Goal: Task Accomplishment & Management: Complete application form

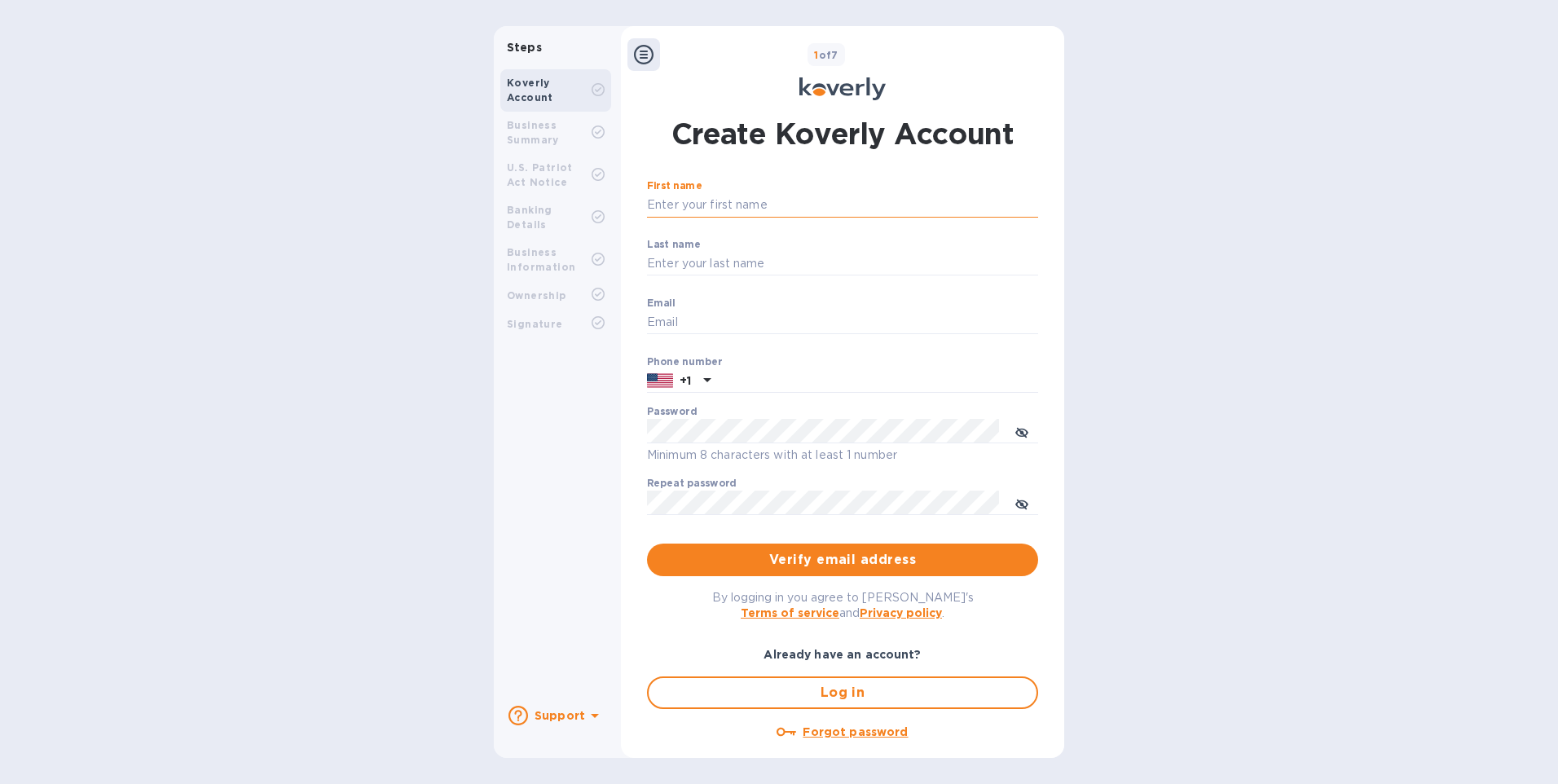
click at [679, 207] on input "First name" at bounding box center [842, 206] width 391 height 24
type input "Billy"
type input "Chan"
type input "BILLY@BVL-USA.COM"
click at [759, 382] on input "text" at bounding box center [877, 382] width 321 height 24
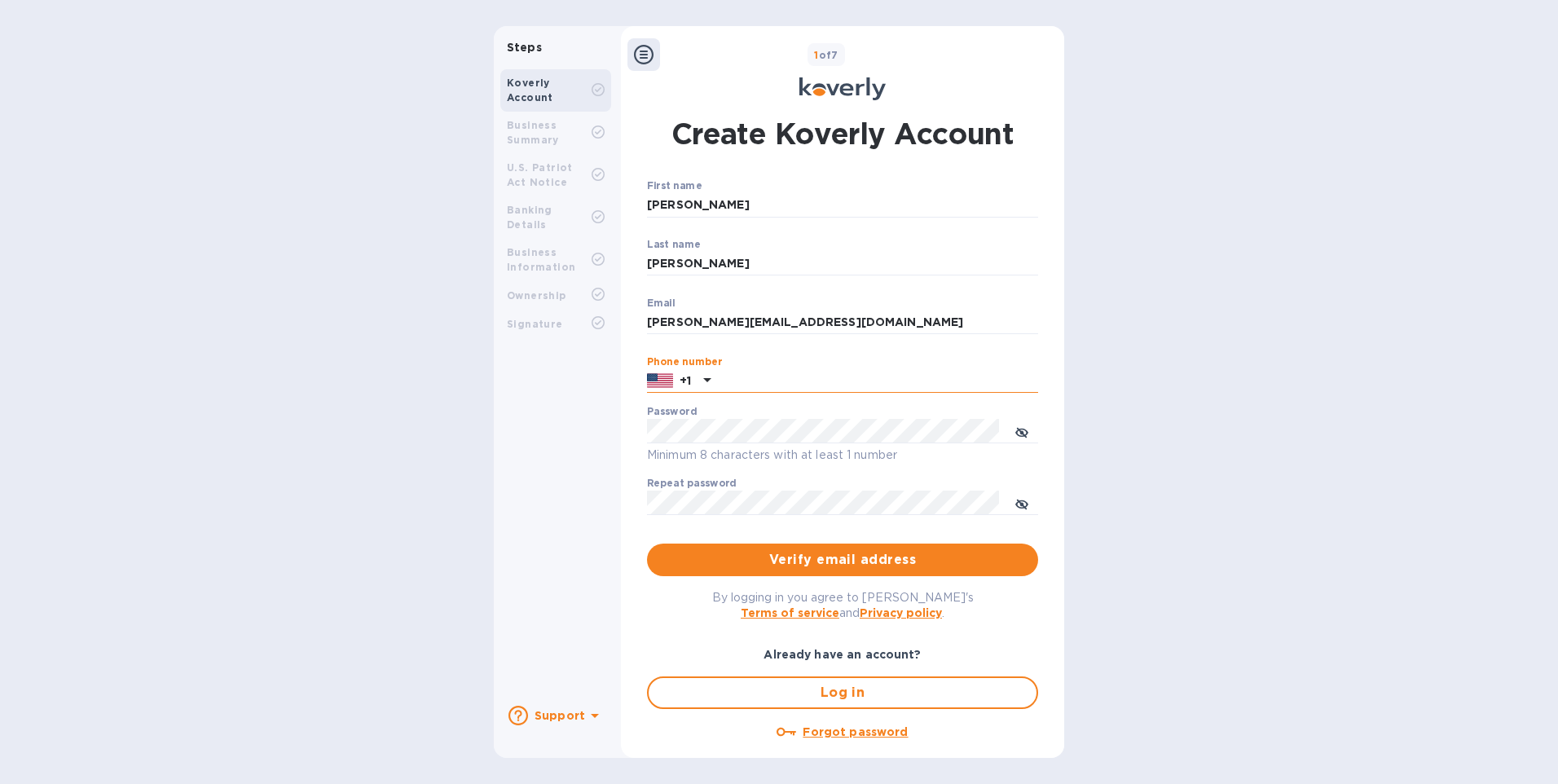
click at [726, 386] on input "text" at bounding box center [877, 382] width 321 height 24
type input "6268211311"
click at [828, 557] on span "Verify email address" at bounding box center [842, 559] width 365 height 19
click at [1016, 433] on icon "toggle password visibility" at bounding box center [1021, 432] width 13 height 13
click at [540, 429] on div "Steps Koverly Account Business Summary U.S. Patriot Act Notice Banking Details …" at bounding box center [779, 392] width 571 height 732
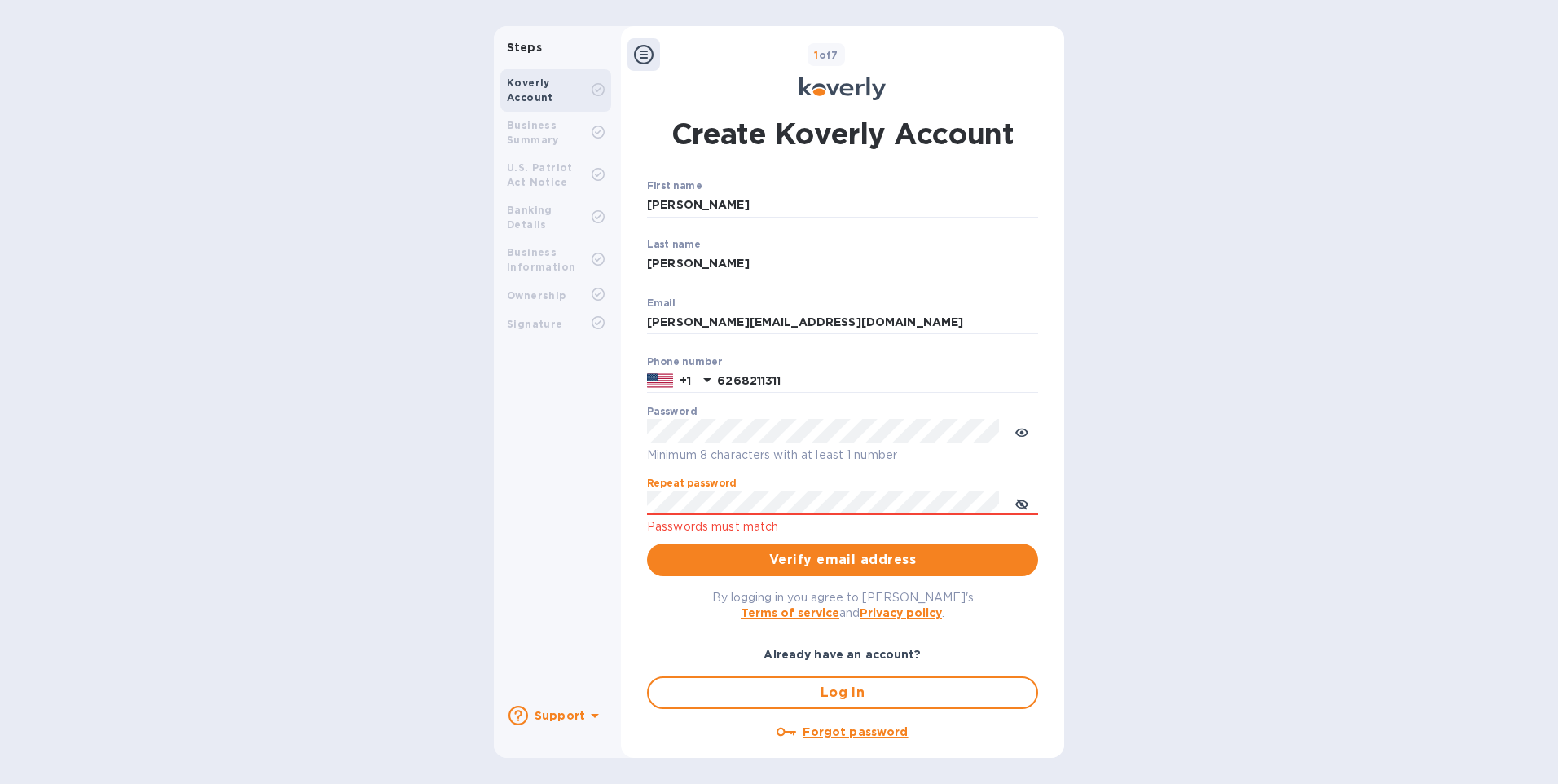
click at [559, 490] on div "Steps Koverly Account Business Summary U.S. Patriot Act Notice Banking Details …" at bounding box center [779, 392] width 571 height 732
click at [1056, 603] on div "Create Koverly Account First name Billy ​ Last name Chan ​ Email BILLY@BVL-USA.…" at bounding box center [842, 424] width 443 height 642
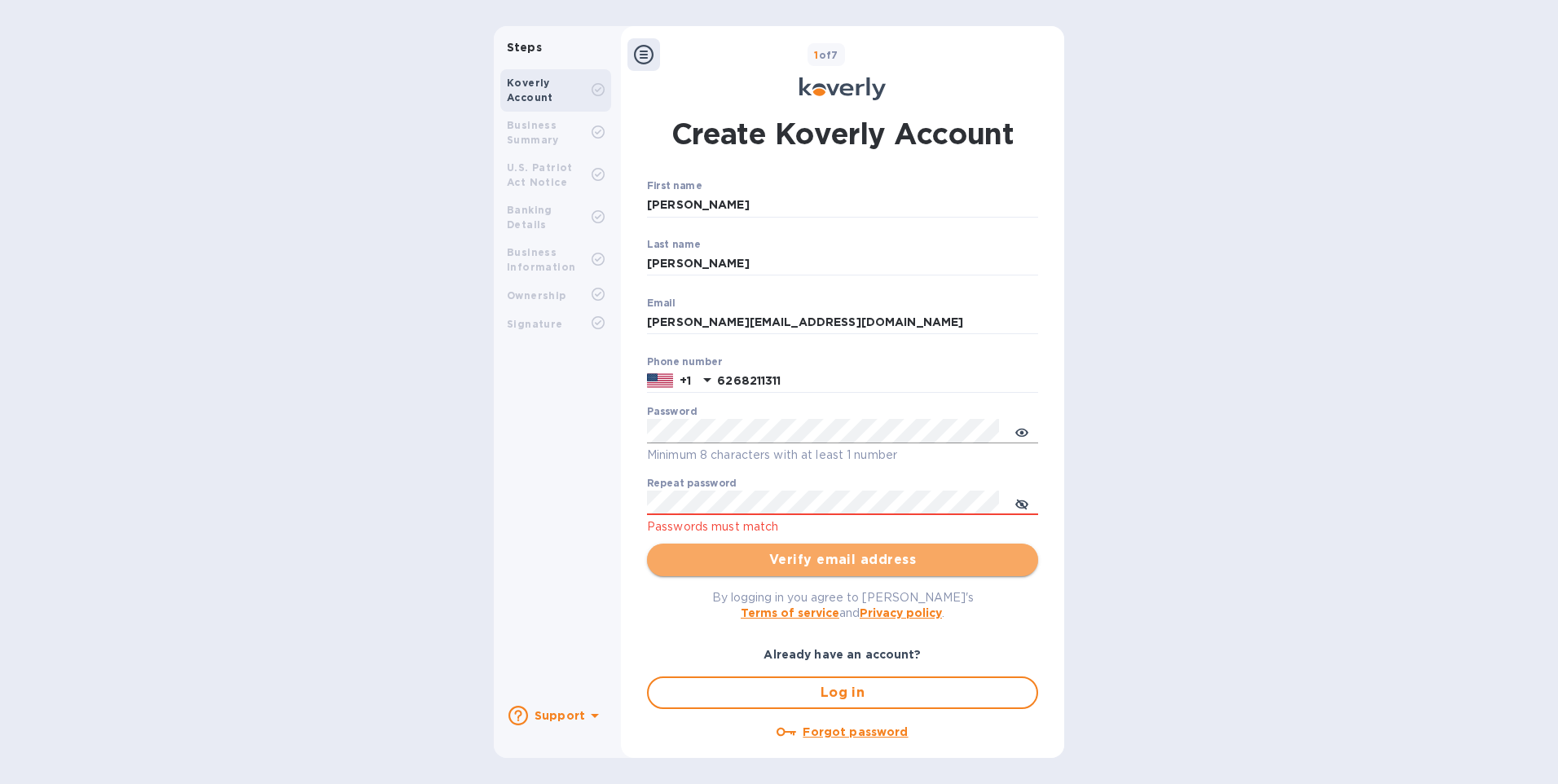
click at [849, 561] on span "Verify email address" at bounding box center [842, 559] width 365 height 19
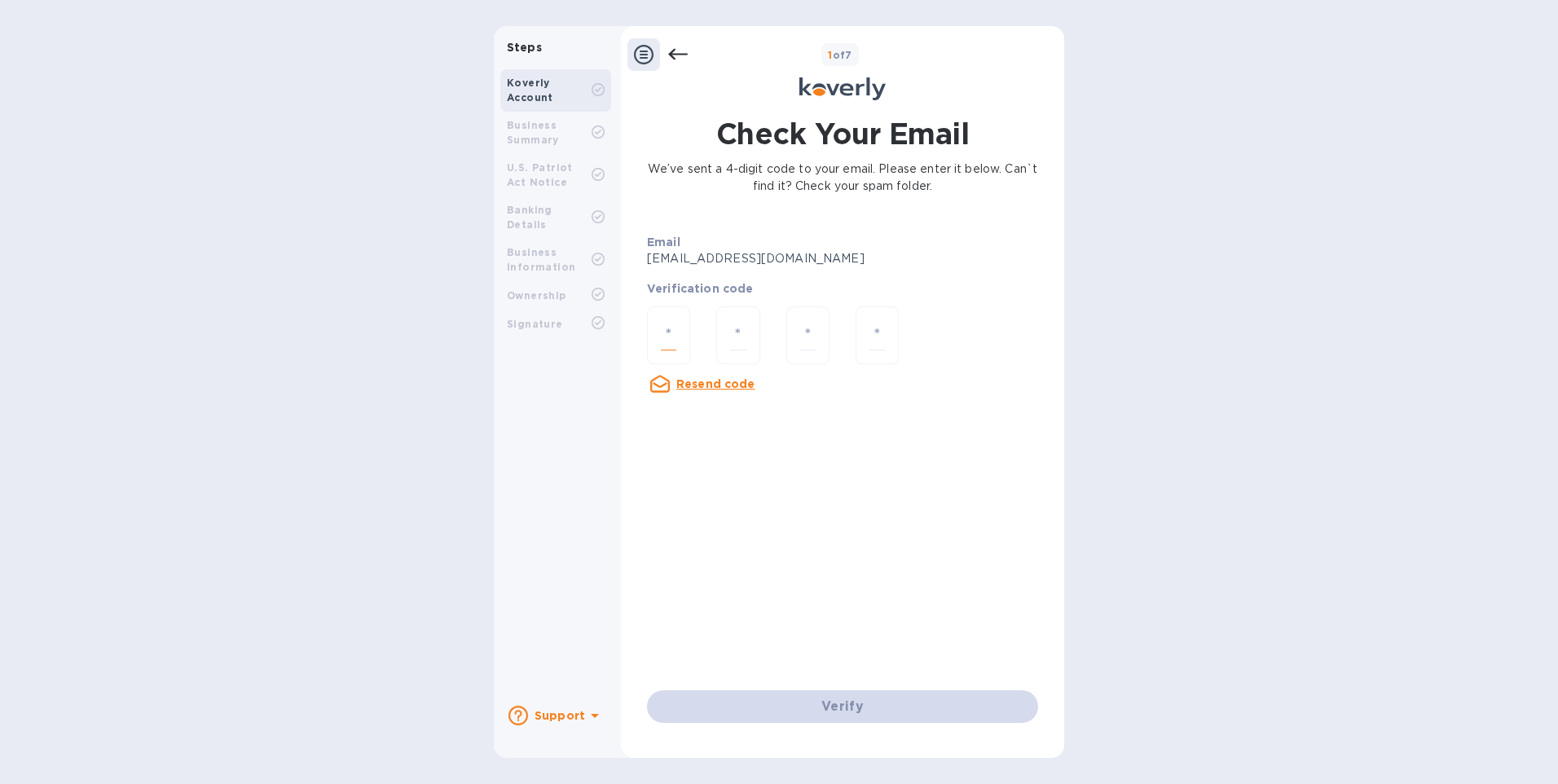
click at [661, 337] on input "number" at bounding box center [669, 335] width 16 height 30
type input "7"
type input "6"
type input "7"
type input "1"
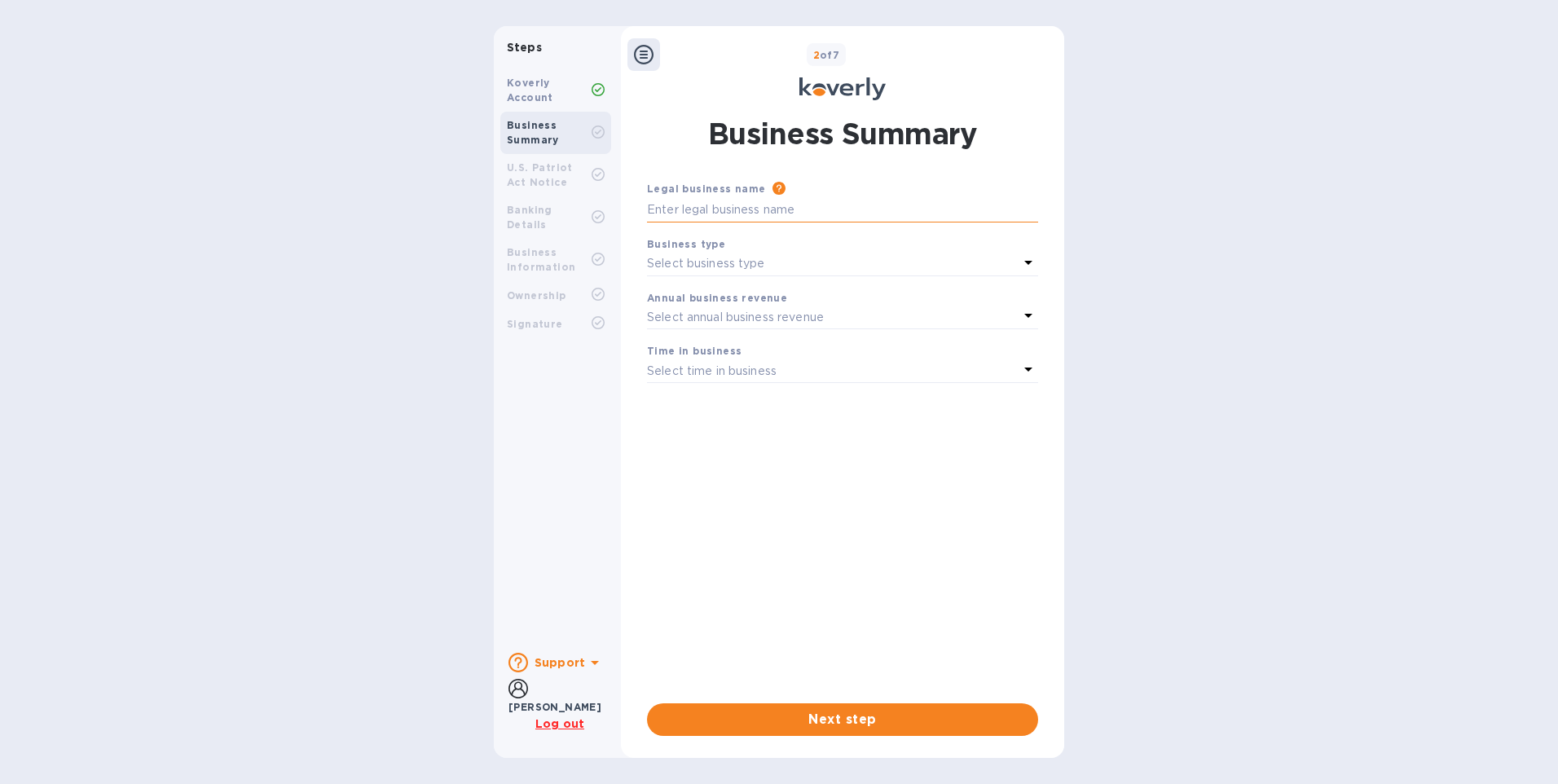
click at [693, 211] on input "text" at bounding box center [842, 210] width 391 height 24
type input "BVL GROUP USA INC"
click at [1034, 265] on icon at bounding box center [1028, 262] width 19 height 19
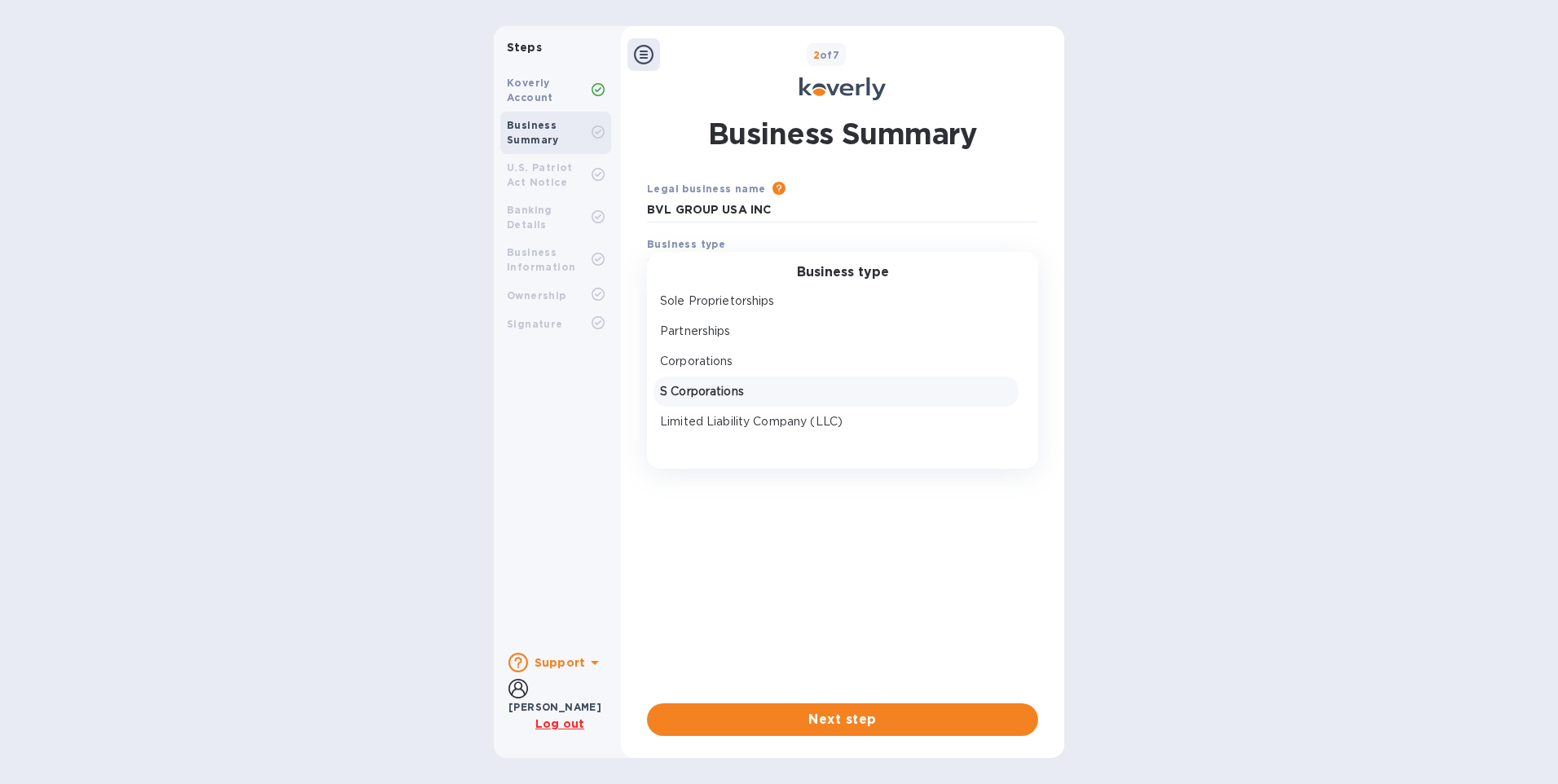
click at [726, 388] on p "S Corporations" at bounding box center [836, 392] width 352 height 18
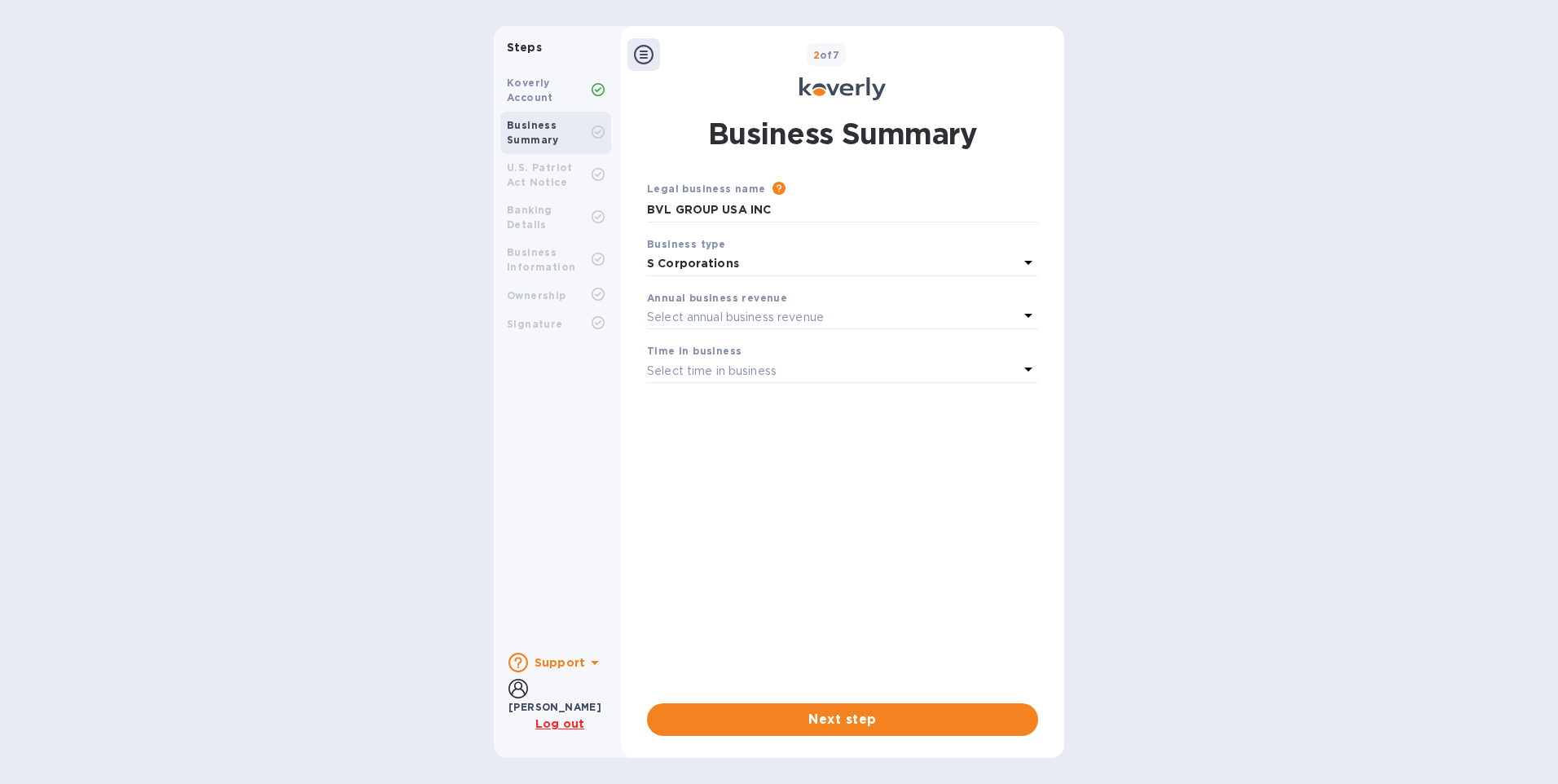
click at [691, 314] on p "Select annual business revenue" at bounding box center [735, 318] width 177 height 18
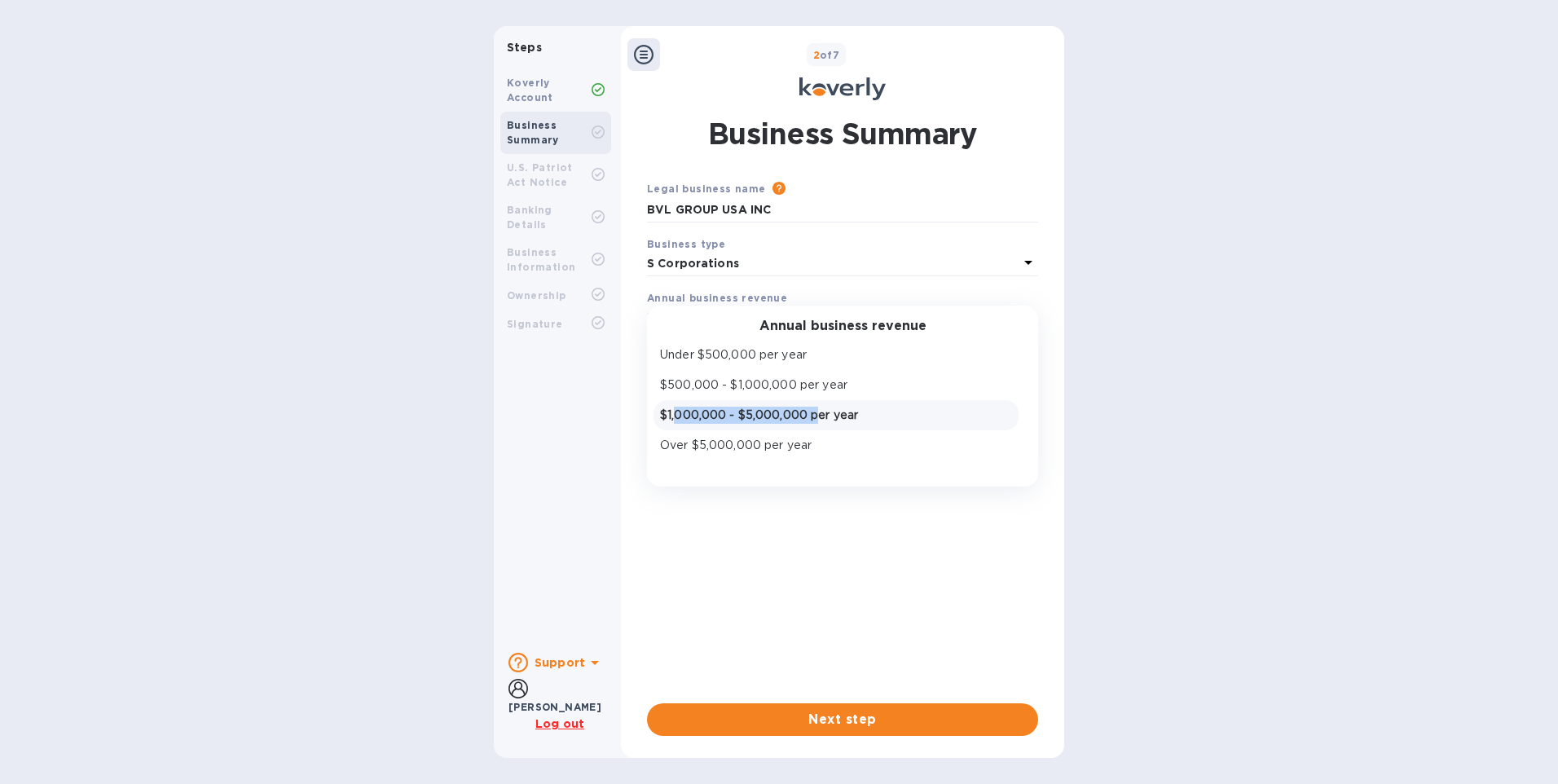
drag, startPoint x: 678, startPoint y: 410, endPoint x: 818, endPoint y: 402, distance: 140.2
click at [818, 402] on div "$1,000,000 - $5,000,000 per year" at bounding box center [836, 415] width 365 height 30
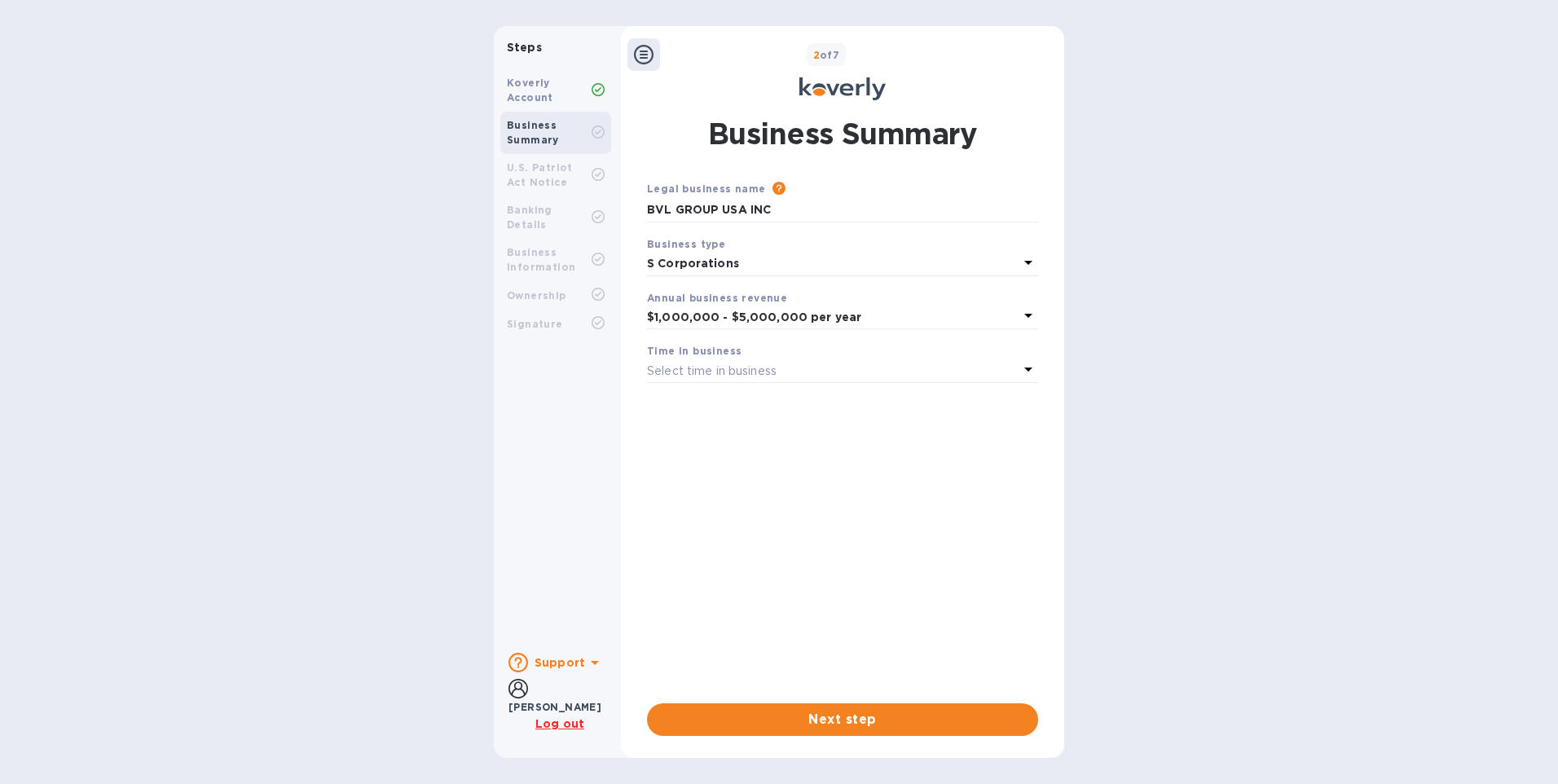
click at [1033, 373] on icon at bounding box center [1028, 369] width 19 height 19
click at [735, 504] on p "More than 5 years" at bounding box center [836, 499] width 352 height 18
click at [836, 725] on span "Next step" at bounding box center [842, 719] width 365 height 19
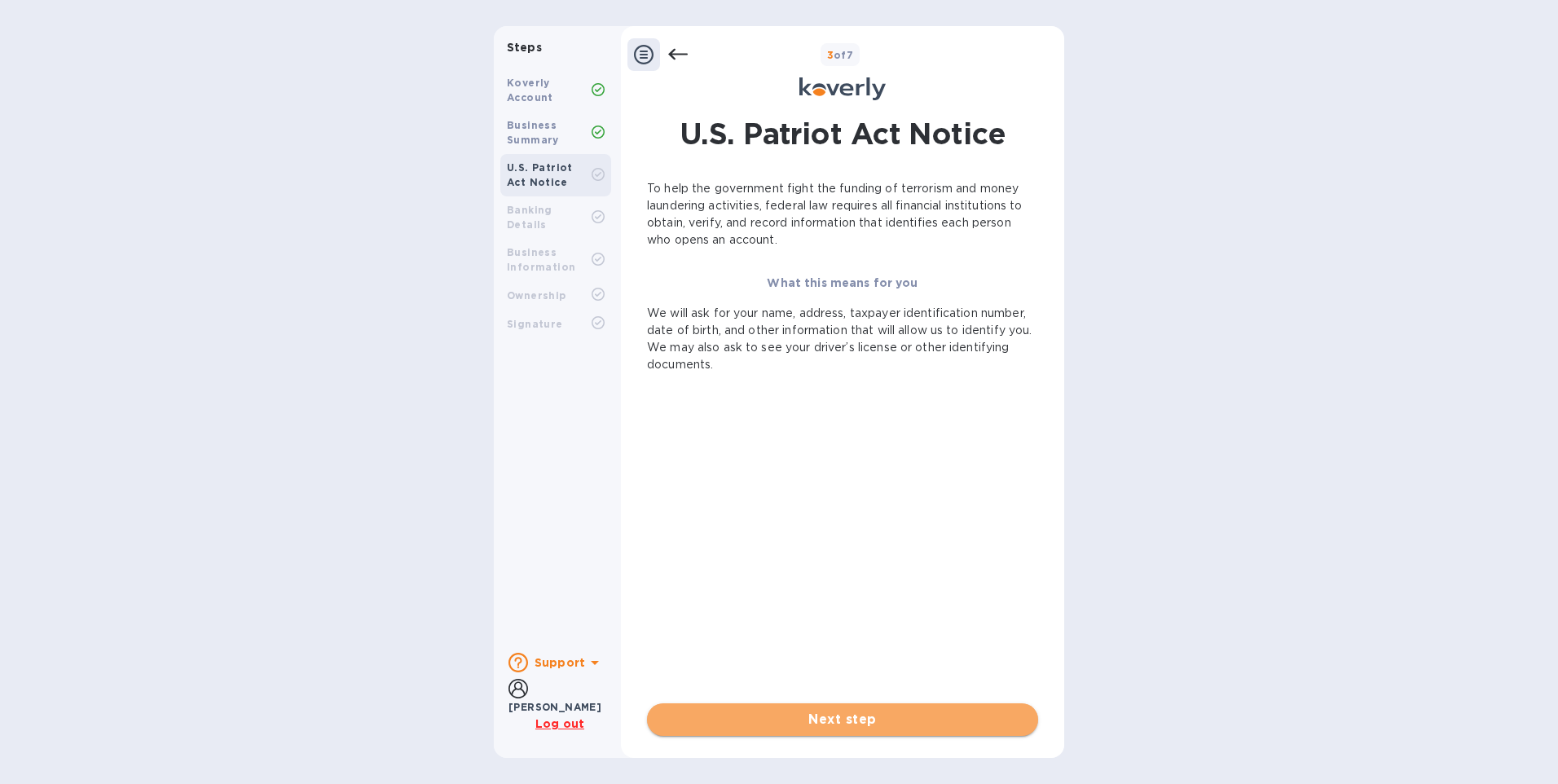
click at [855, 718] on span "Next step" at bounding box center [842, 719] width 365 height 19
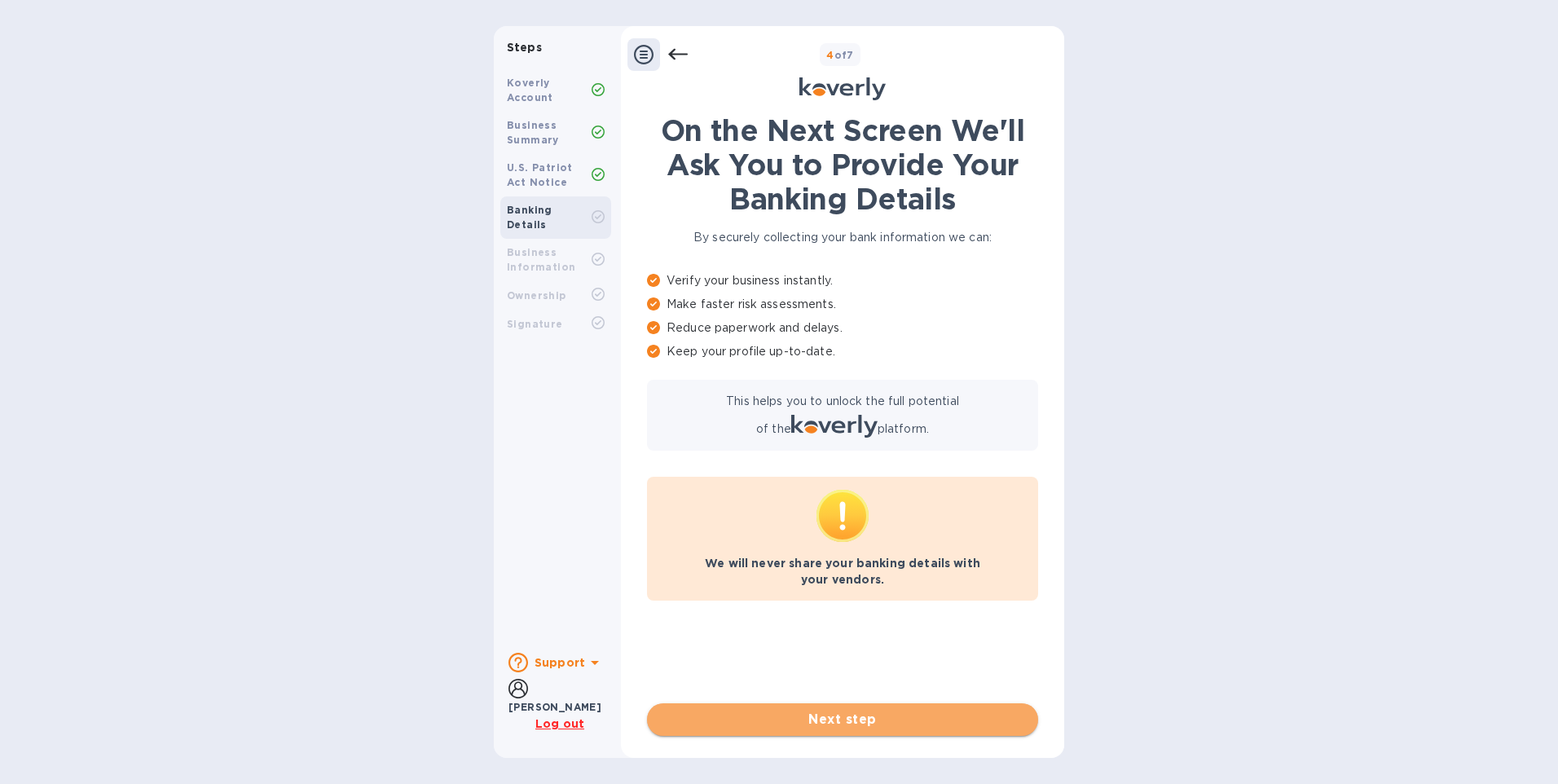
click at [853, 718] on span "Next step" at bounding box center [842, 719] width 365 height 19
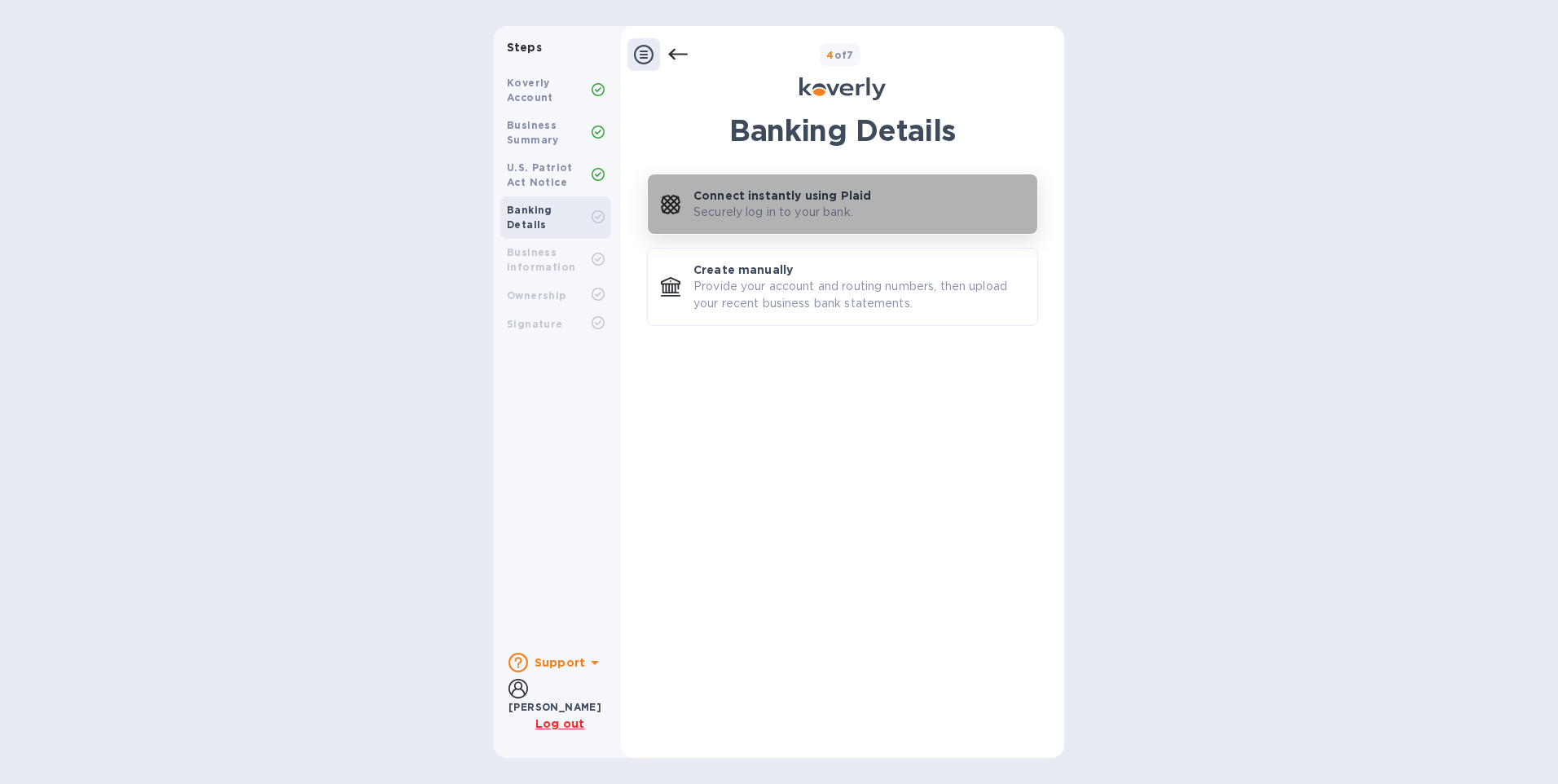
click at [843, 206] on p "Securely log in to your bank." at bounding box center [773, 213] width 159 height 18
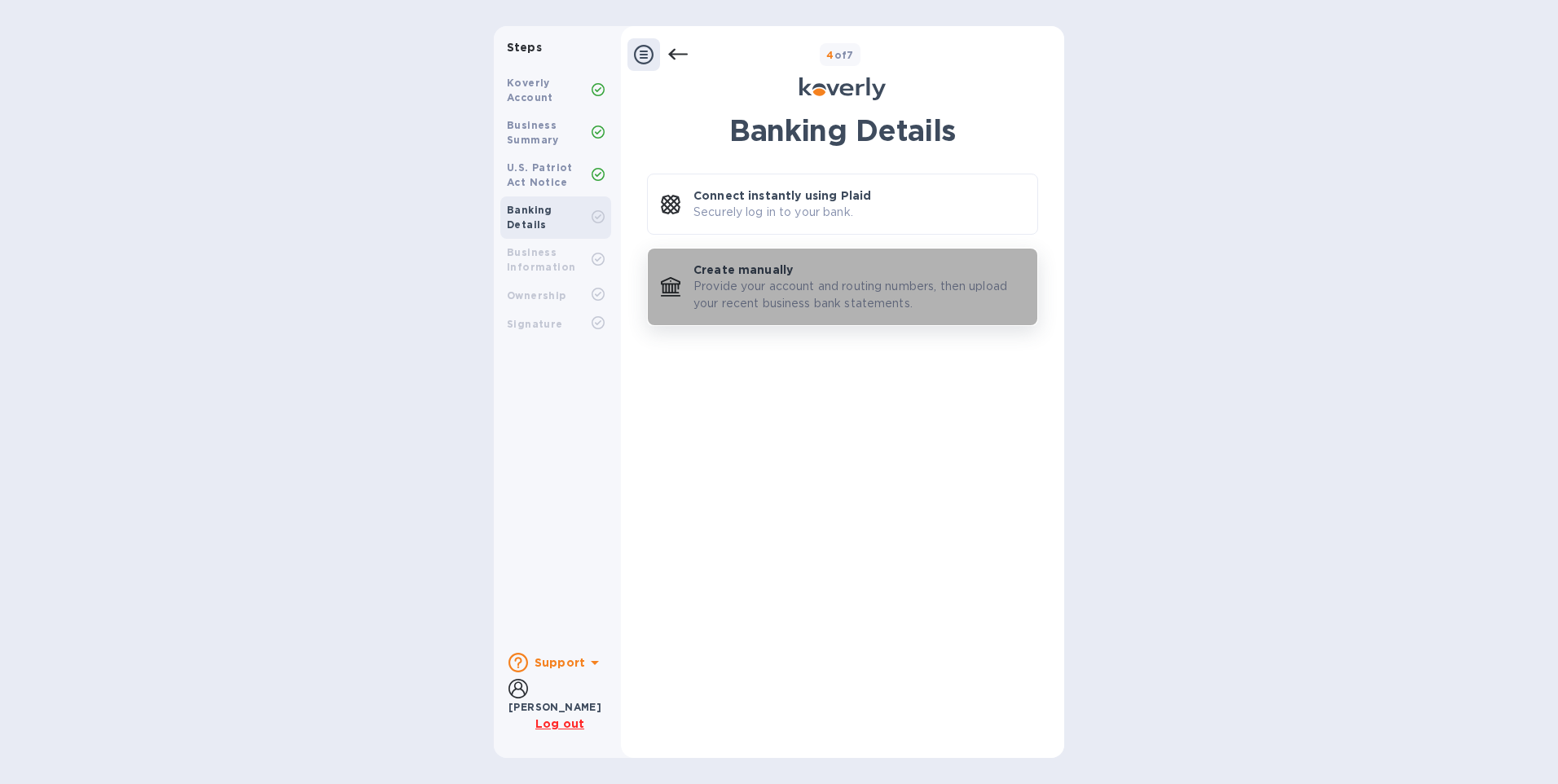
click at [760, 289] on p "Provide your account and routing numbers, then upload your recent business bank…" at bounding box center [859, 294] width 331 height 34
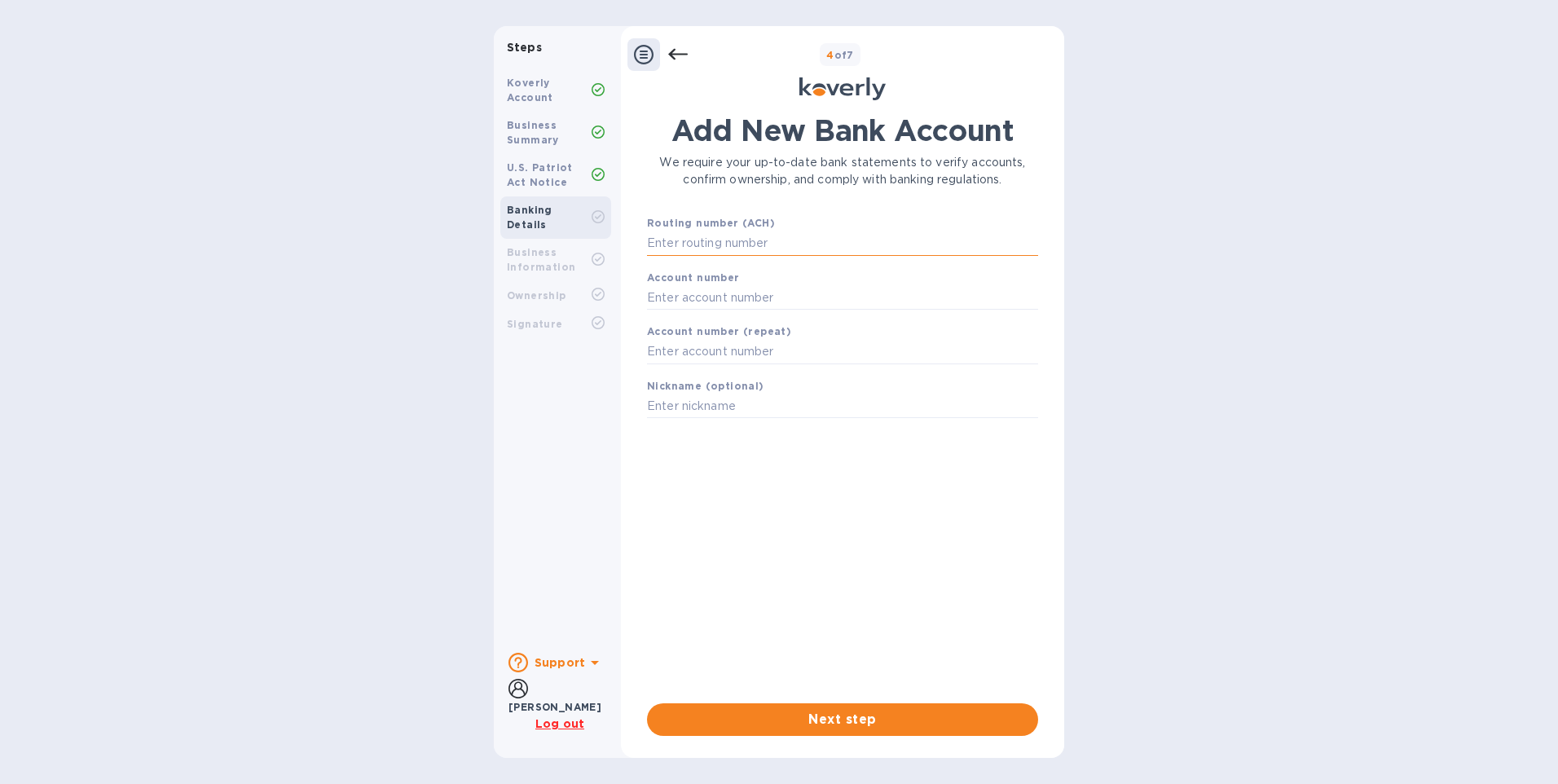
click at [698, 238] on input "text" at bounding box center [842, 243] width 391 height 24
type input "122244061"
click at [712, 323] on input "text" at bounding box center [842, 318] width 391 height 24
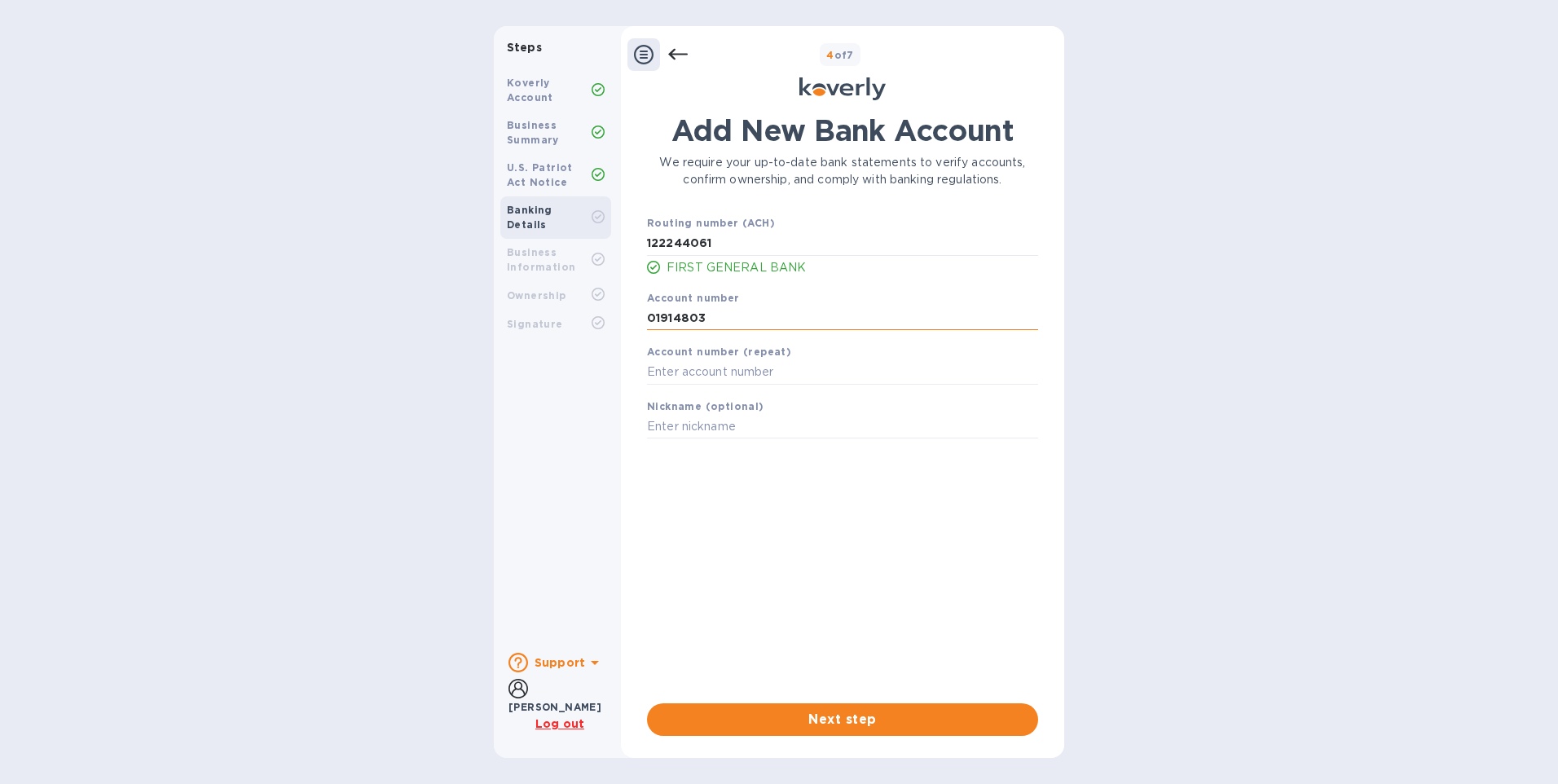
click at [670, 315] on input "01914803" at bounding box center [842, 318] width 391 height 24
type input "01914803"
click at [662, 368] on input "text" at bounding box center [842, 372] width 391 height 24
type input "01914803"
click at [1245, 573] on div "Steps Koverly Account Business Summary U.S. Patriot Act Notice Banking Details …" at bounding box center [779, 392] width 1558 height 732
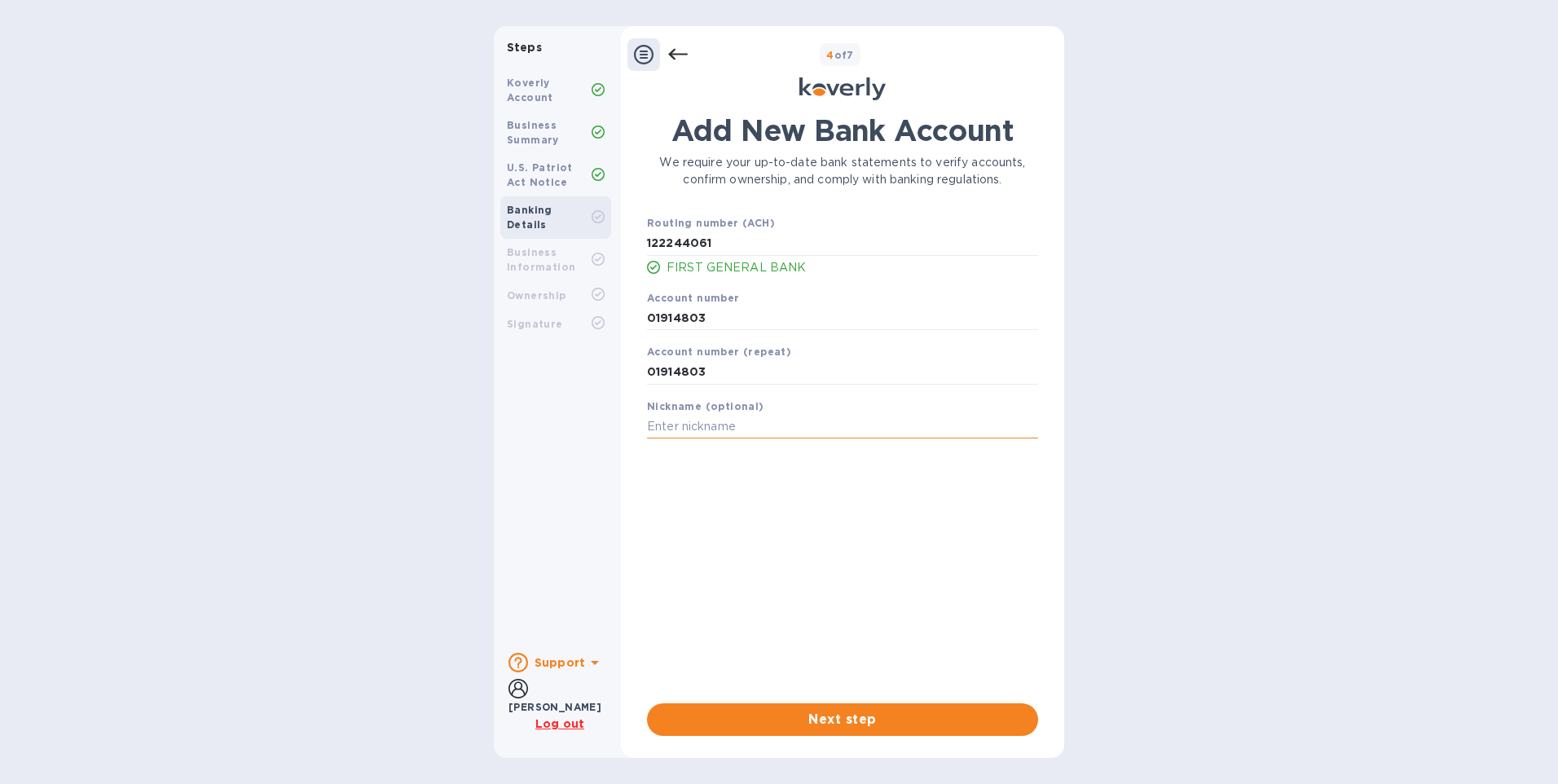
click at [700, 424] on input "text" at bounding box center [842, 427] width 391 height 24
type input "f"
type input "FGB"
click at [1184, 570] on div "Steps Koverly Account Business Summary U.S. Patriot Act Notice Banking Details …" at bounding box center [779, 392] width 1558 height 732
click at [871, 718] on span "Next step" at bounding box center [842, 719] width 365 height 19
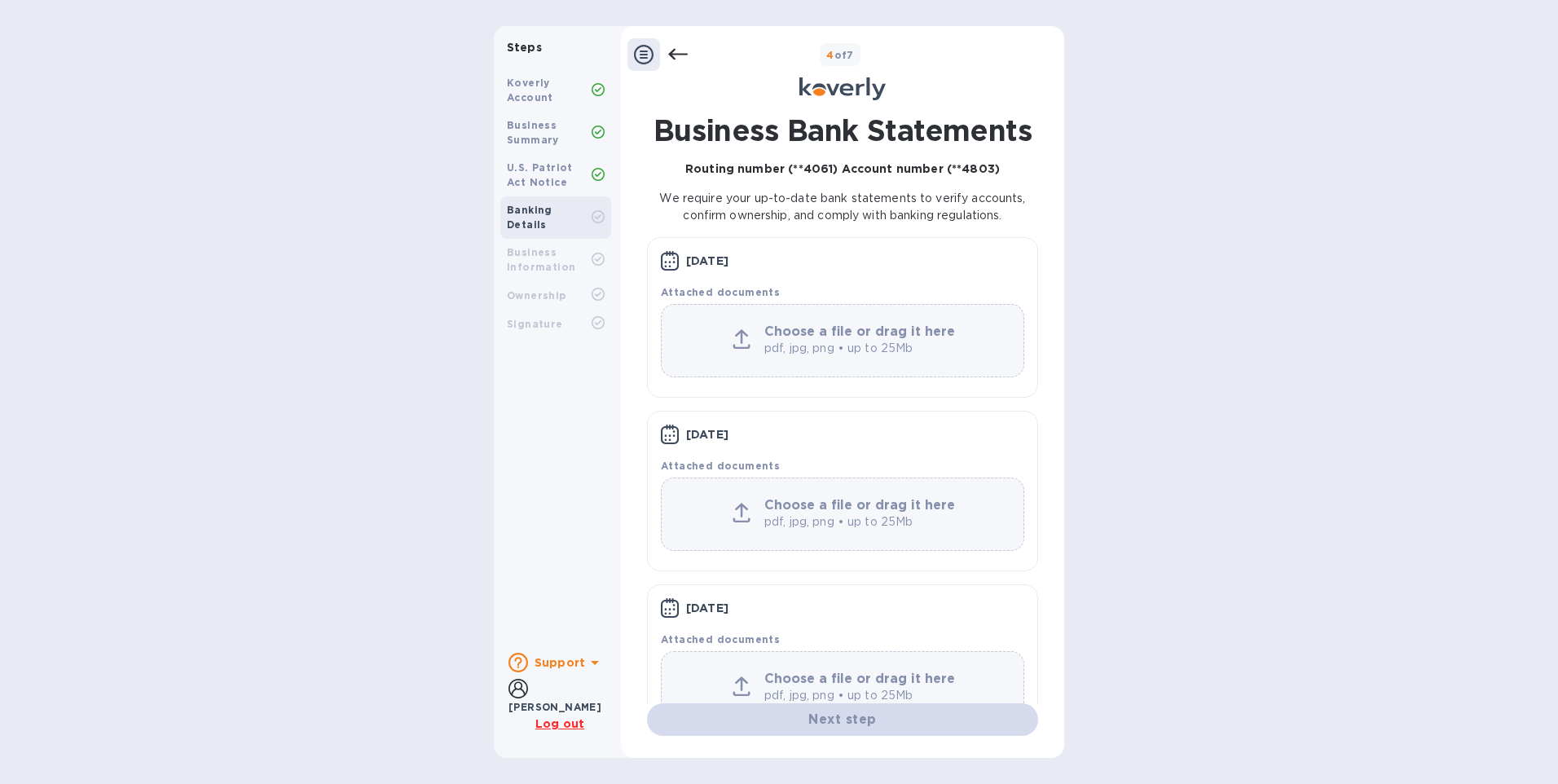
click at [837, 344] on p "pdf, jpg, png • up to 25Mb" at bounding box center [861, 348] width 195 height 18
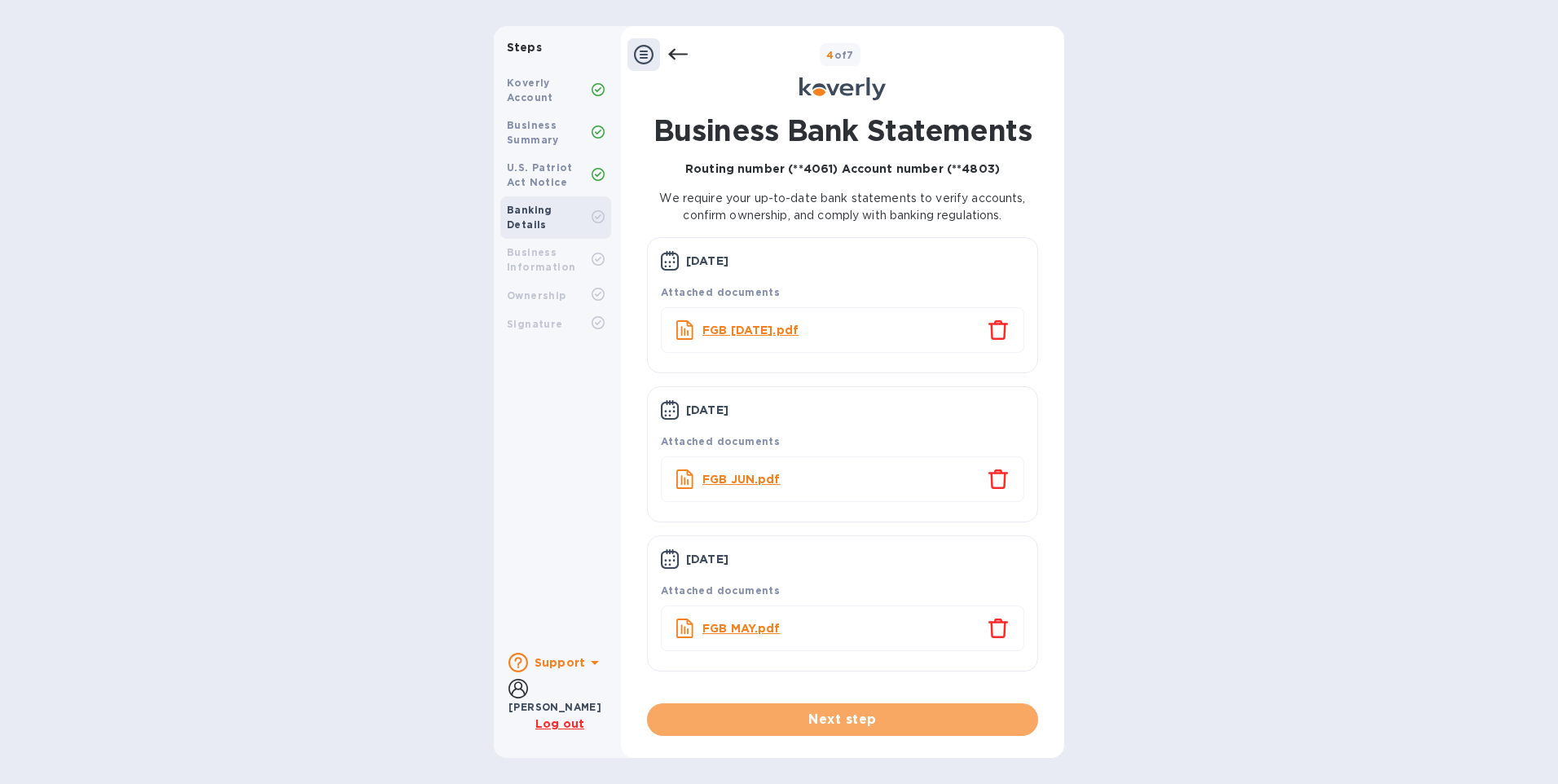
drag, startPoint x: 880, startPoint y: 725, endPoint x: 923, endPoint y: 641, distance: 94.4
click at [879, 724] on span "Next step" at bounding box center [842, 719] width 365 height 19
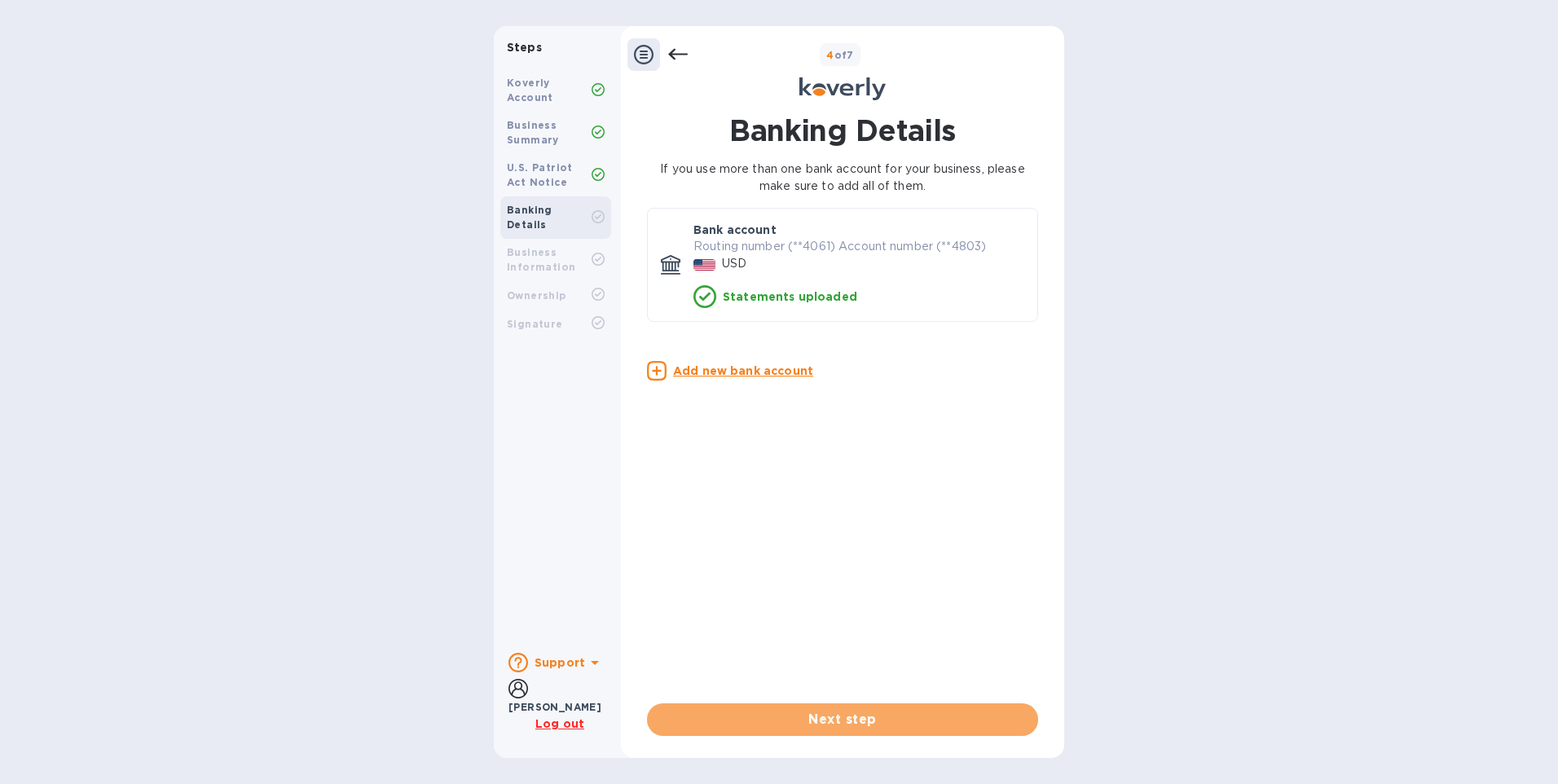
drag, startPoint x: 814, startPoint y: 718, endPoint x: 1002, endPoint y: 652, distance: 199.2
click at [814, 717] on span "Next step" at bounding box center [842, 719] width 365 height 19
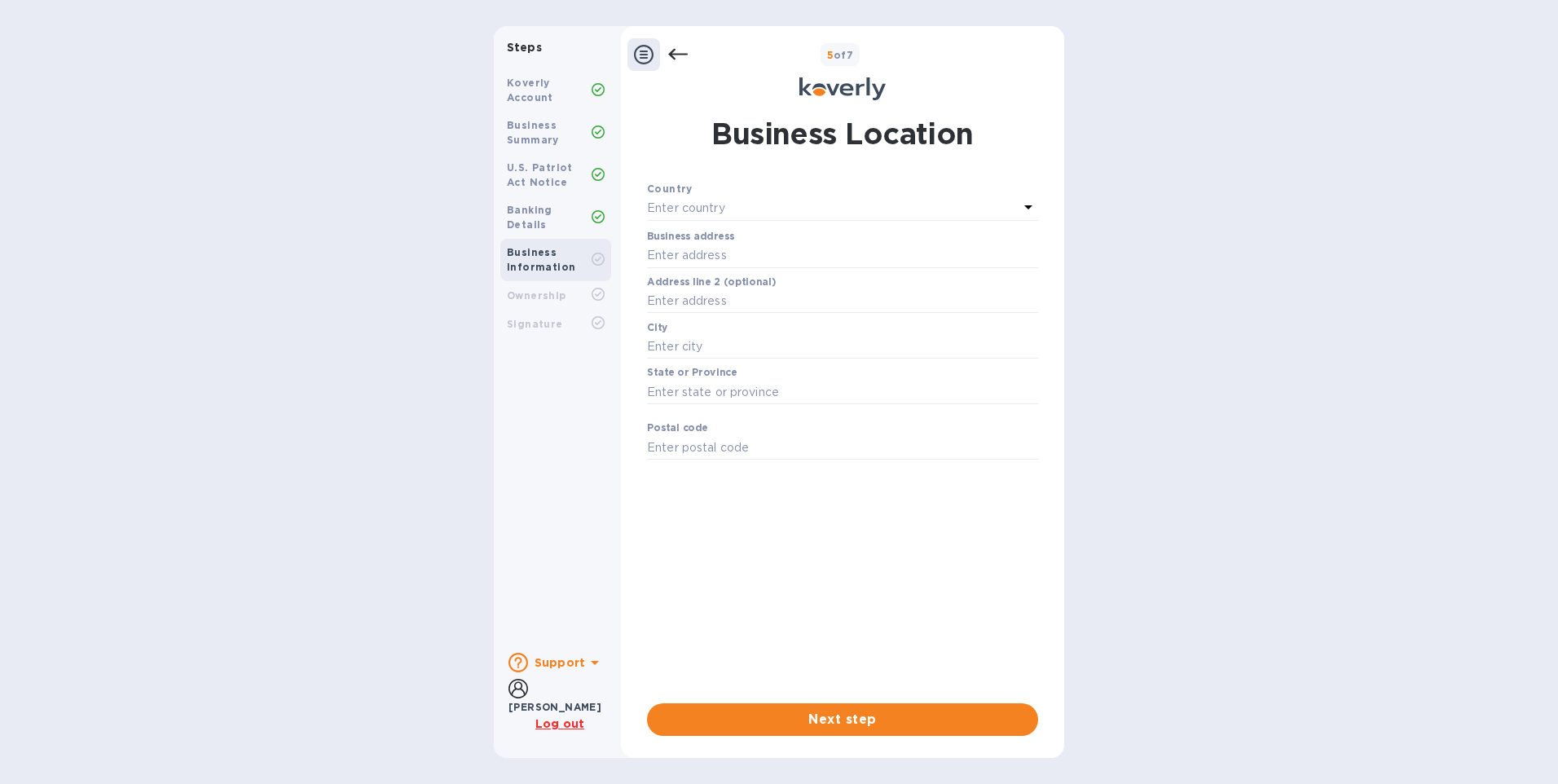
click at [1028, 211] on icon at bounding box center [1028, 206] width 19 height 19
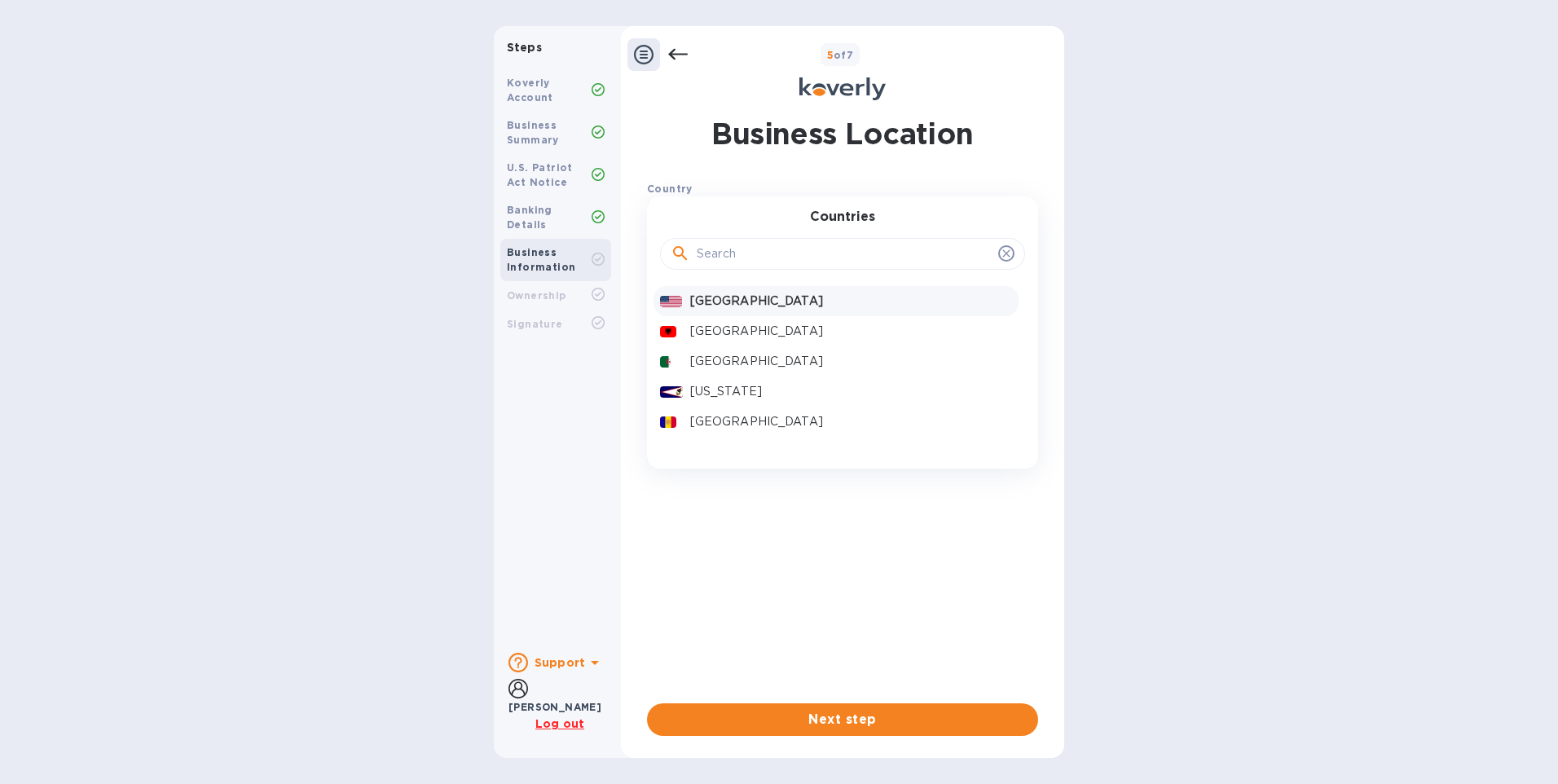
click at [770, 300] on p "United States" at bounding box center [852, 301] width 322 height 18
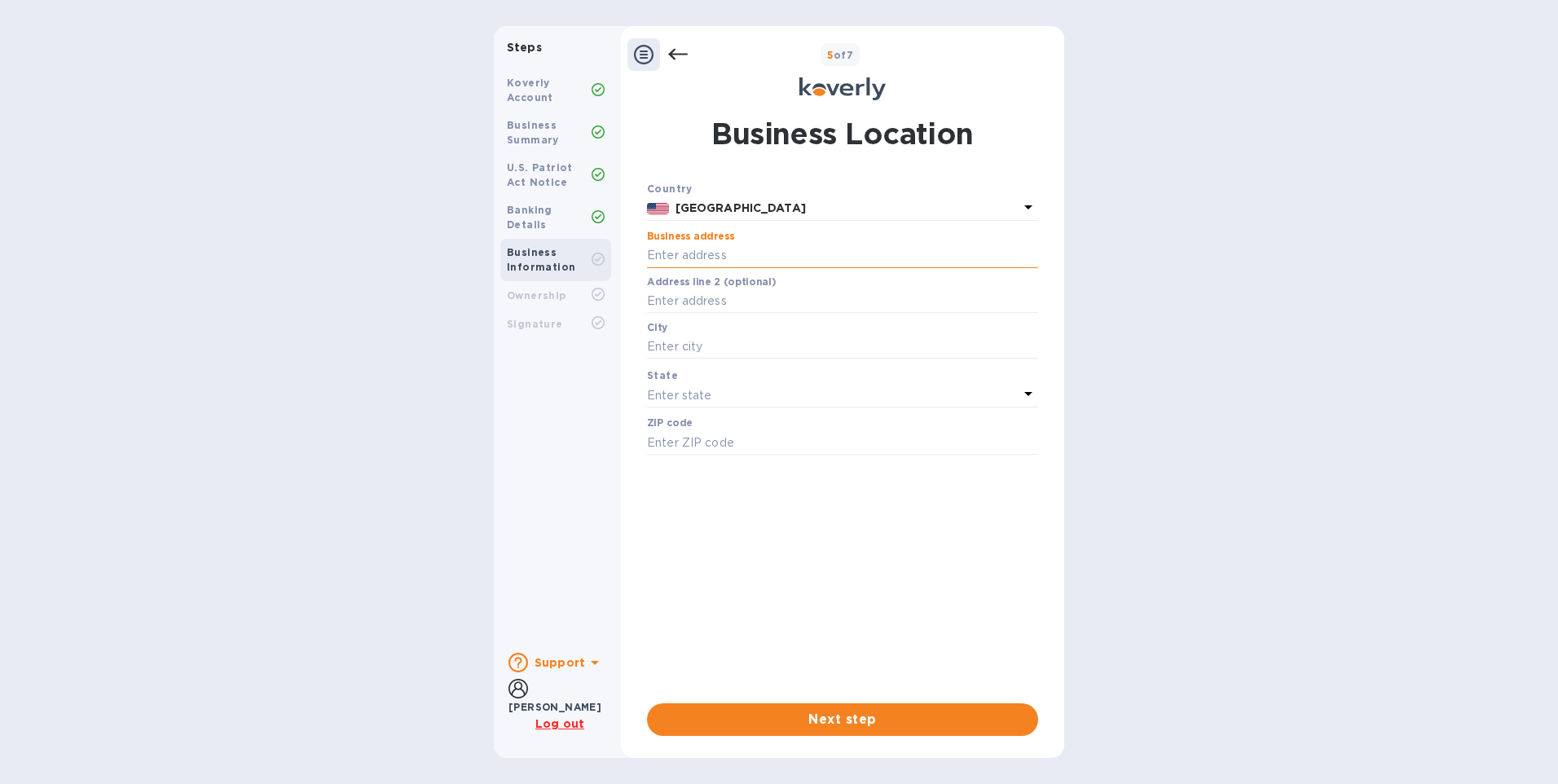
click at [712, 260] on input "text" at bounding box center [842, 256] width 391 height 24
type input "1300 John Reed Ct"
type input "Ste B"
type input "CITY OF INDUSTRY"
type input "91745"
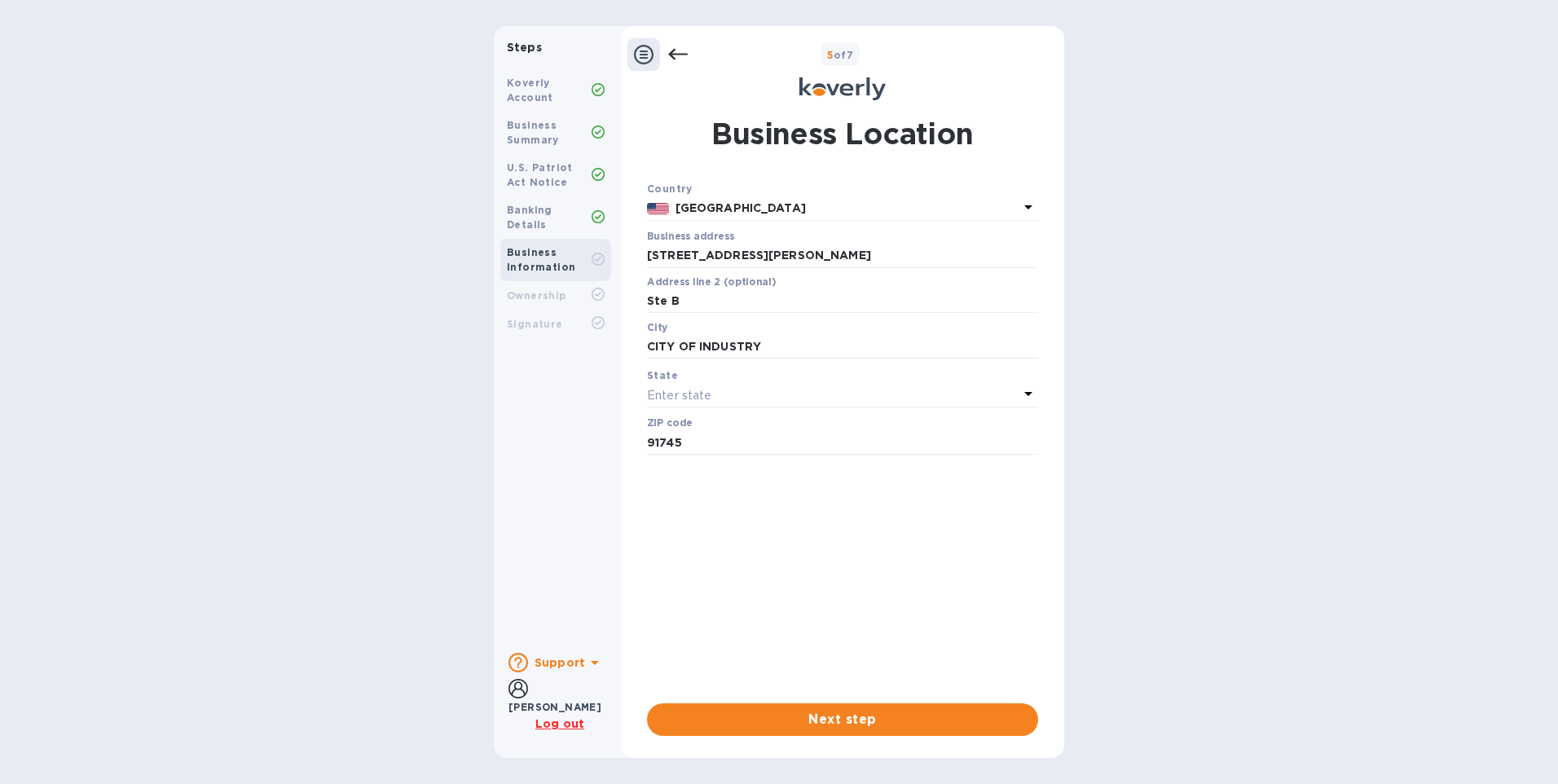
click at [1026, 392] on icon at bounding box center [1028, 393] width 19 height 19
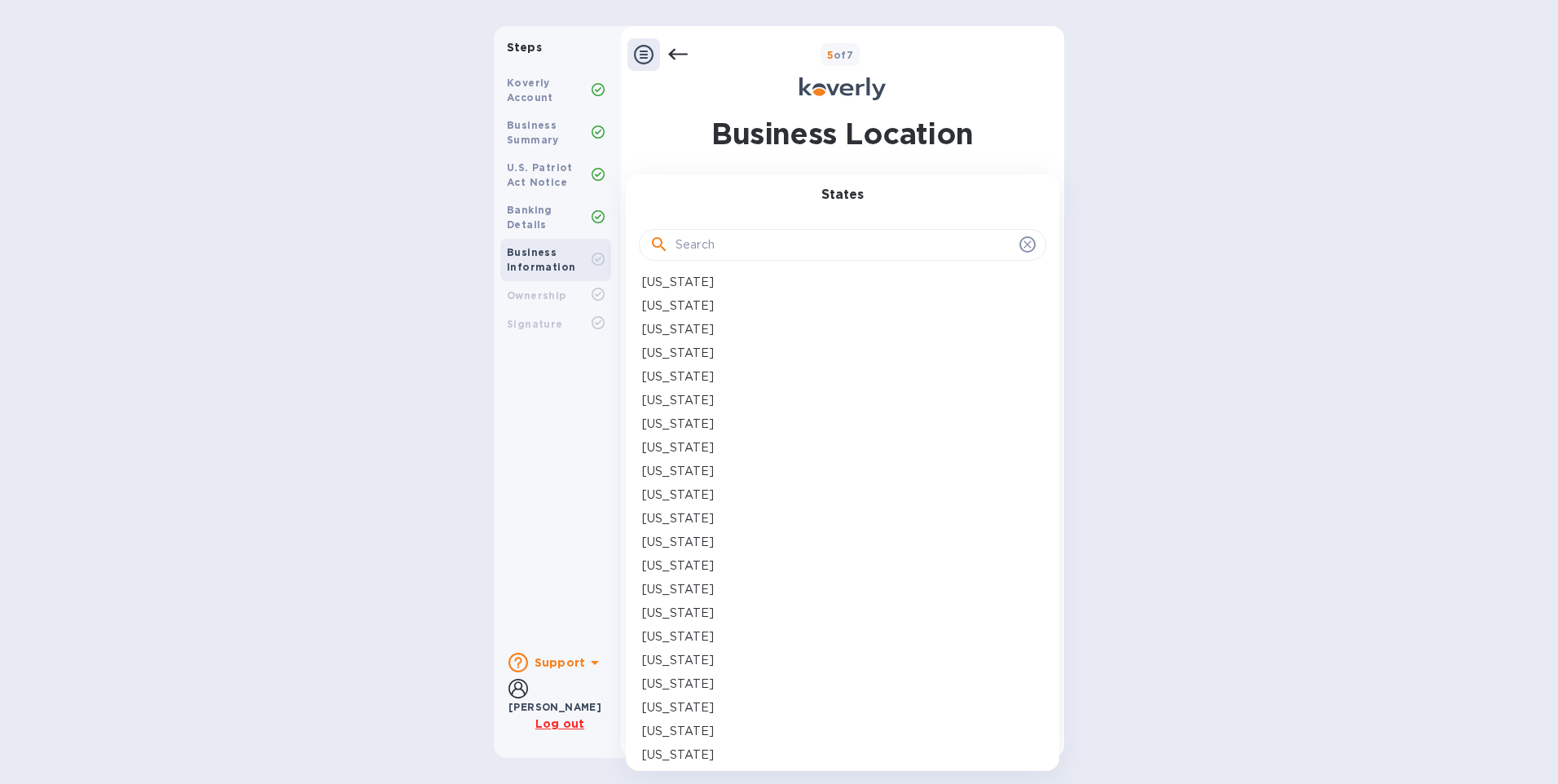
click at [664, 396] on p "California" at bounding box center [678, 401] width 72 height 18
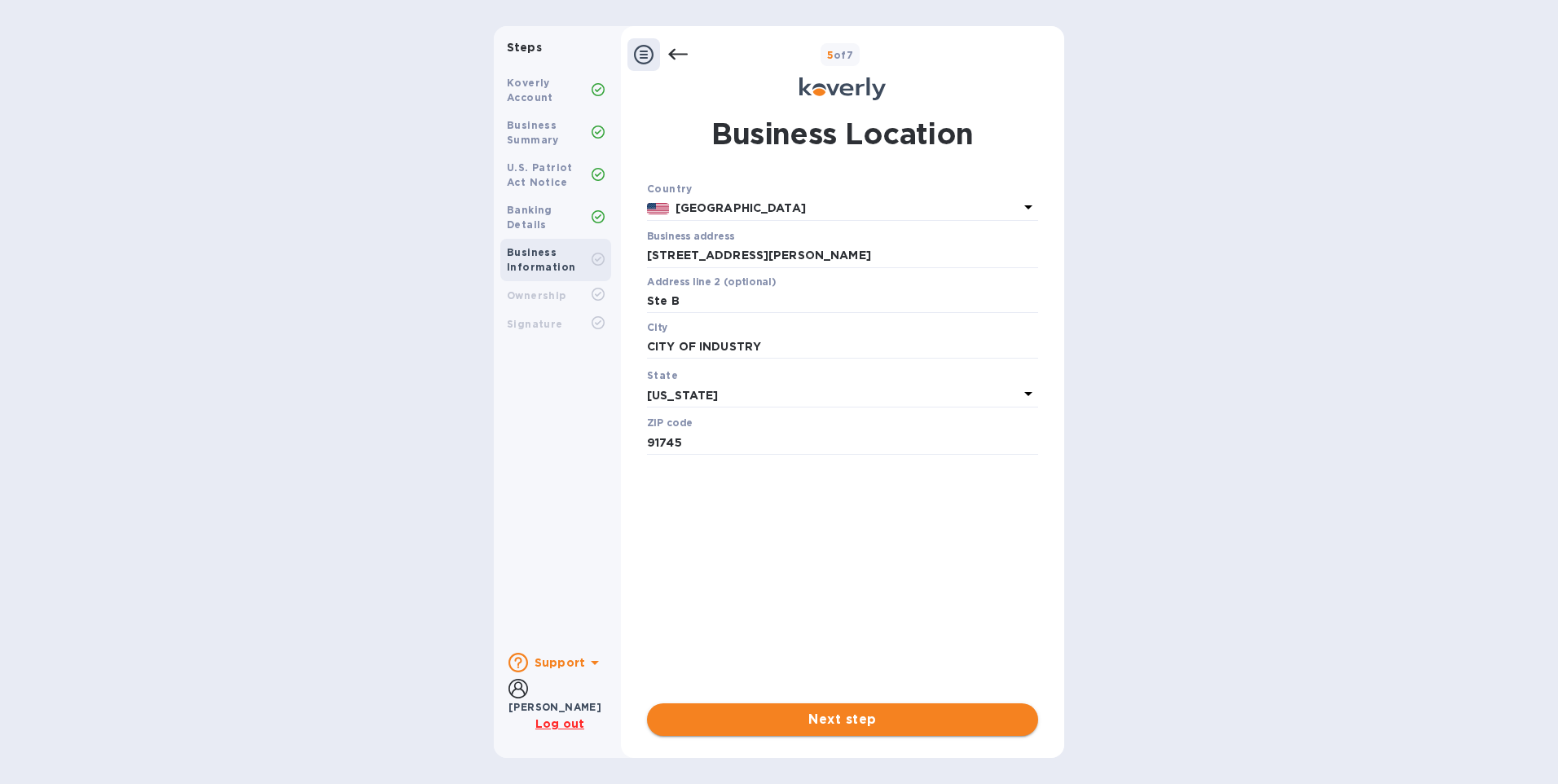
click at [846, 714] on span "Next step" at bounding box center [842, 719] width 365 height 19
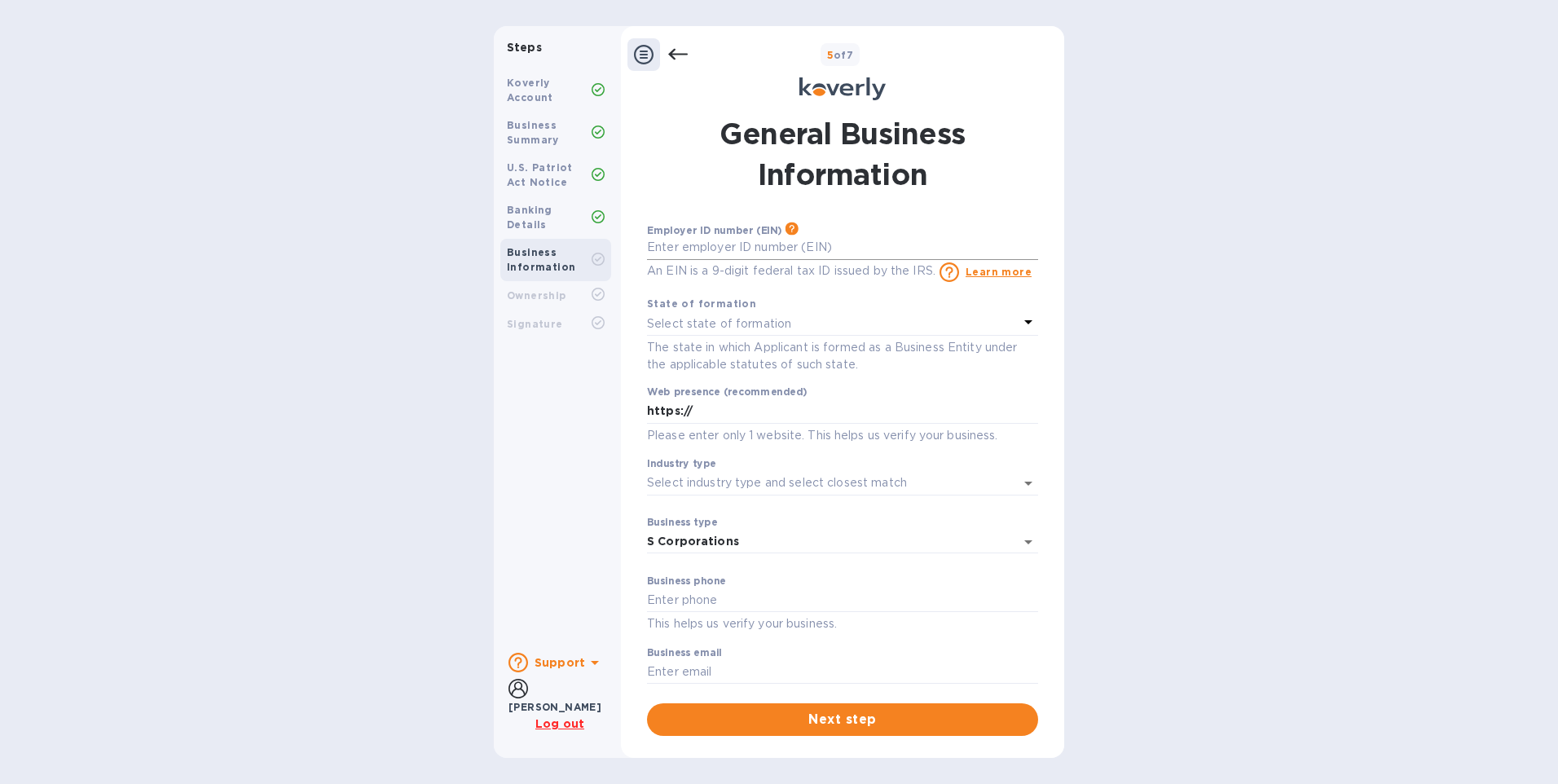
click at [763, 254] on input "text" at bounding box center [842, 248] width 391 height 24
type input "***02"
click at [754, 316] on p "Select state of formation" at bounding box center [719, 324] width 144 height 18
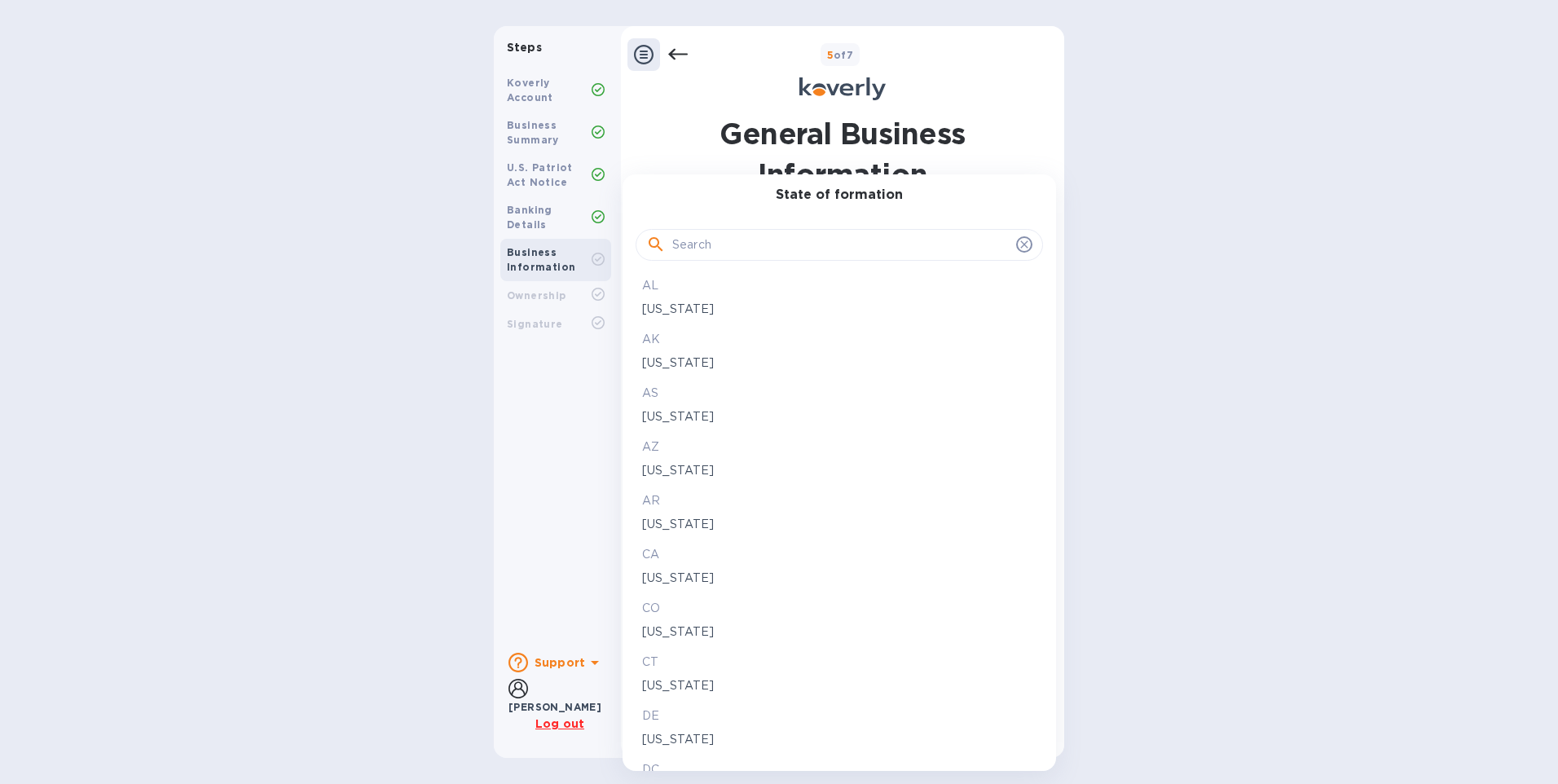
click at [667, 572] on p "California" at bounding box center [839, 578] width 395 height 18
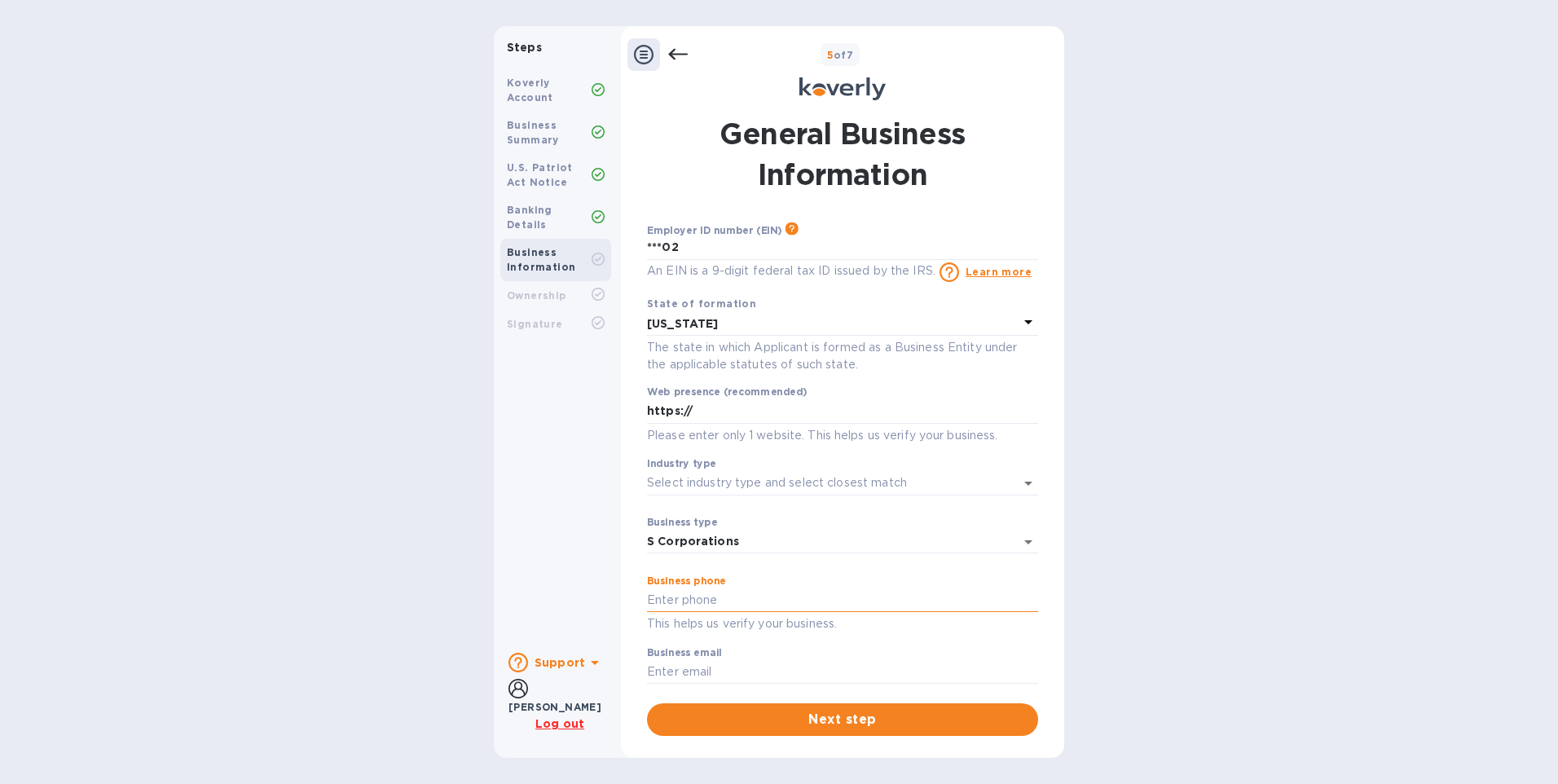
click at [702, 604] on input "text" at bounding box center [842, 600] width 391 height 24
type input "6268211311"
type input "accounting@bvl-usa.com"
drag, startPoint x: 813, startPoint y: 672, endPoint x: 560, endPoint y: 647, distance: 254.2
click at [560, 648] on div "Steps Koverly Account Business Summary U.S. Patriot Act Notice Banking Details …" at bounding box center [779, 392] width 571 height 732
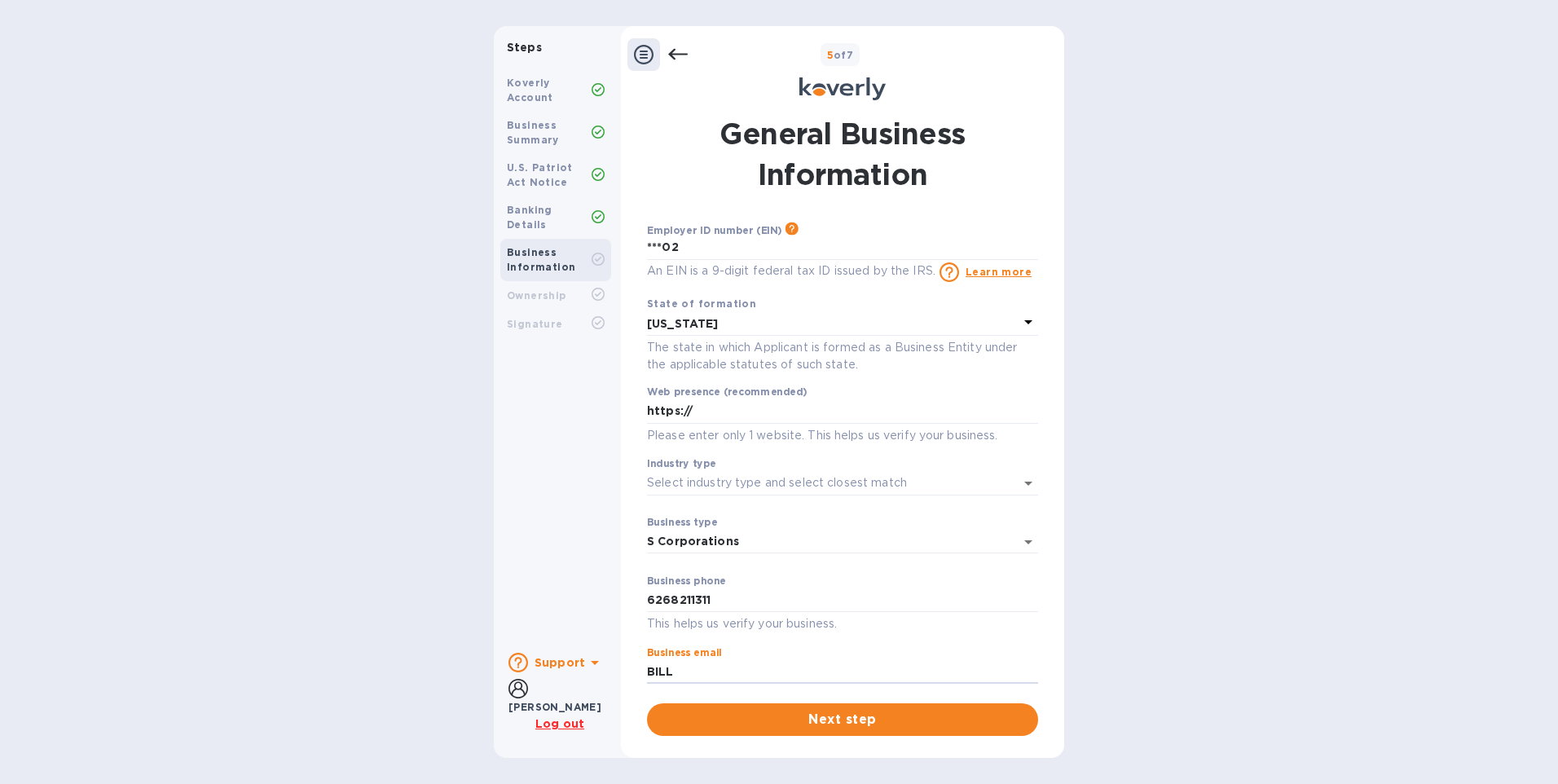
click at [1153, 536] on div "Steps Koverly Account Business Summary U.S. Patriot Act Notice Banking Details …" at bounding box center [779, 392] width 1558 height 732
click at [701, 674] on input "BILL" at bounding box center [842, 672] width 391 height 24
type input "BILLY@BVL-USA.COM"
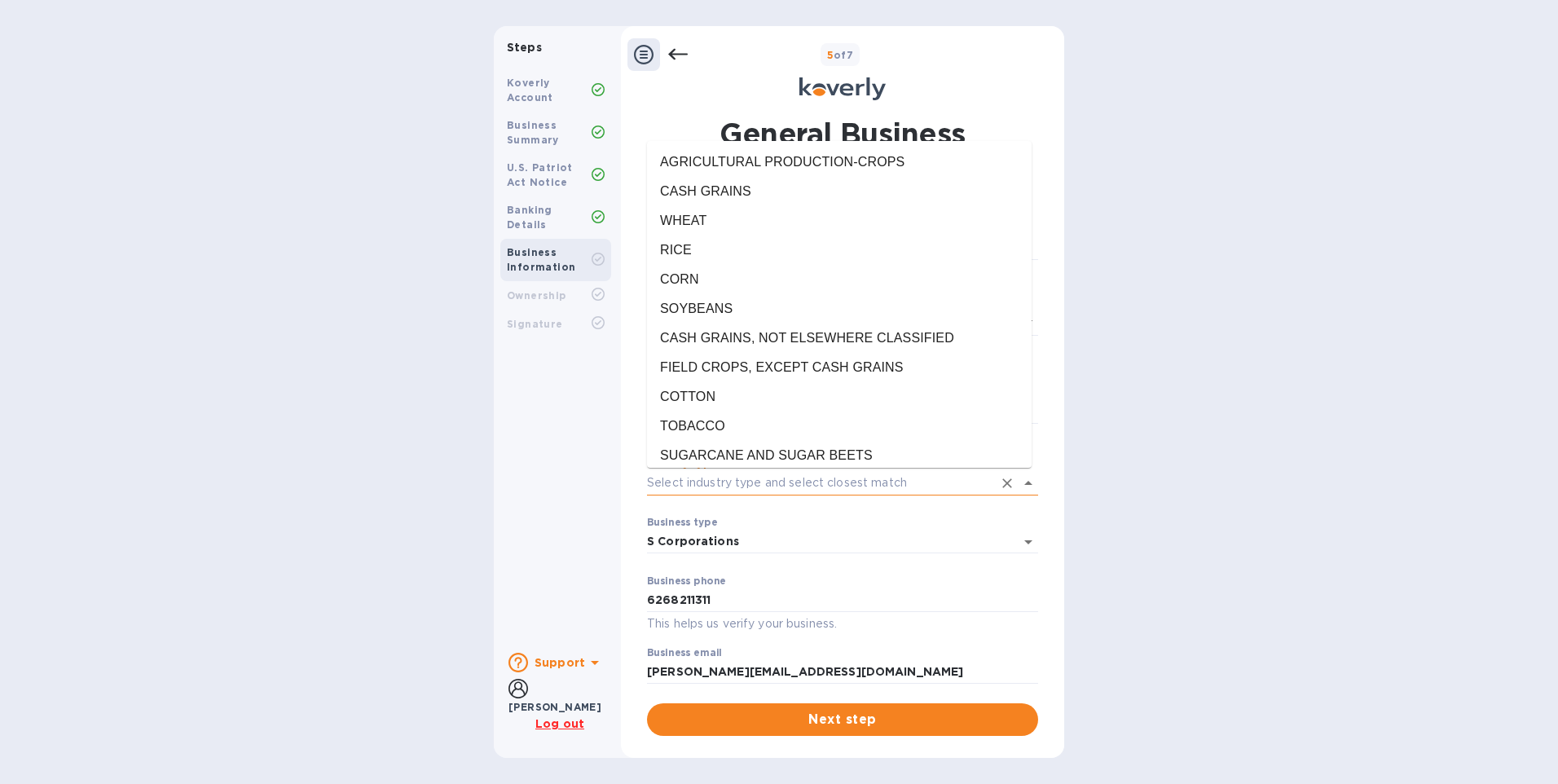
click at [858, 480] on input "Industry type" at bounding box center [819, 482] width 346 height 24
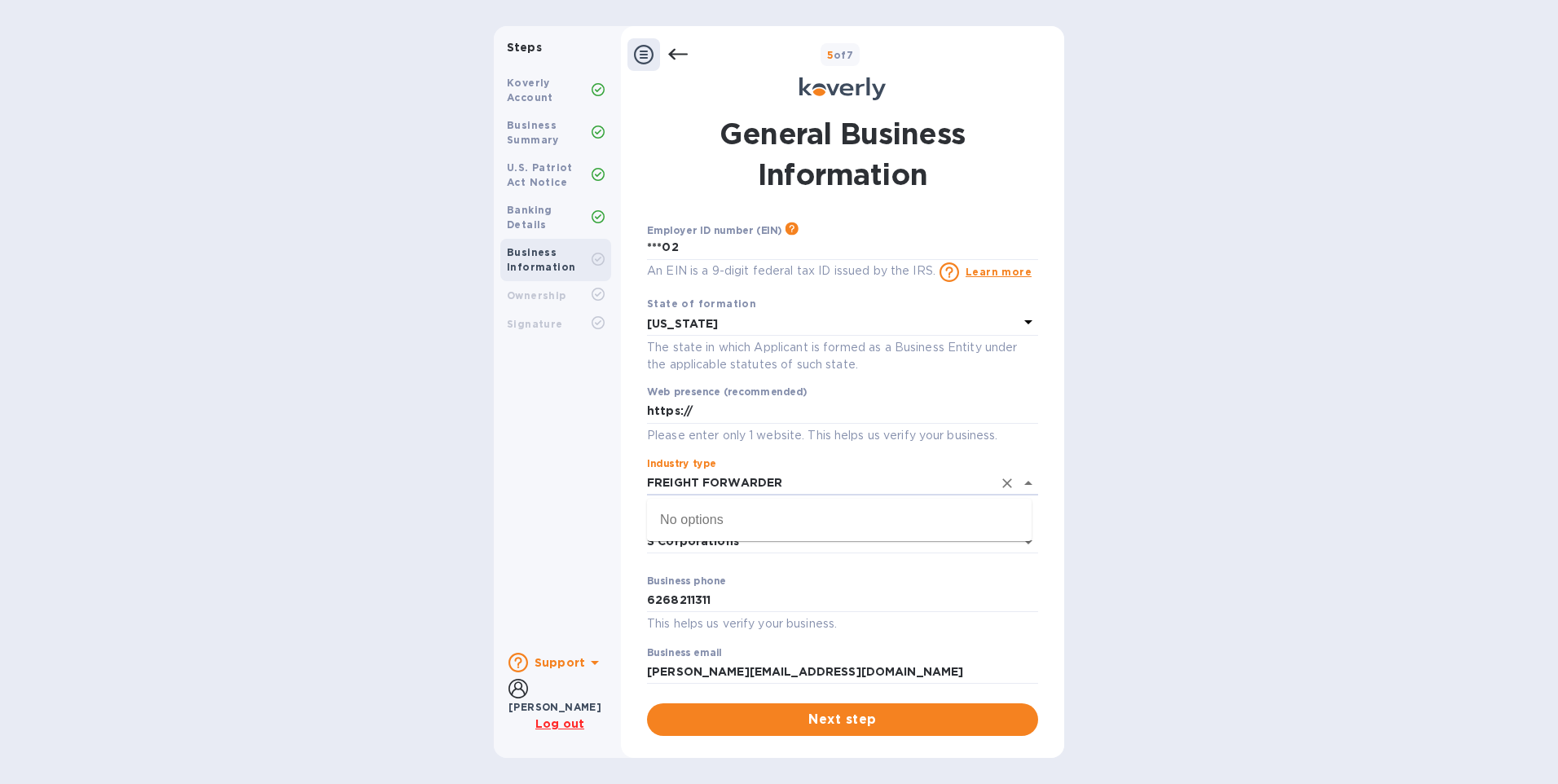
type input "FREIGHT FORWARDER"
click at [1207, 442] on div "Steps Koverly Account Business Summary U.S. Patriot Act Notice Banking Details …" at bounding box center [779, 392] width 1558 height 732
click at [1020, 486] on icon "Open" at bounding box center [1028, 483] width 19 height 19
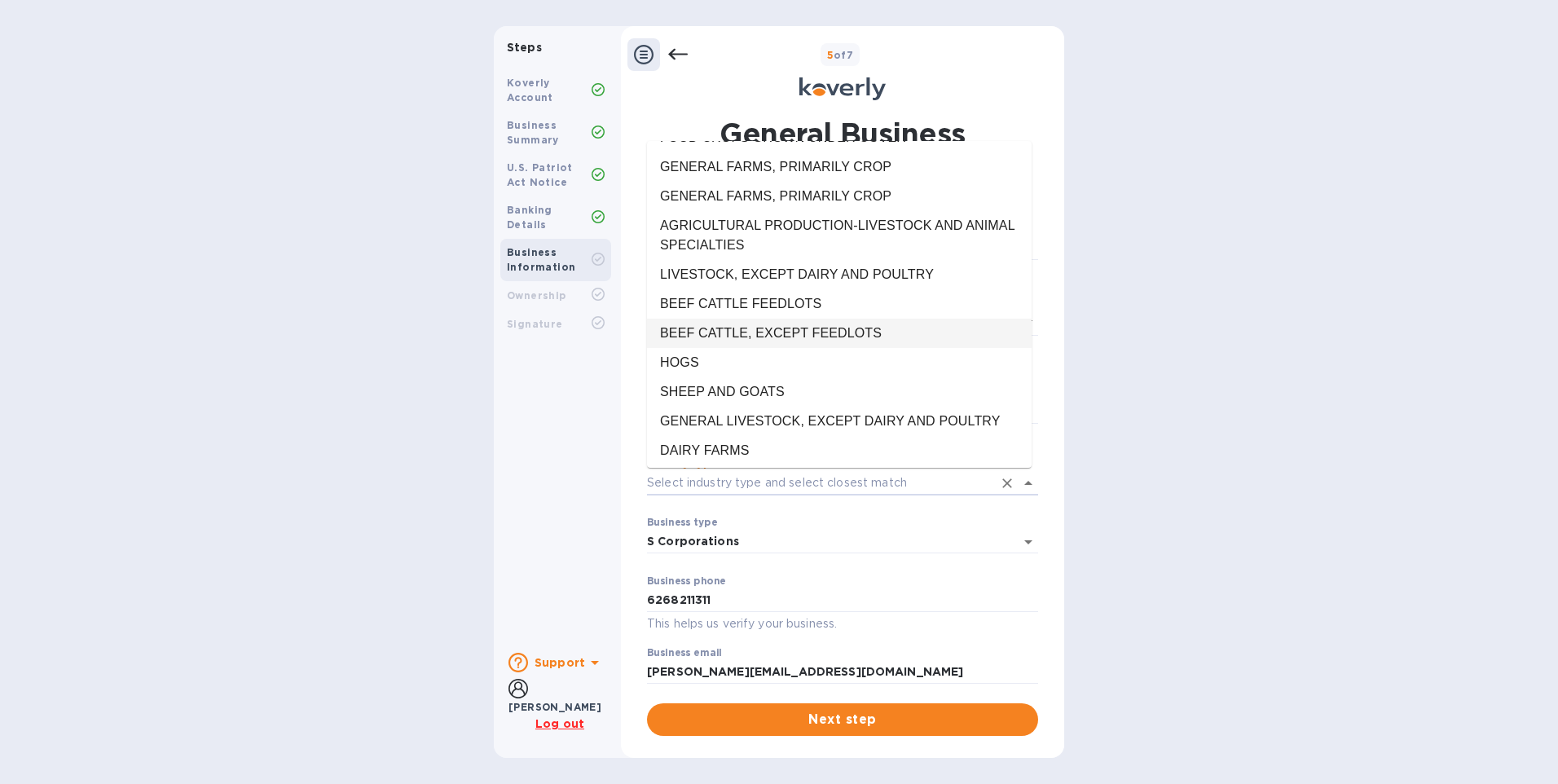
scroll to position [815, 0]
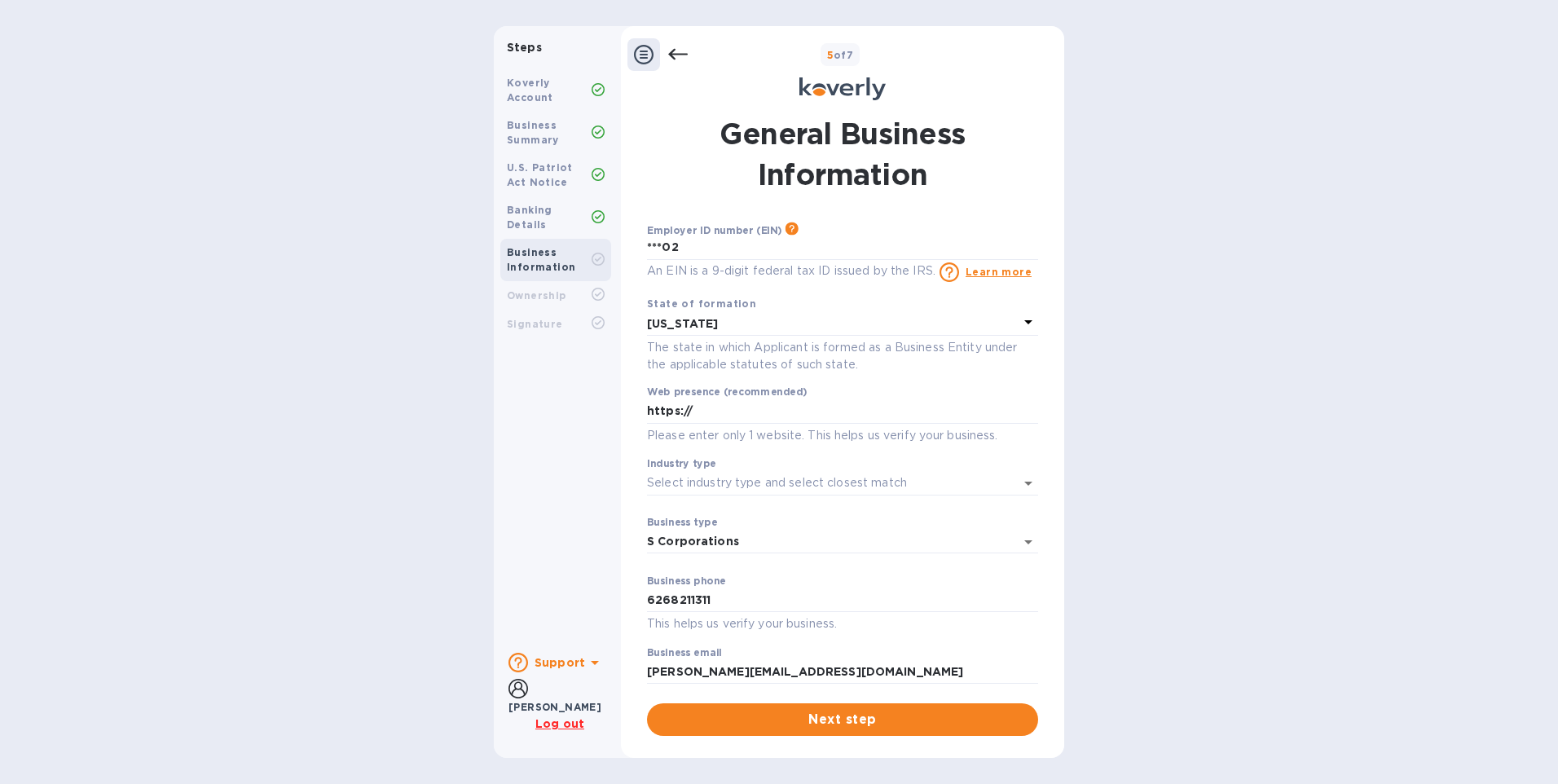
click at [1187, 354] on div "Steps Koverly Account Business Summary U.S. Patriot Act Notice Banking Details …" at bounding box center [779, 392] width 1558 height 732
click at [856, 724] on span "Next step" at bounding box center [842, 719] width 365 height 19
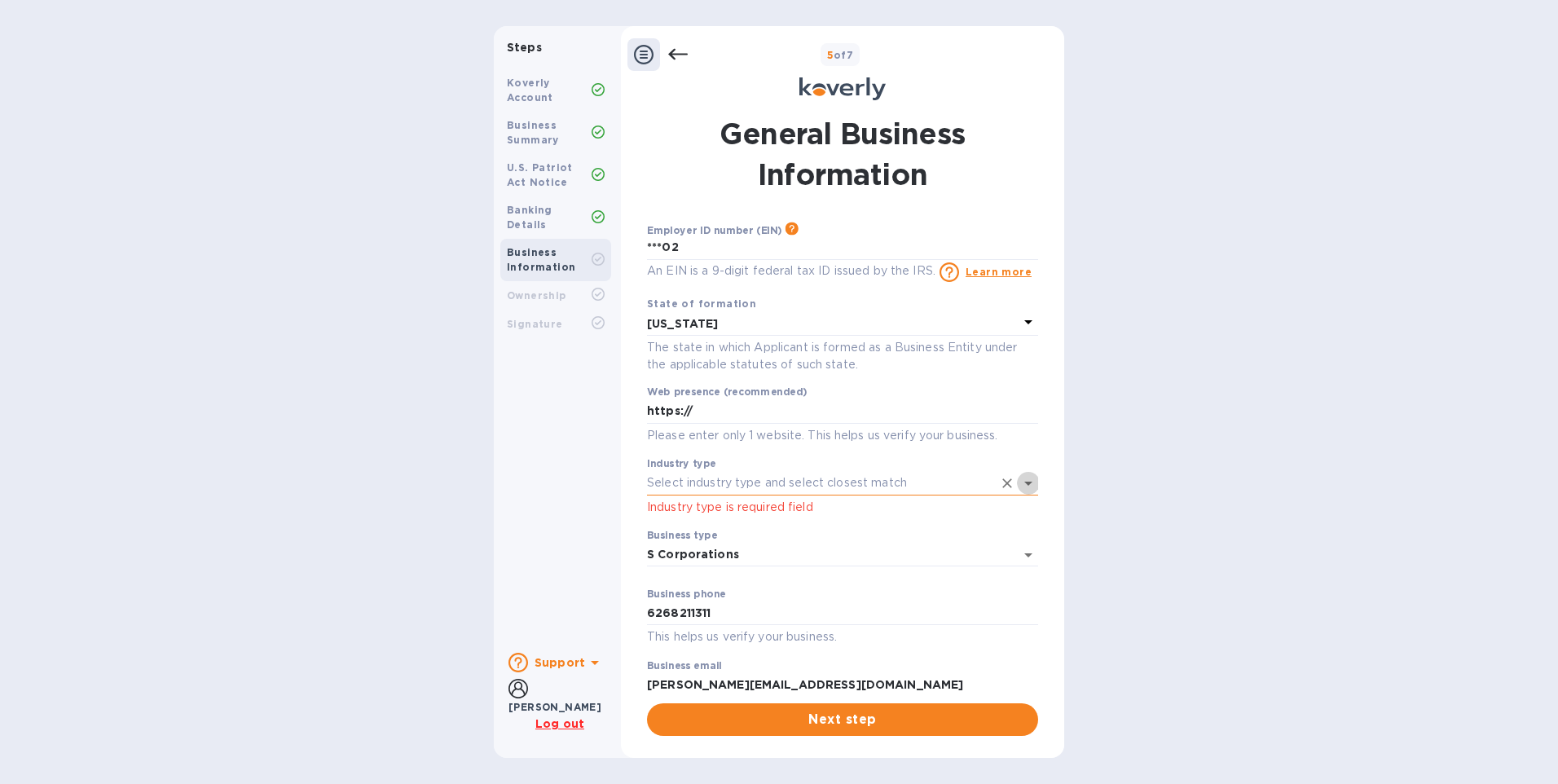
click at [1021, 486] on icon "Open" at bounding box center [1028, 483] width 19 height 19
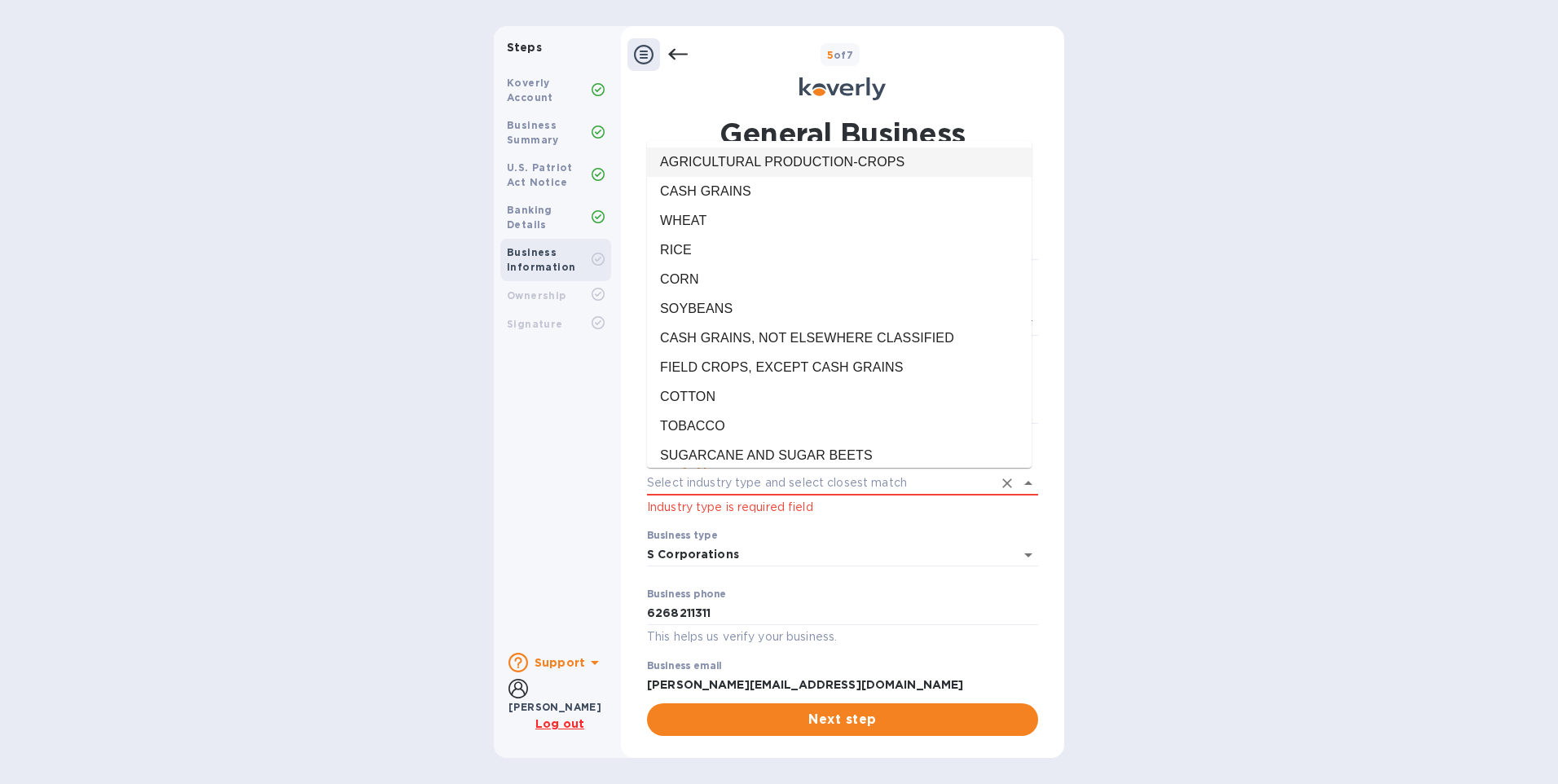
click at [823, 164] on li "AGRICULTURAL PRODUCTION-CROPS" at bounding box center [839, 163] width 384 height 30
type input "AGRICULTURAL PRODUCTION-CROPS"
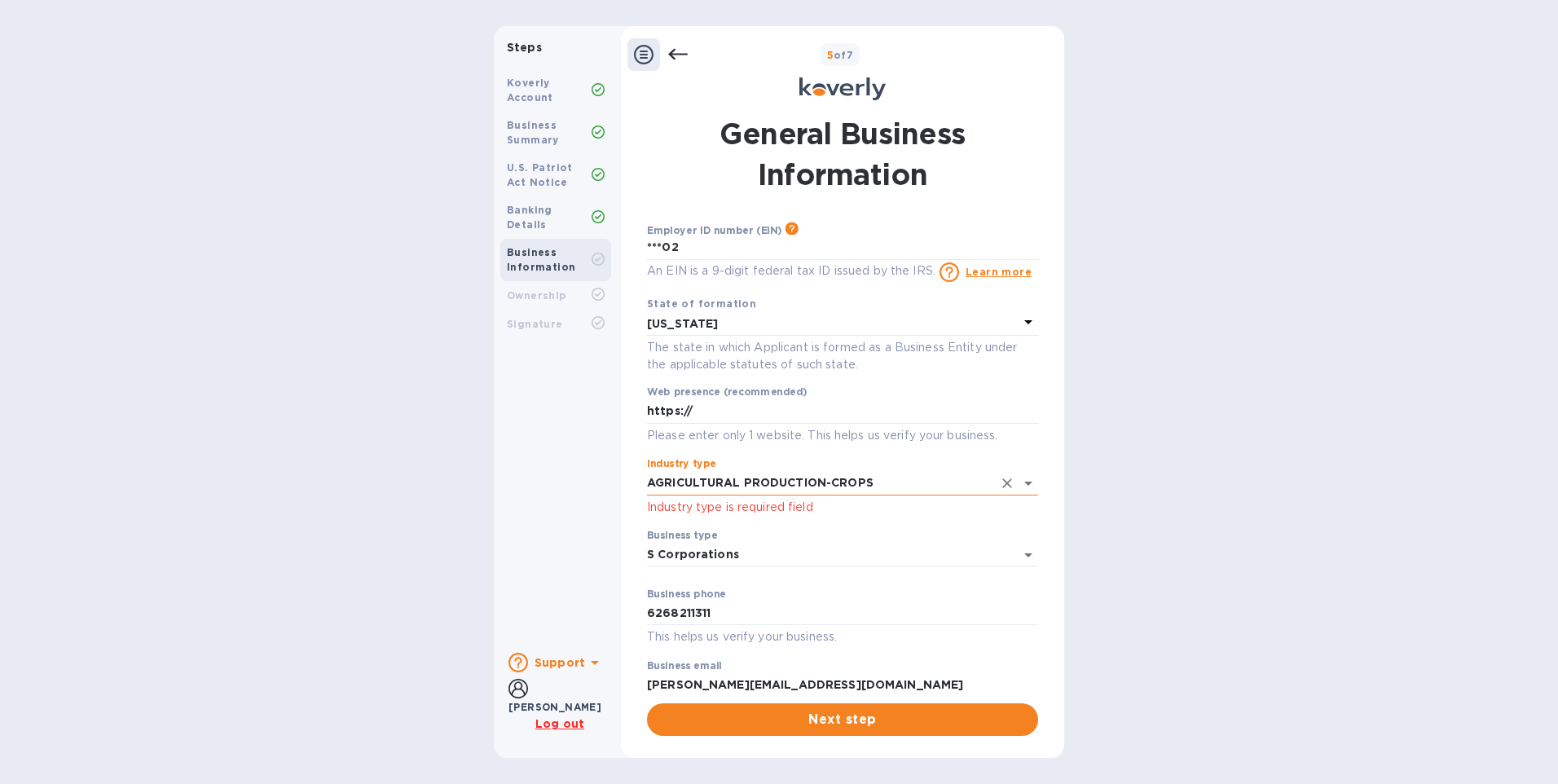
click at [999, 485] on icon "Clear" at bounding box center [1007, 483] width 17 height 17
click at [1024, 483] on icon "Open" at bounding box center [1028, 483] width 8 height 4
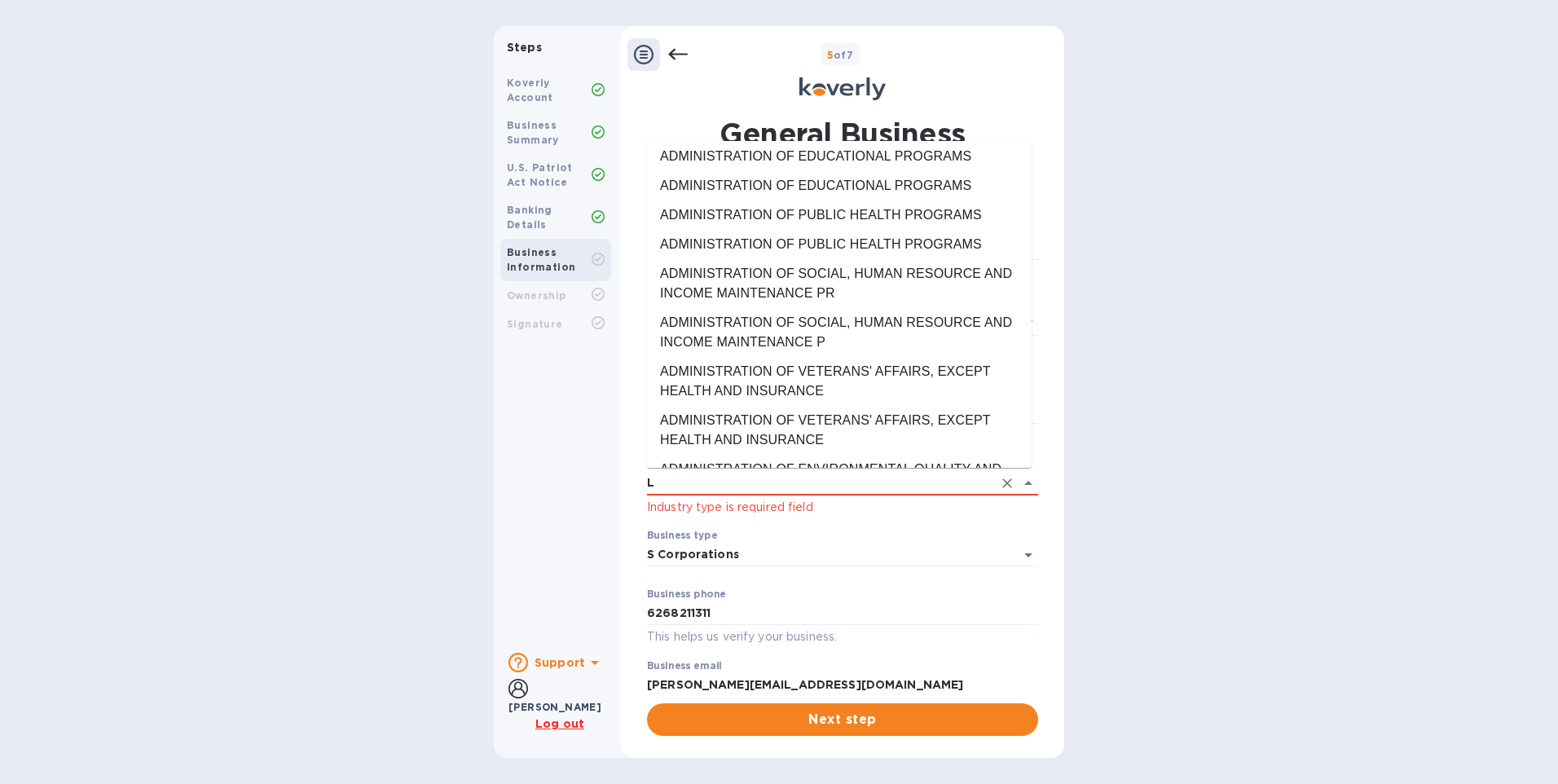
scroll to position [0, 0]
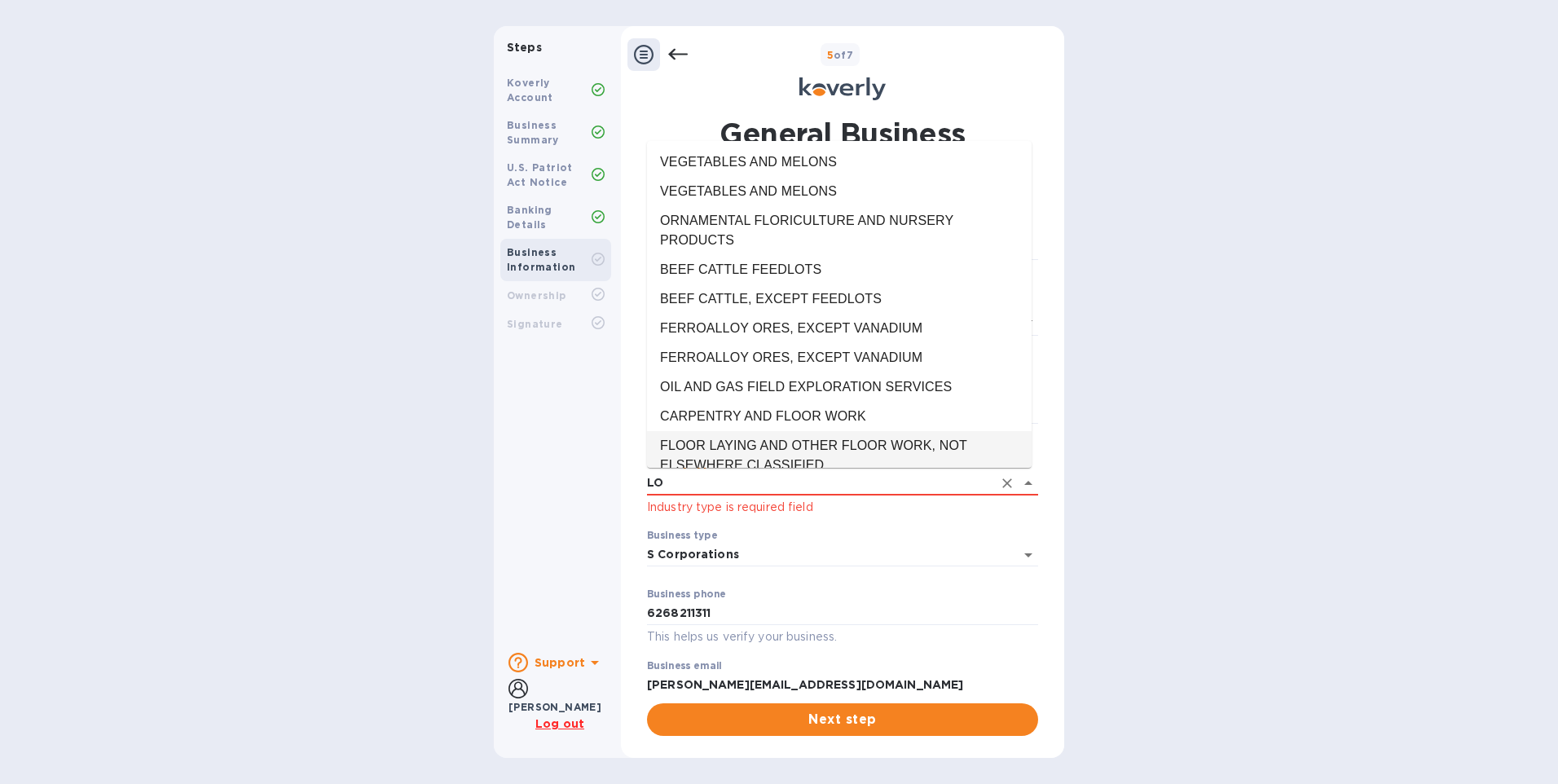
type input "L"
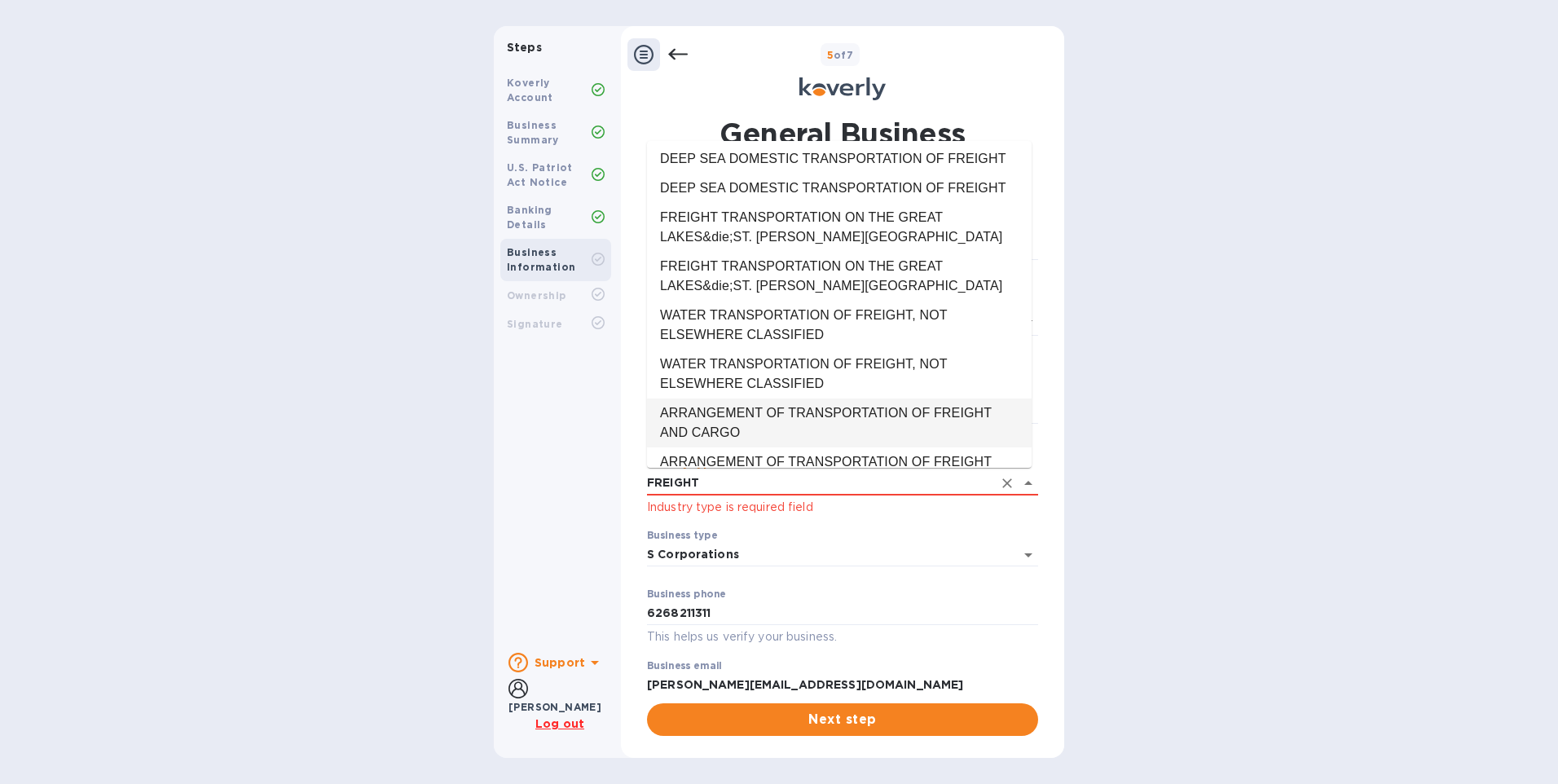
scroll to position [126, 0]
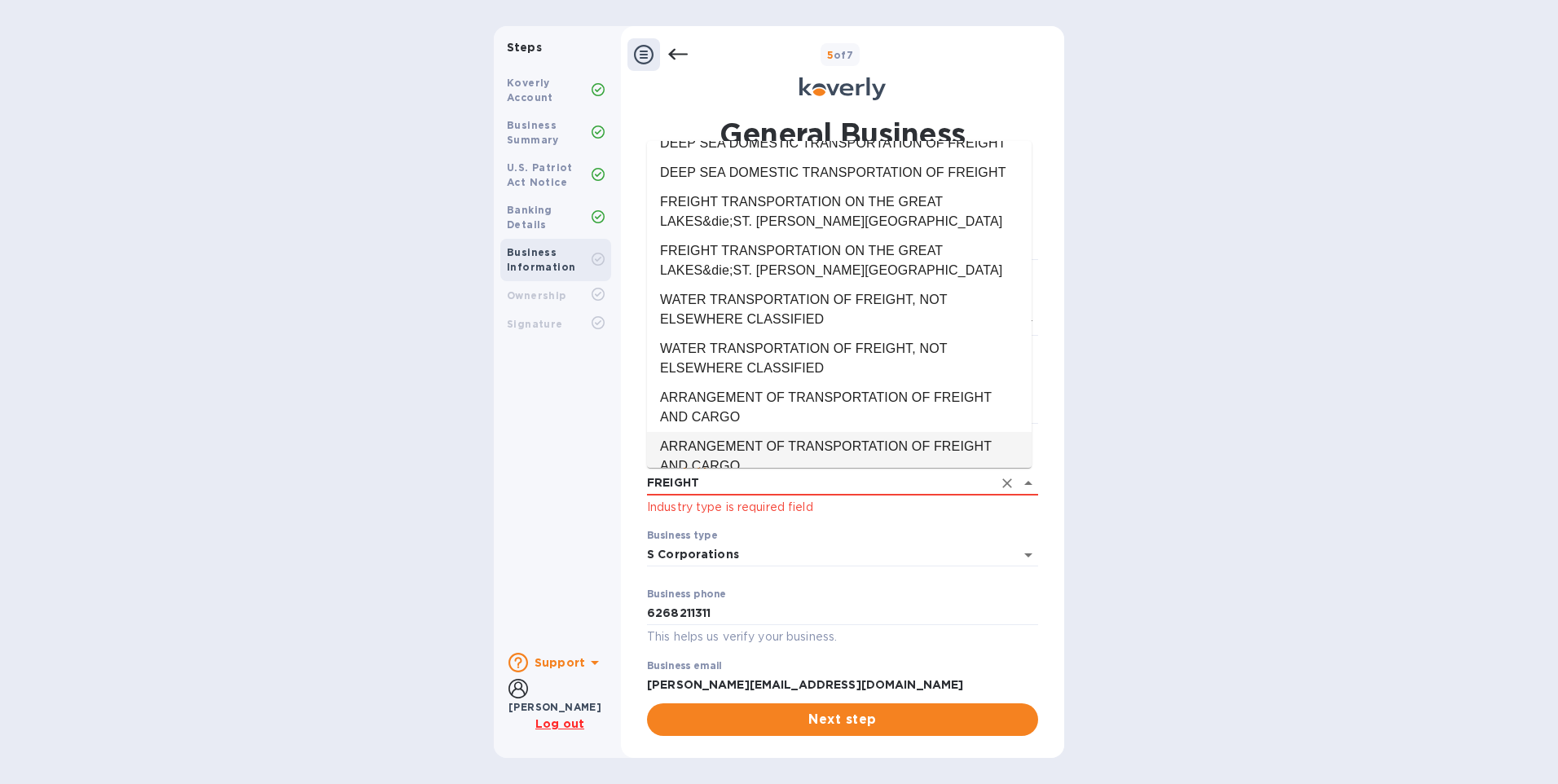
click at [699, 431] on li "ARRANGEMENT OF TRANSPORTATION OF FREIGHT AND CARGO" at bounding box center [839, 456] width 384 height 49
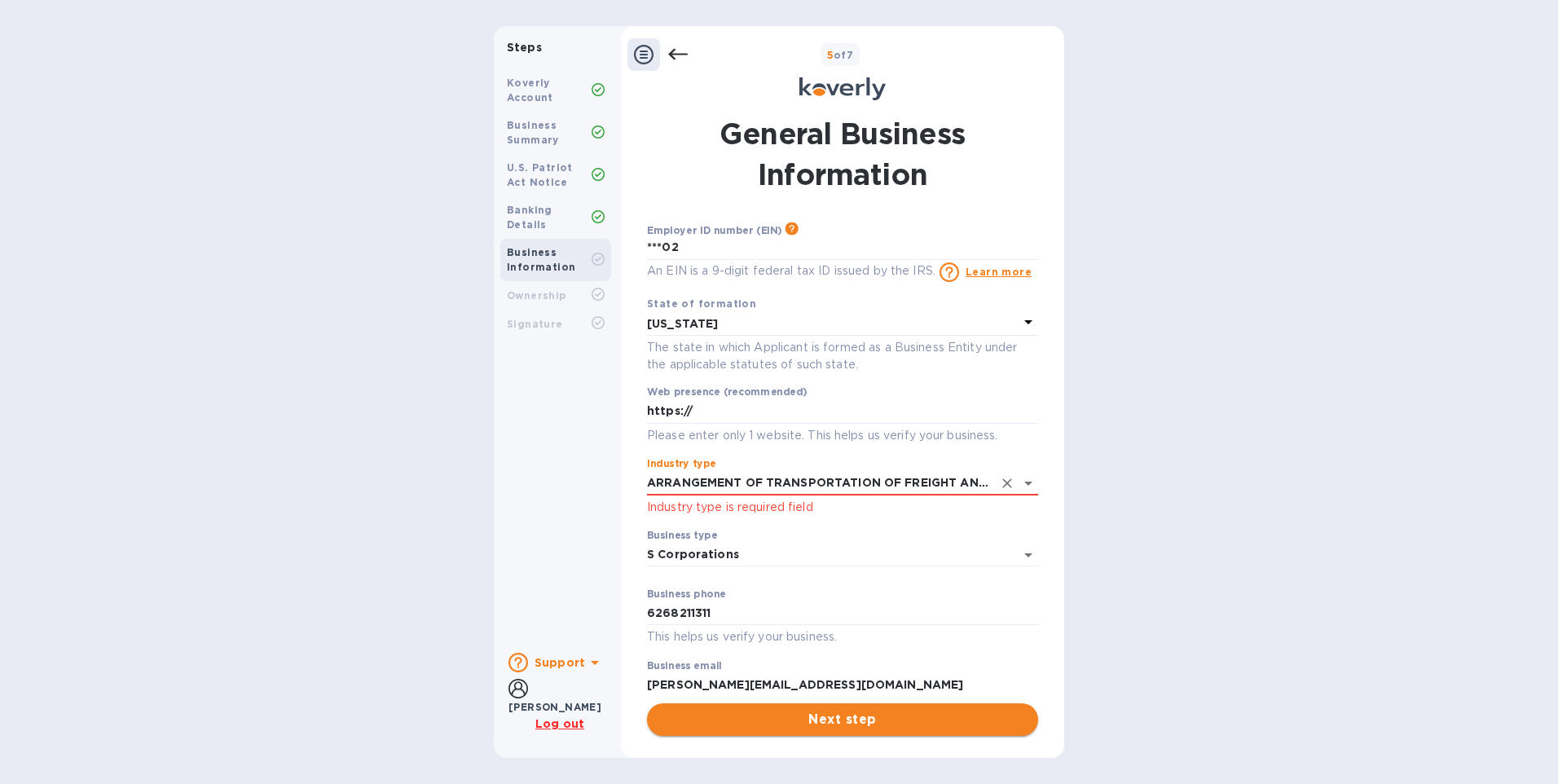
type input "ARRANGEMENT OF TRANSPORTATION OF FREIGHT AND CARGO"
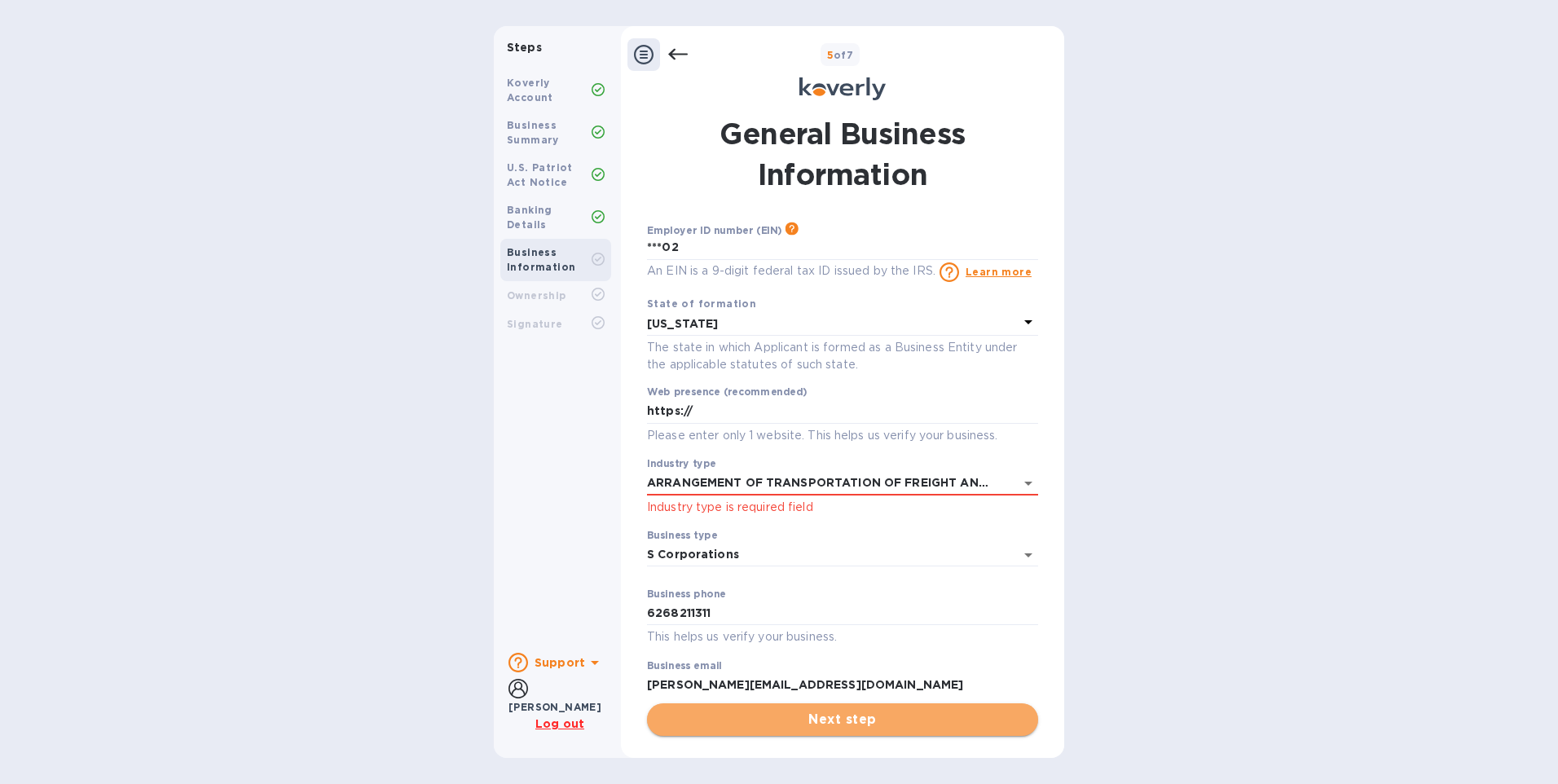
click at [856, 714] on span "Next step" at bounding box center [842, 719] width 365 height 19
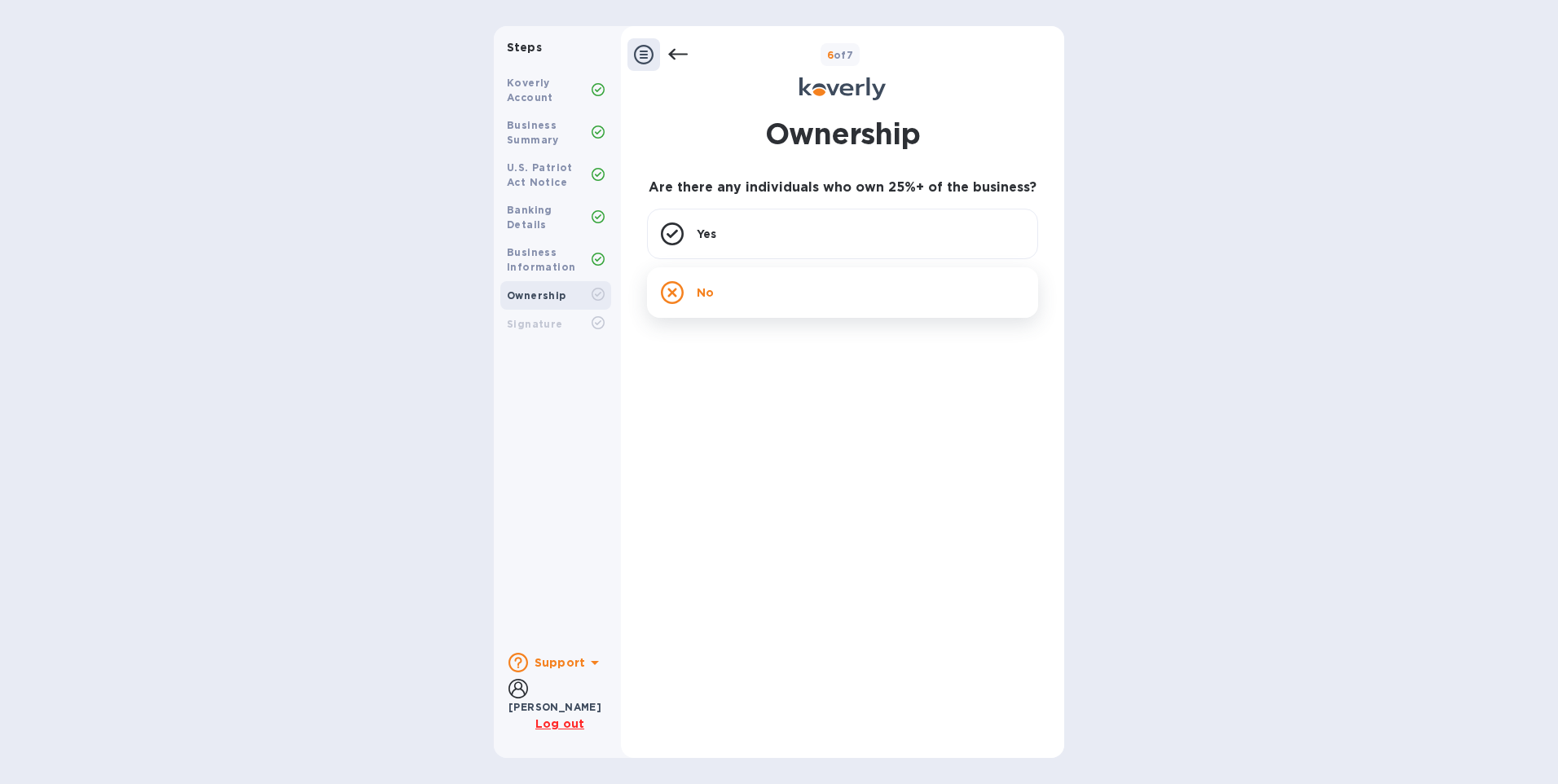
click at [675, 294] on icon at bounding box center [672, 292] width 23 height 23
click at [673, 292] on icon at bounding box center [672, 292] width 23 height 23
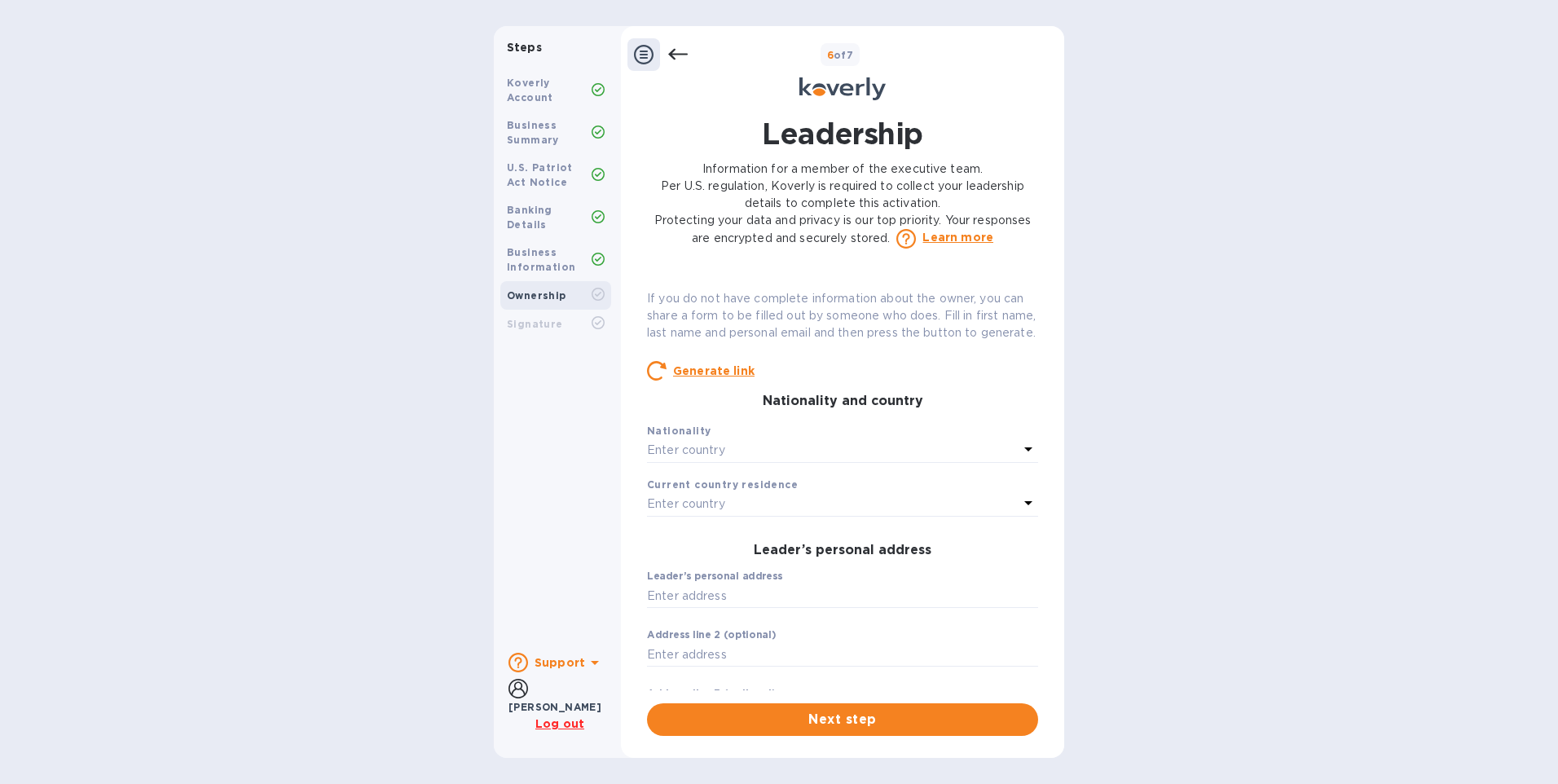
scroll to position [326, 0]
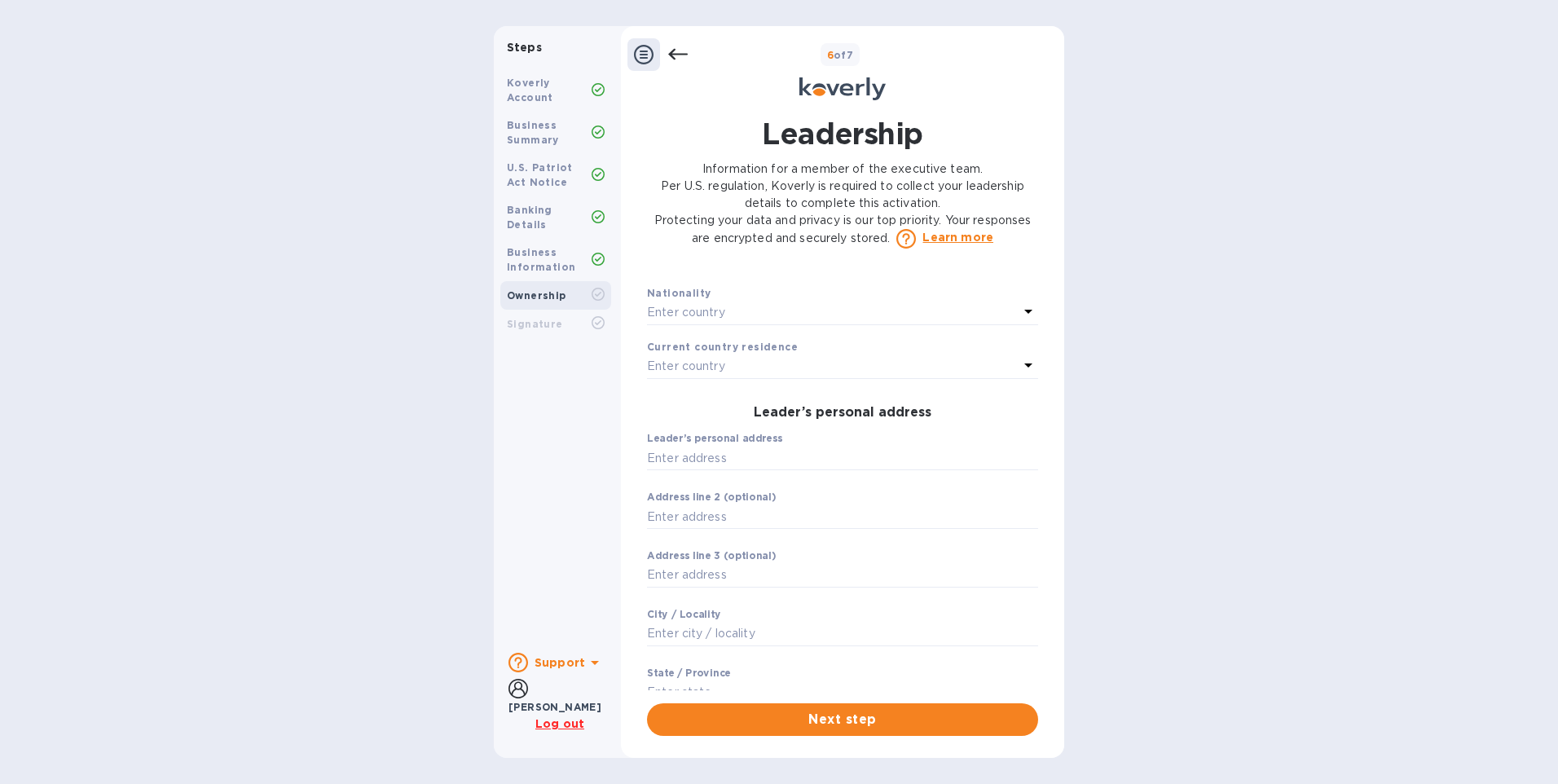
click at [668, 52] on icon at bounding box center [677, 54] width 19 height 19
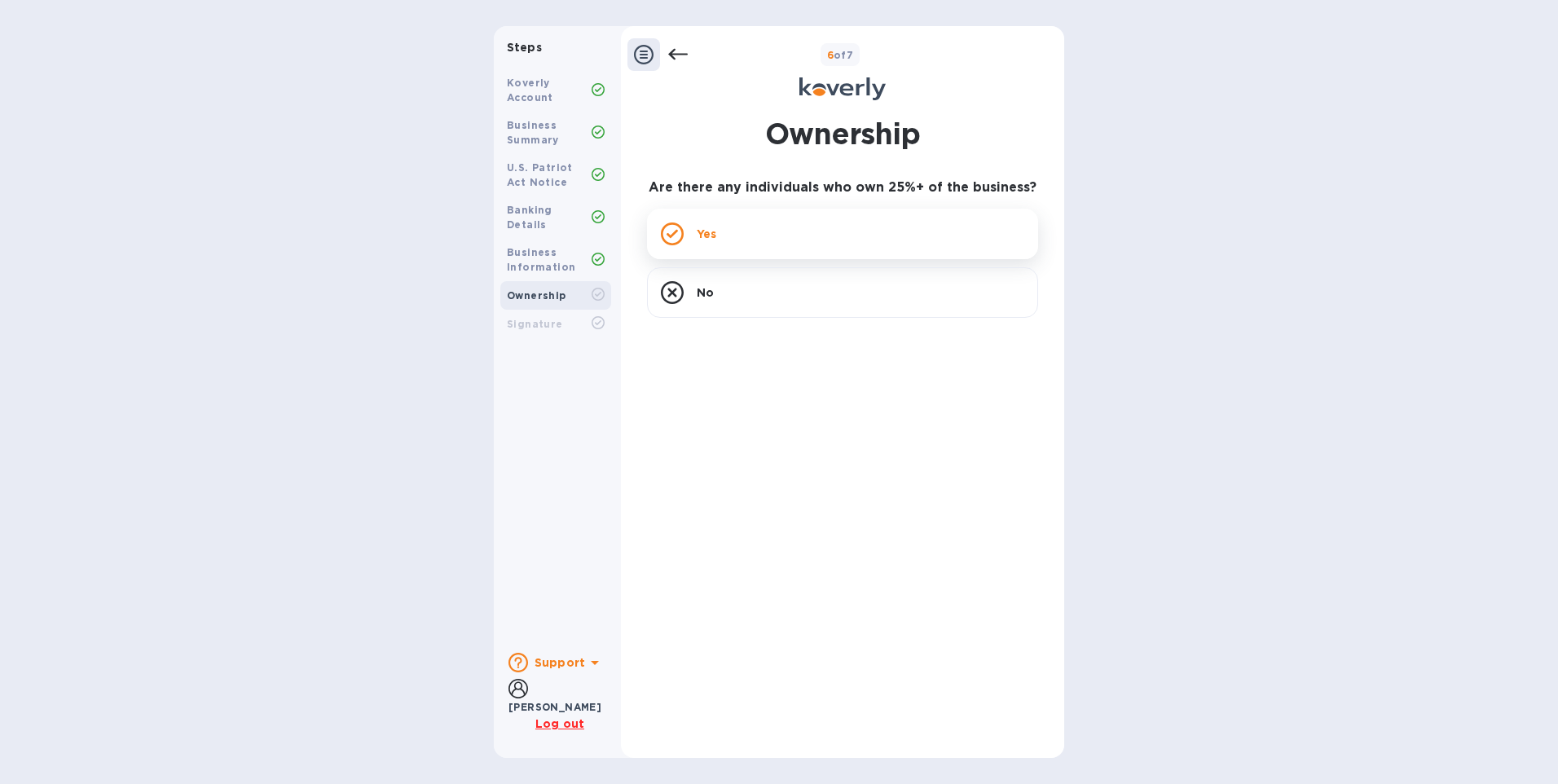
click at [709, 229] on p "Yes" at bounding box center [706, 234] width 19 height 17
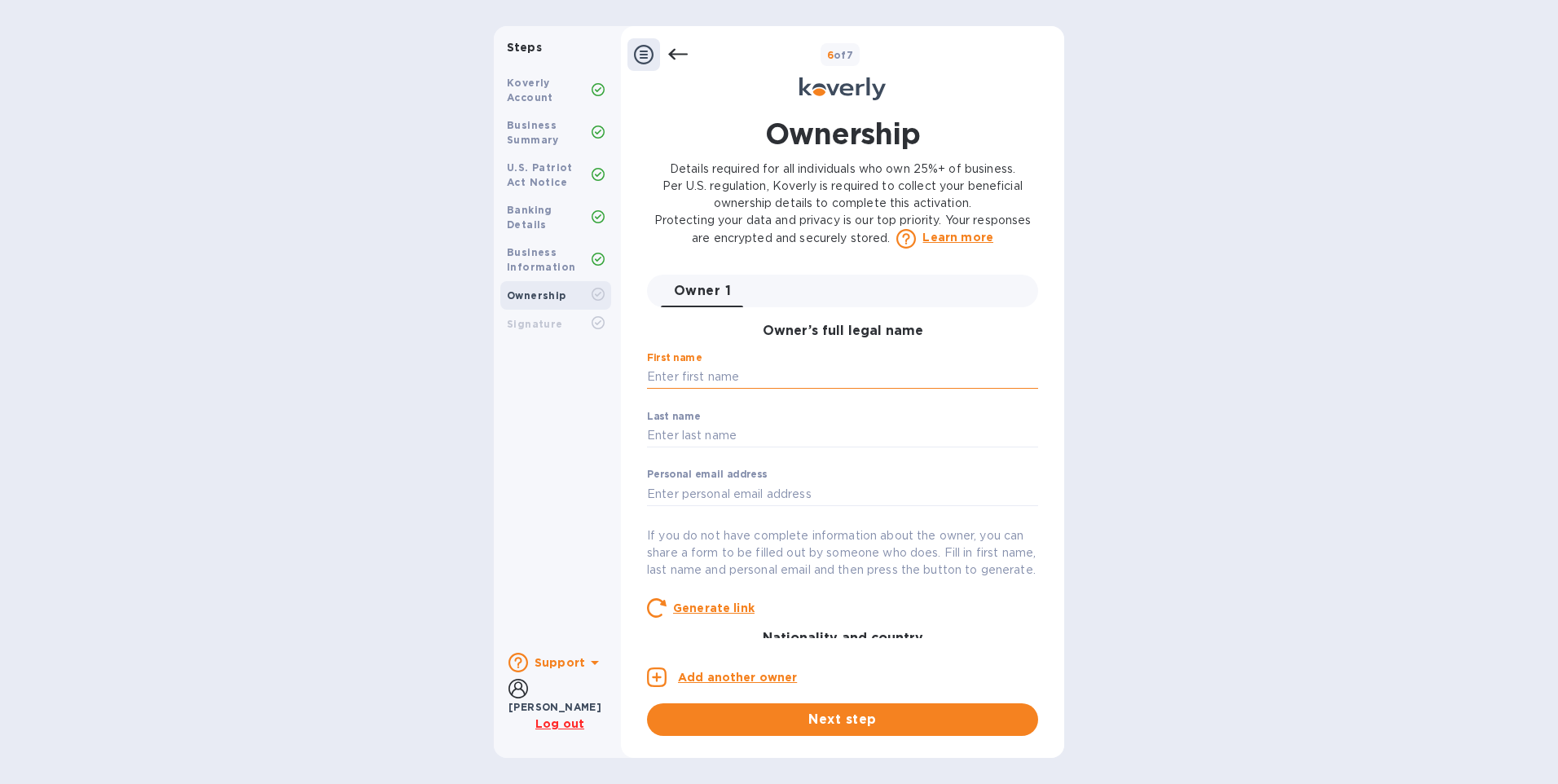
click at [726, 379] on input "text" at bounding box center [842, 377] width 391 height 24
type input "Billy"
type input "Chan"
type input "BILLY@BVL-USA.COM"
type input "1300 John Reed Ct"
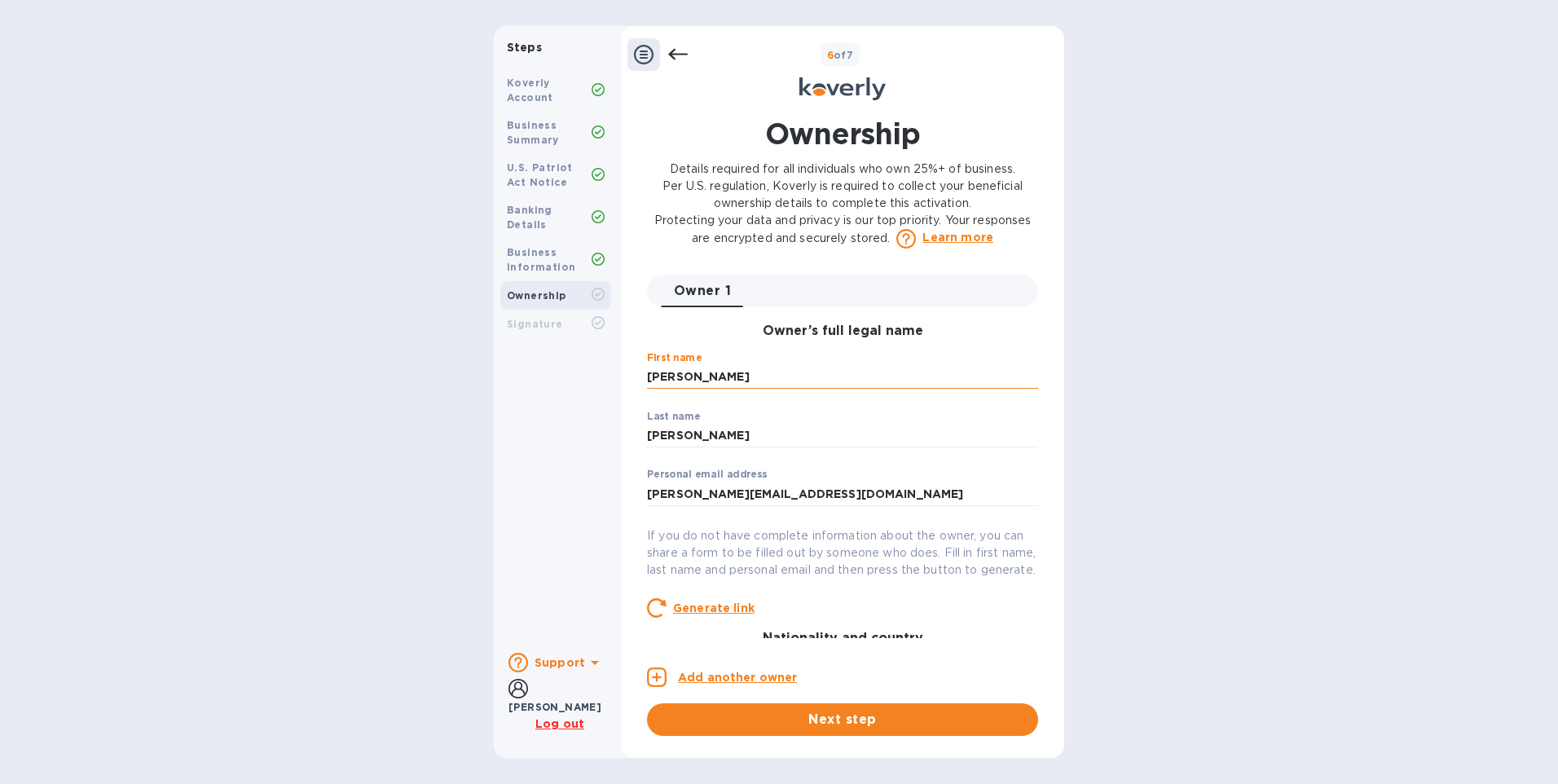
type input "Ste B"
type input "CITY OF INDUSTRY"
type input "United States"
type input "91745"
type input "***11"
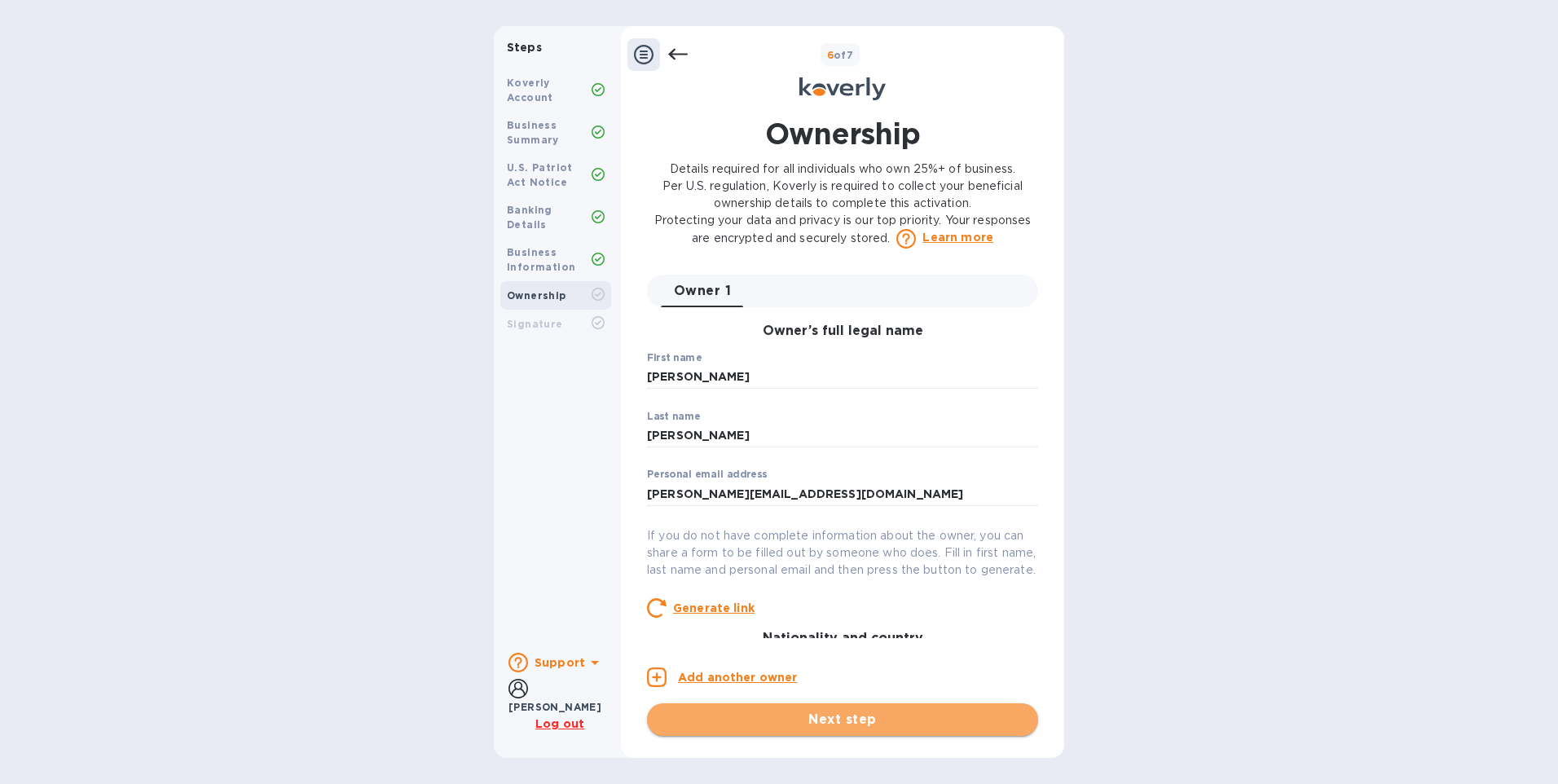
click at [832, 718] on span "Next step" at bounding box center [842, 719] width 365 height 19
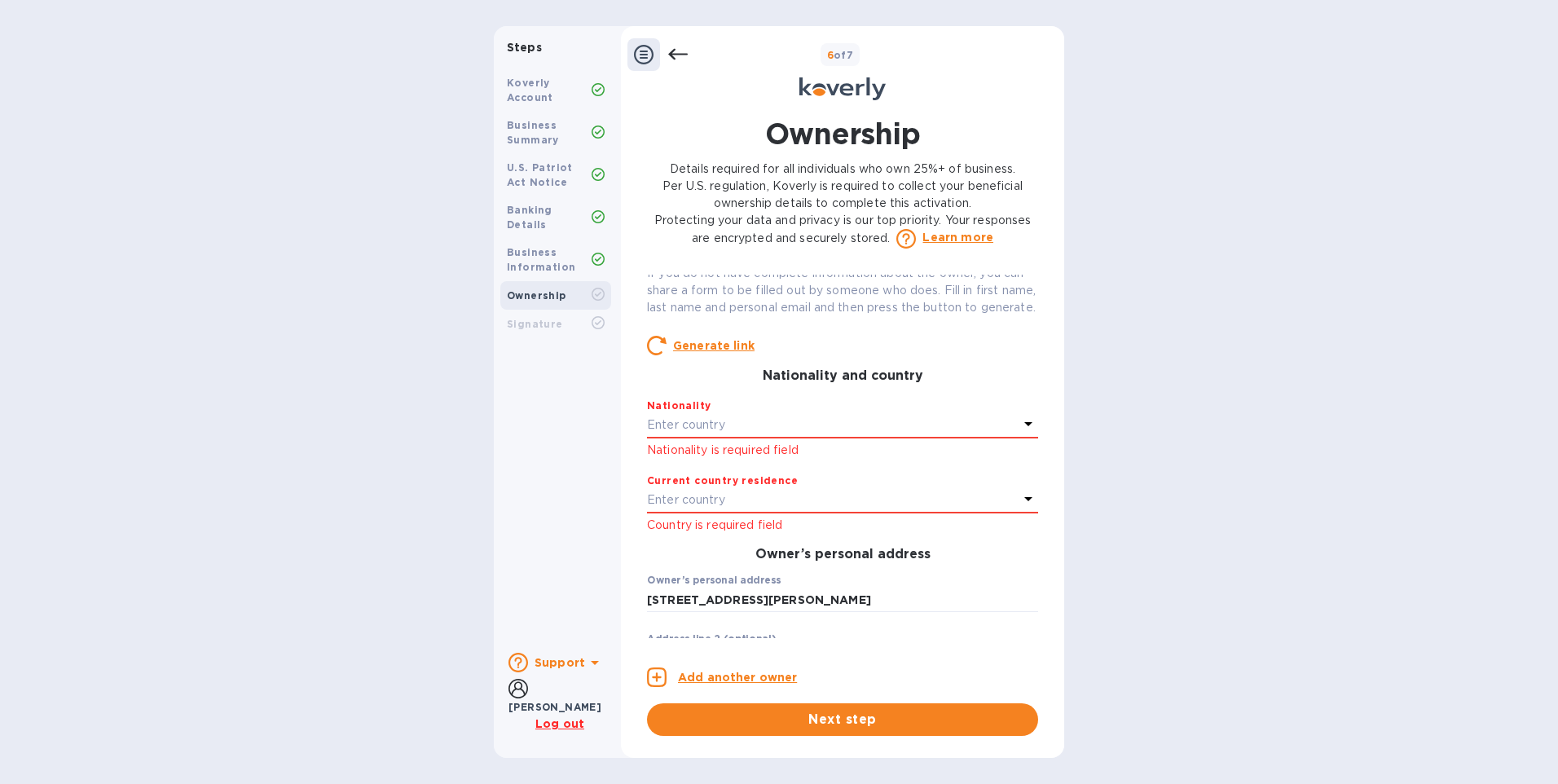
scroll to position [277, 0]
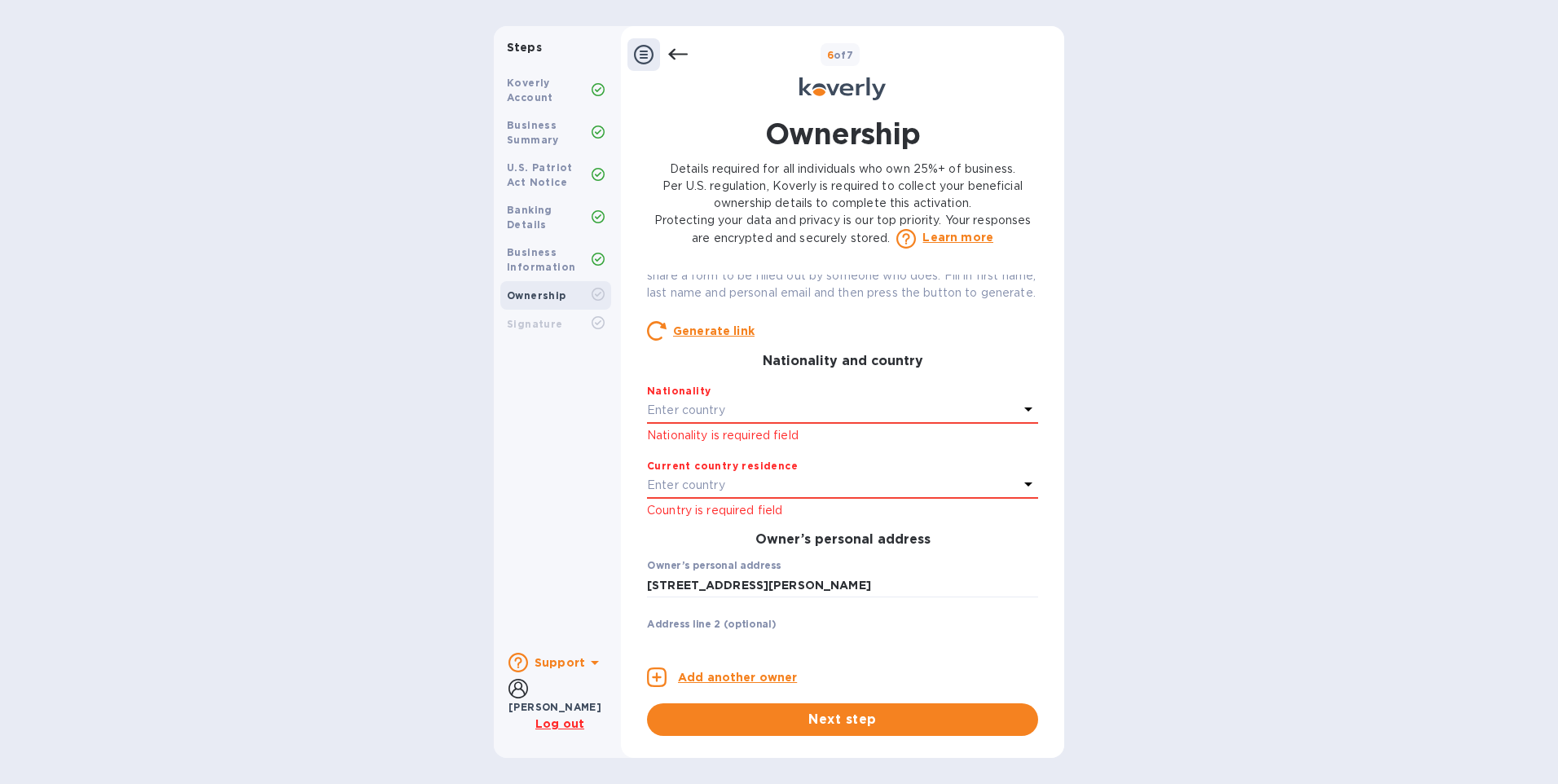
click at [848, 422] on div "Enter country" at bounding box center [832, 410] width 372 height 23
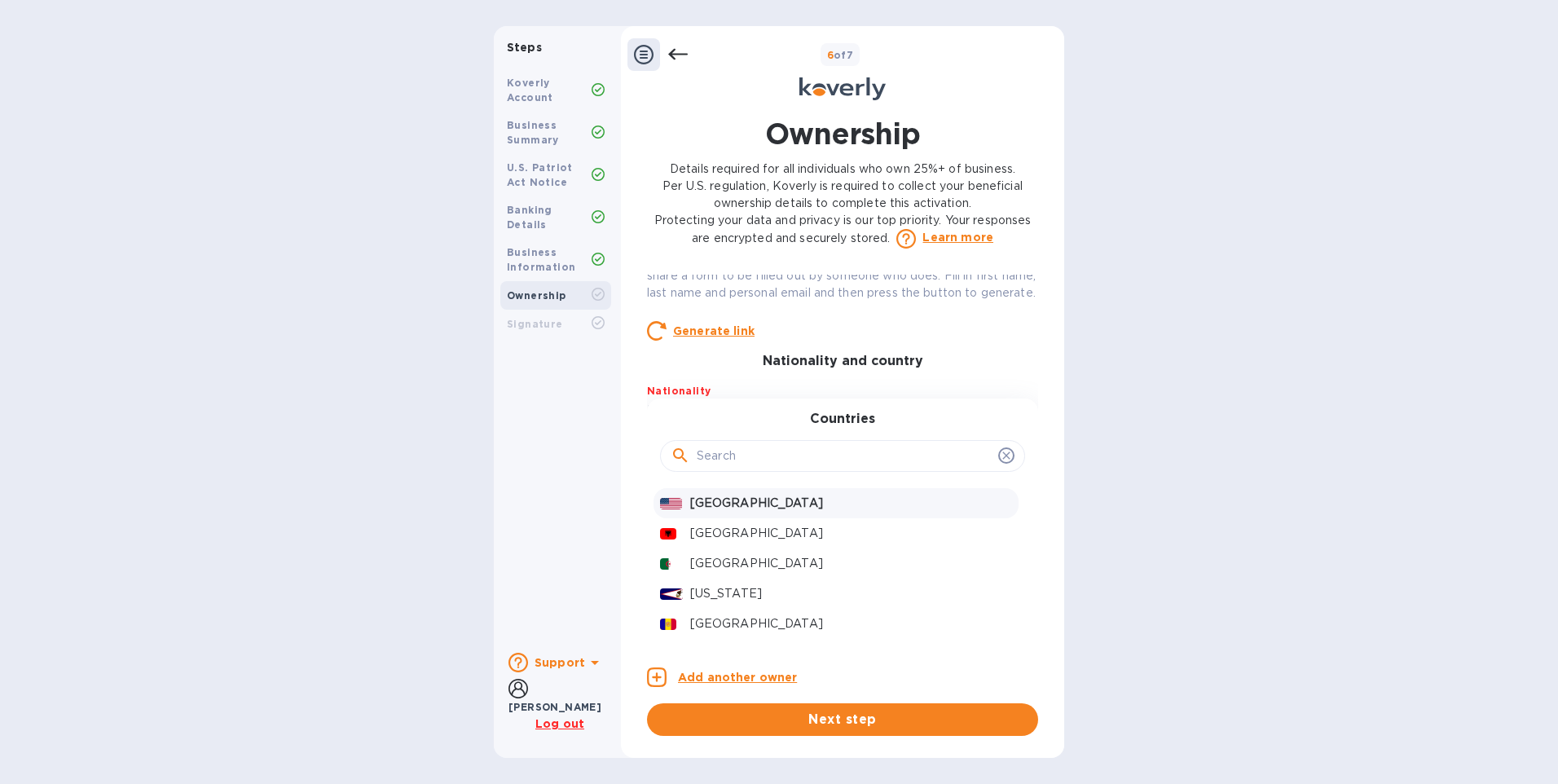
click at [735, 512] on p "United States" at bounding box center [852, 503] width 322 height 18
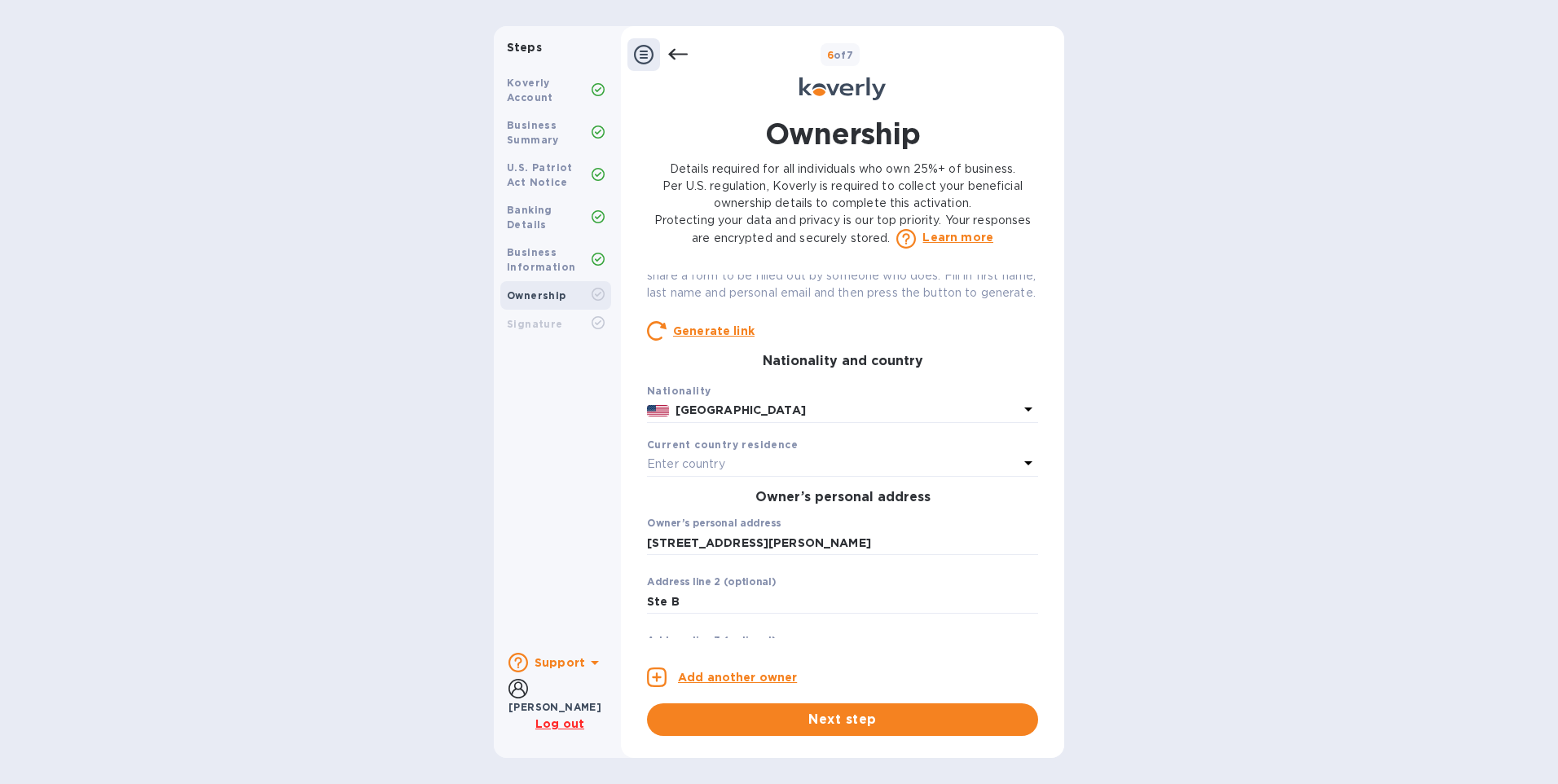
click at [747, 476] on div "Enter country" at bounding box center [832, 465] width 372 height 23
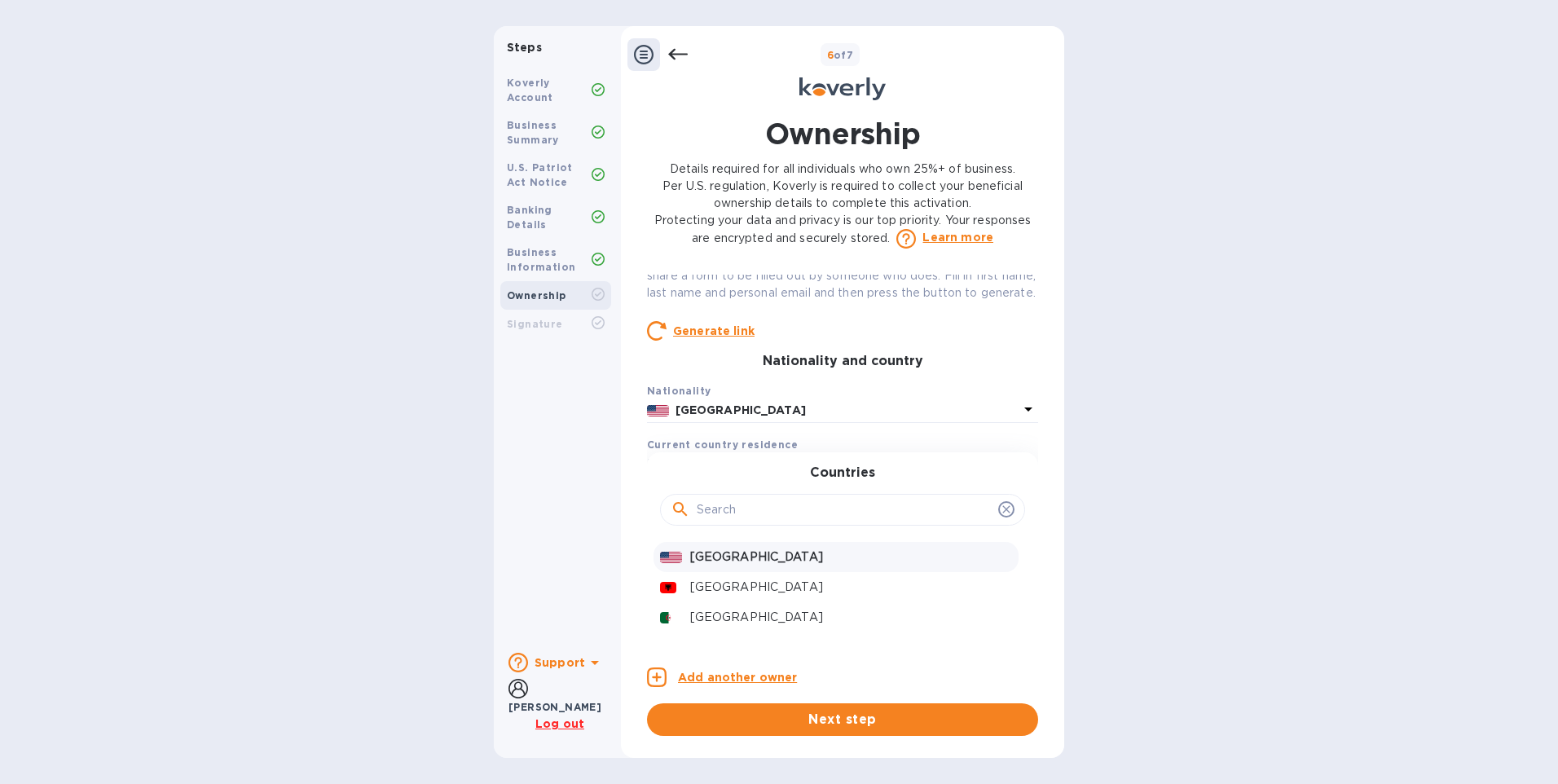
click at [732, 565] on p "United States" at bounding box center [852, 557] width 322 height 18
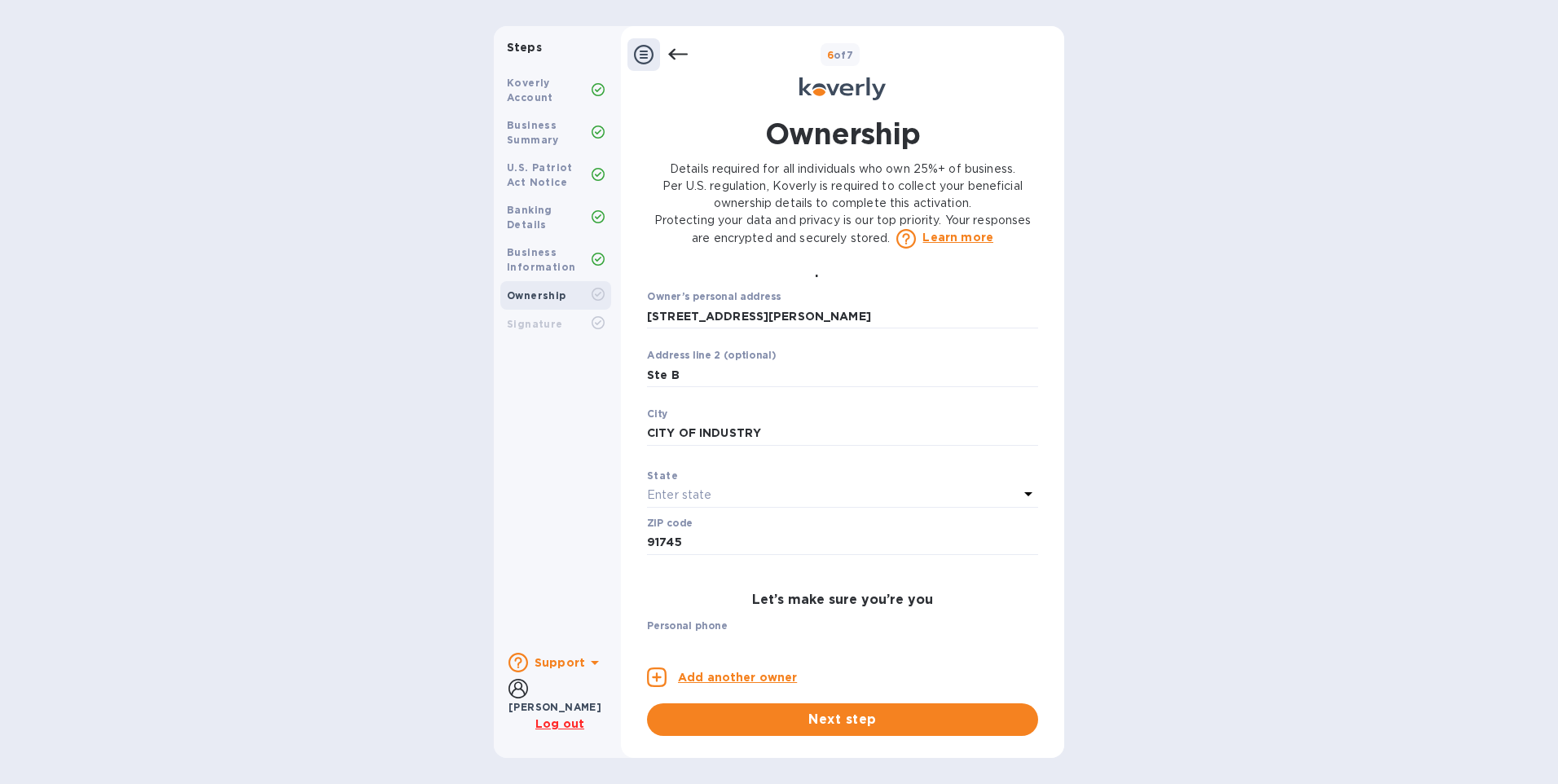
scroll to position [684, 0]
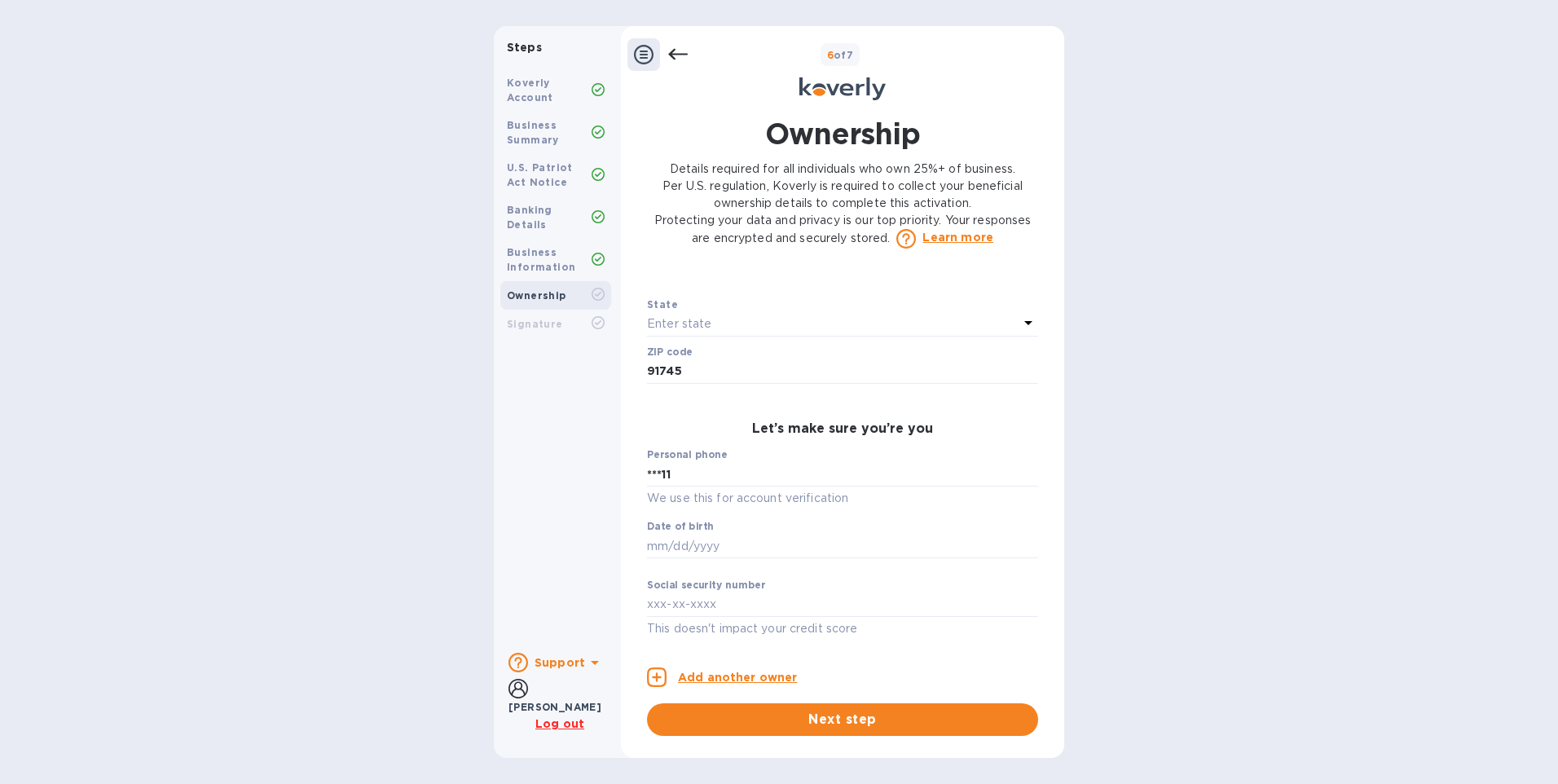
click at [643, 556] on div "Ownership Details required for all individuals who own 25%+ of business. Per U.…" at bounding box center [842, 424] width 407 height 622
click at [735, 538] on input "text" at bounding box center [842, 546] width 391 height 24
type input "***70"
click at [684, 591] on label "Social security number" at bounding box center [705, 585] width 118 height 10
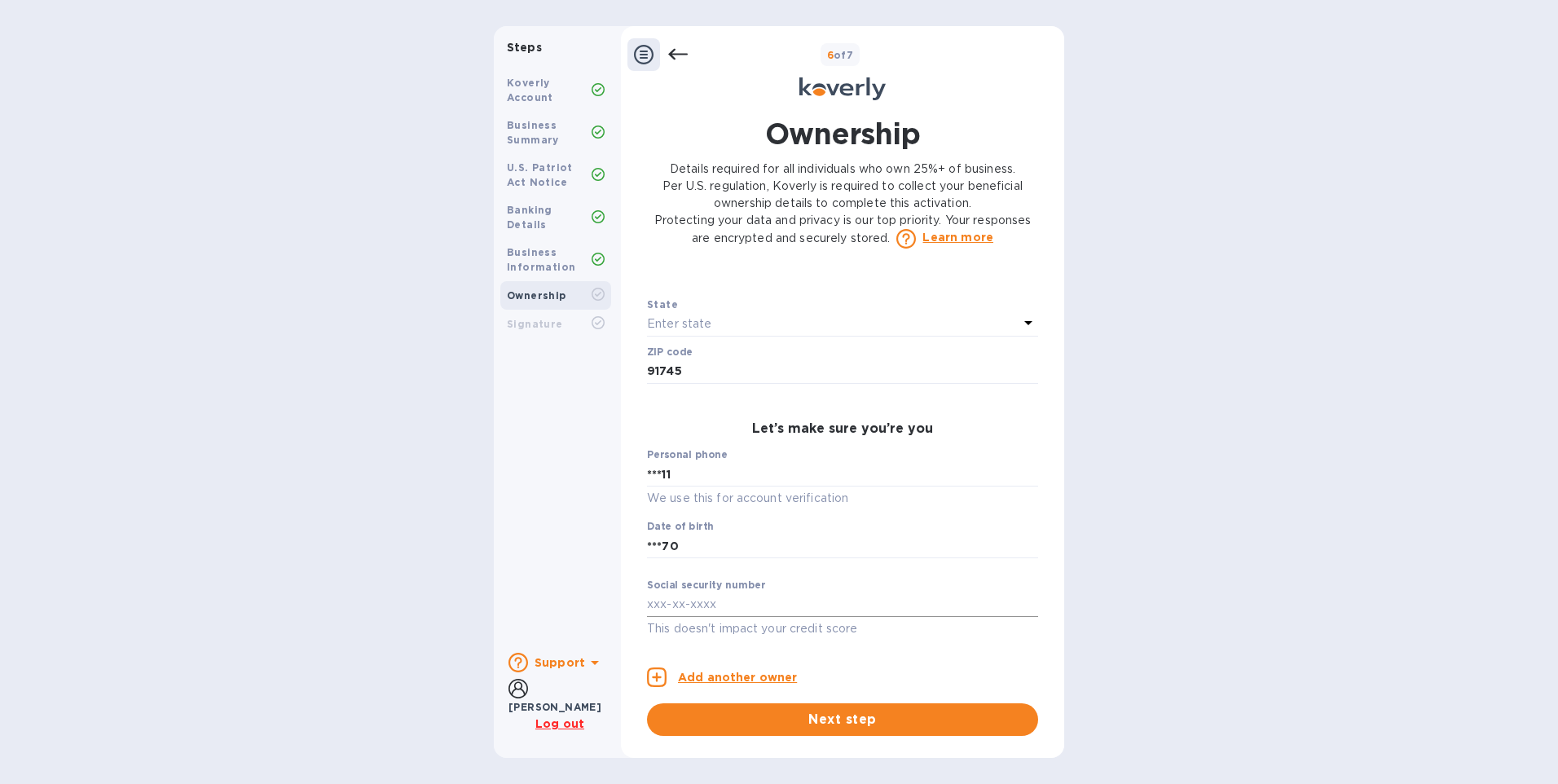
click at [677, 598] on input "text" at bounding box center [842, 605] width 391 height 24
type input "***41"
click at [747, 330] on div "Enter state" at bounding box center [832, 324] width 372 height 23
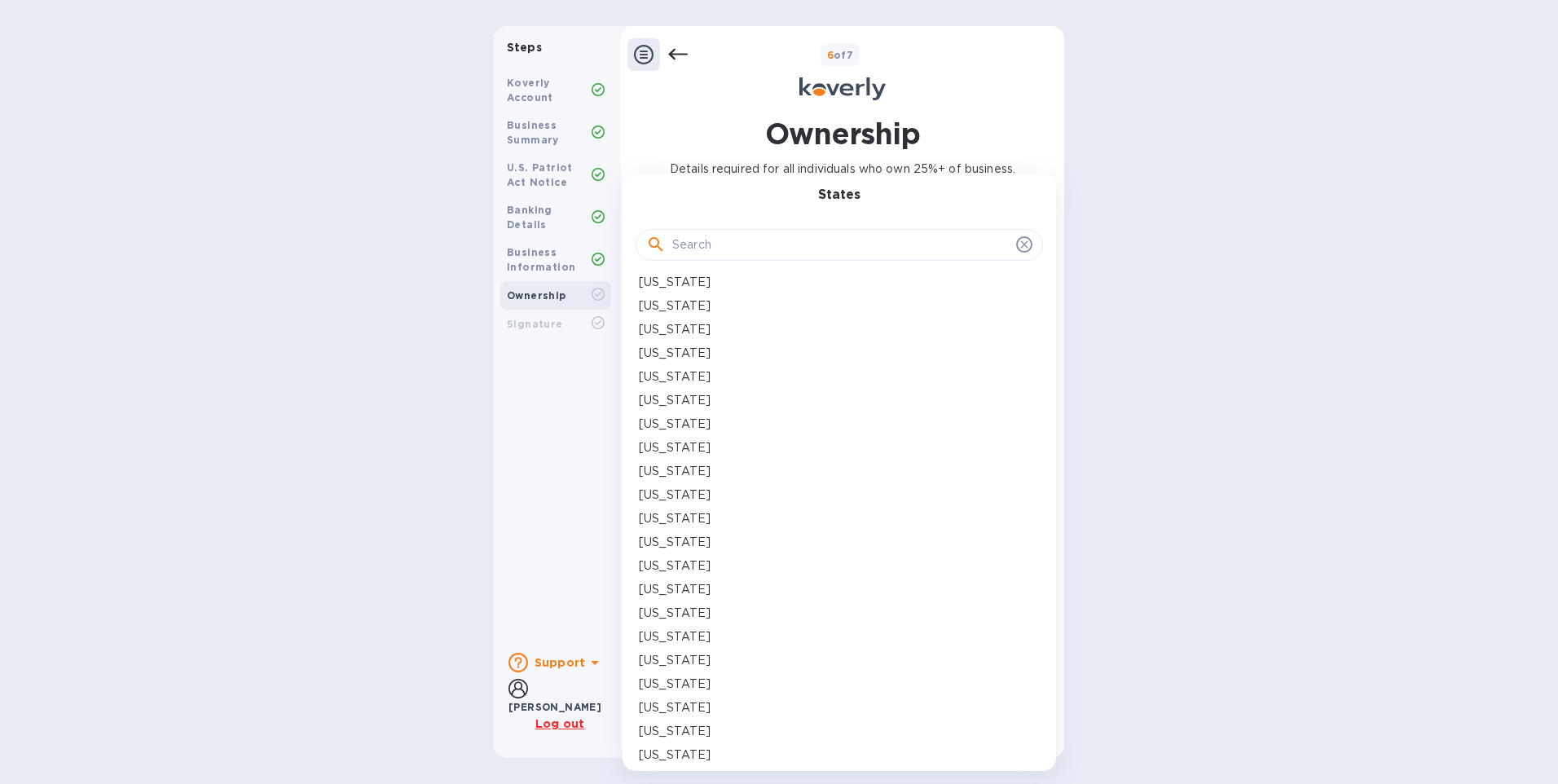
click at [654, 401] on p "California" at bounding box center [675, 401] width 72 height 18
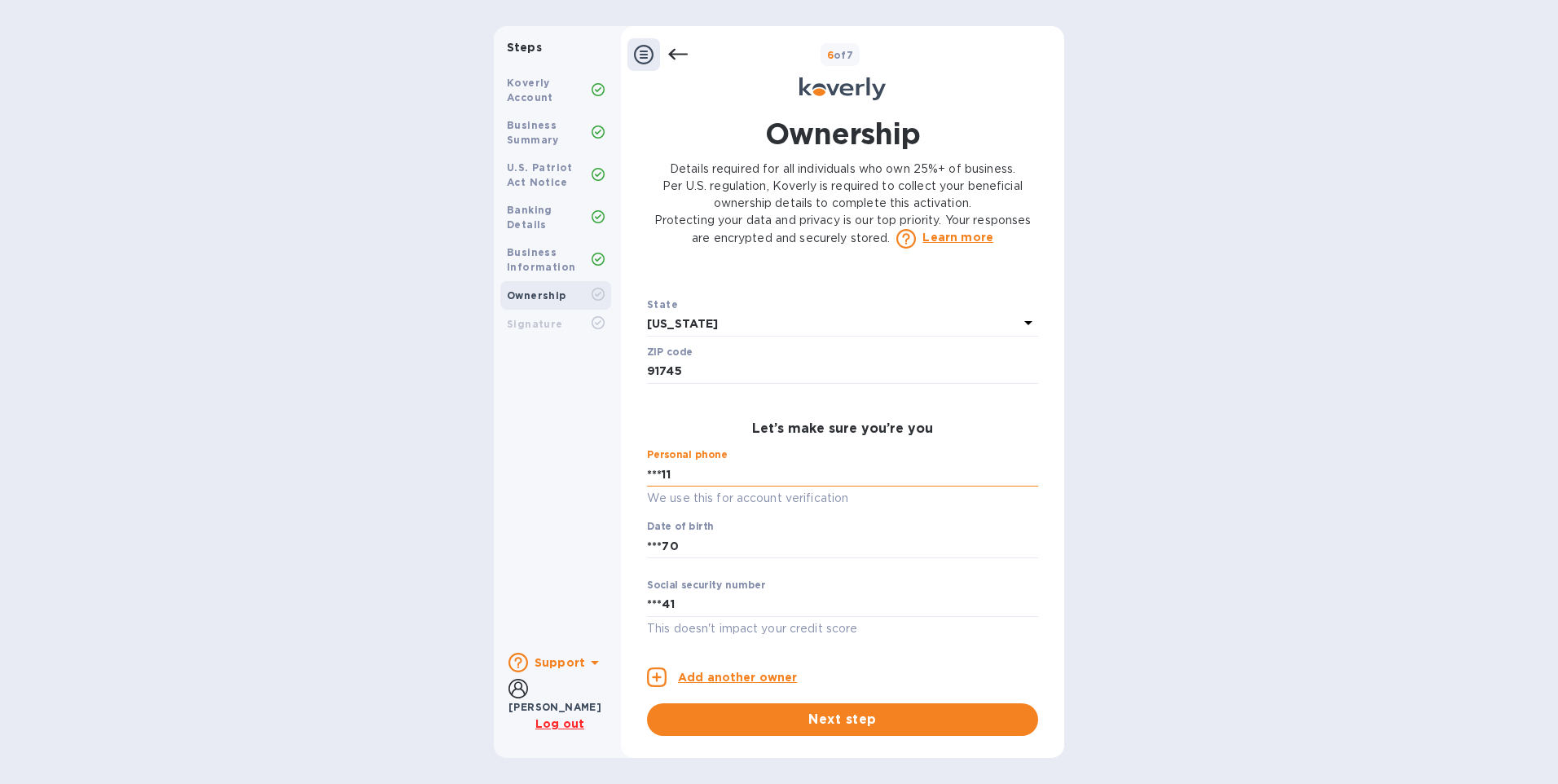
click at [667, 478] on input "***11" at bounding box center [842, 474] width 391 height 24
click at [663, 541] on input "***70" at bounding box center [842, 546] width 391 height 24
click at [672, 545] on input "***70" at bounding box center [842, 546] width 391 height 24
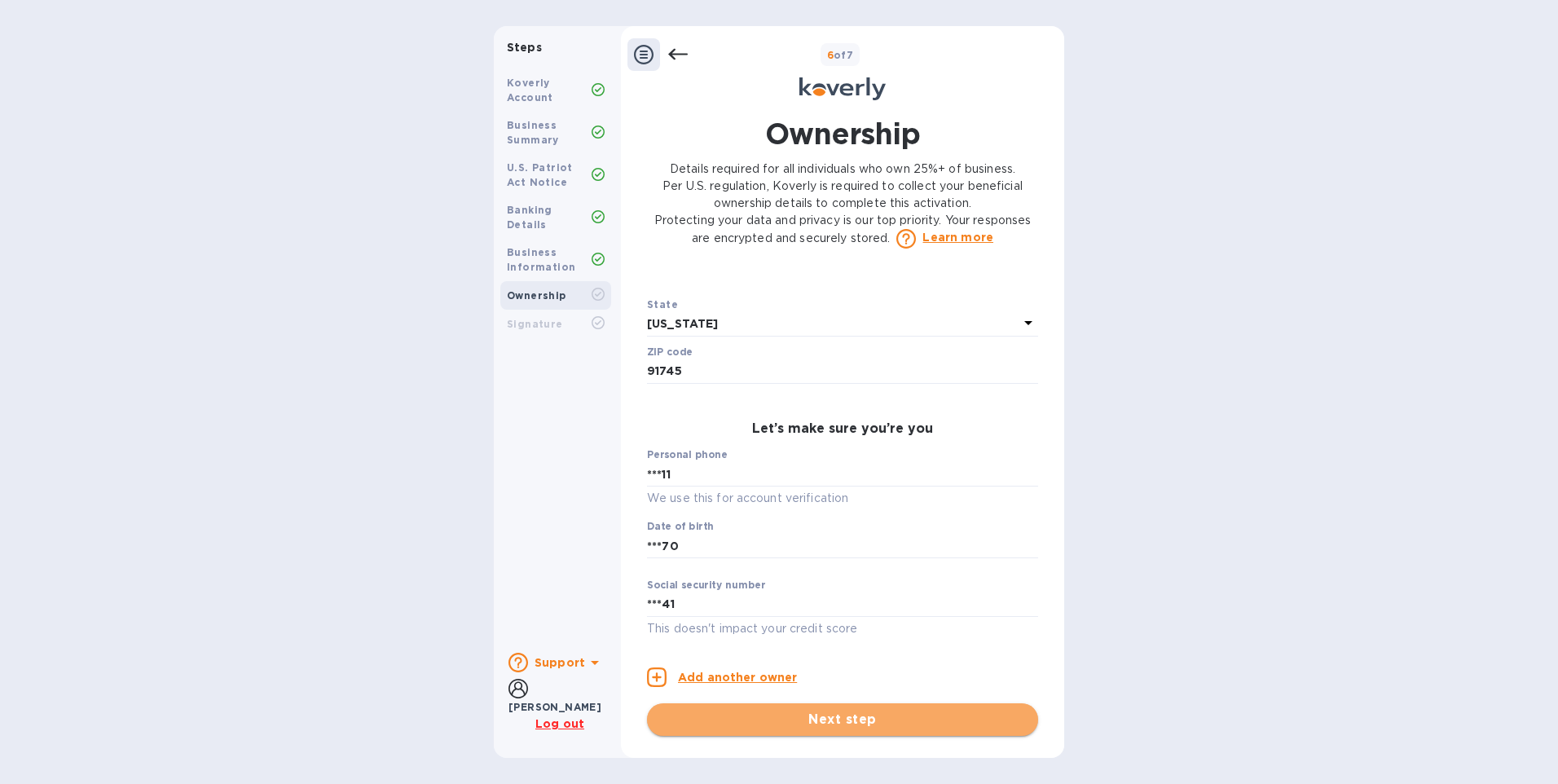
click at [816, 723] on span "Next step" at bounding box center [842, 719] width 365 height 19
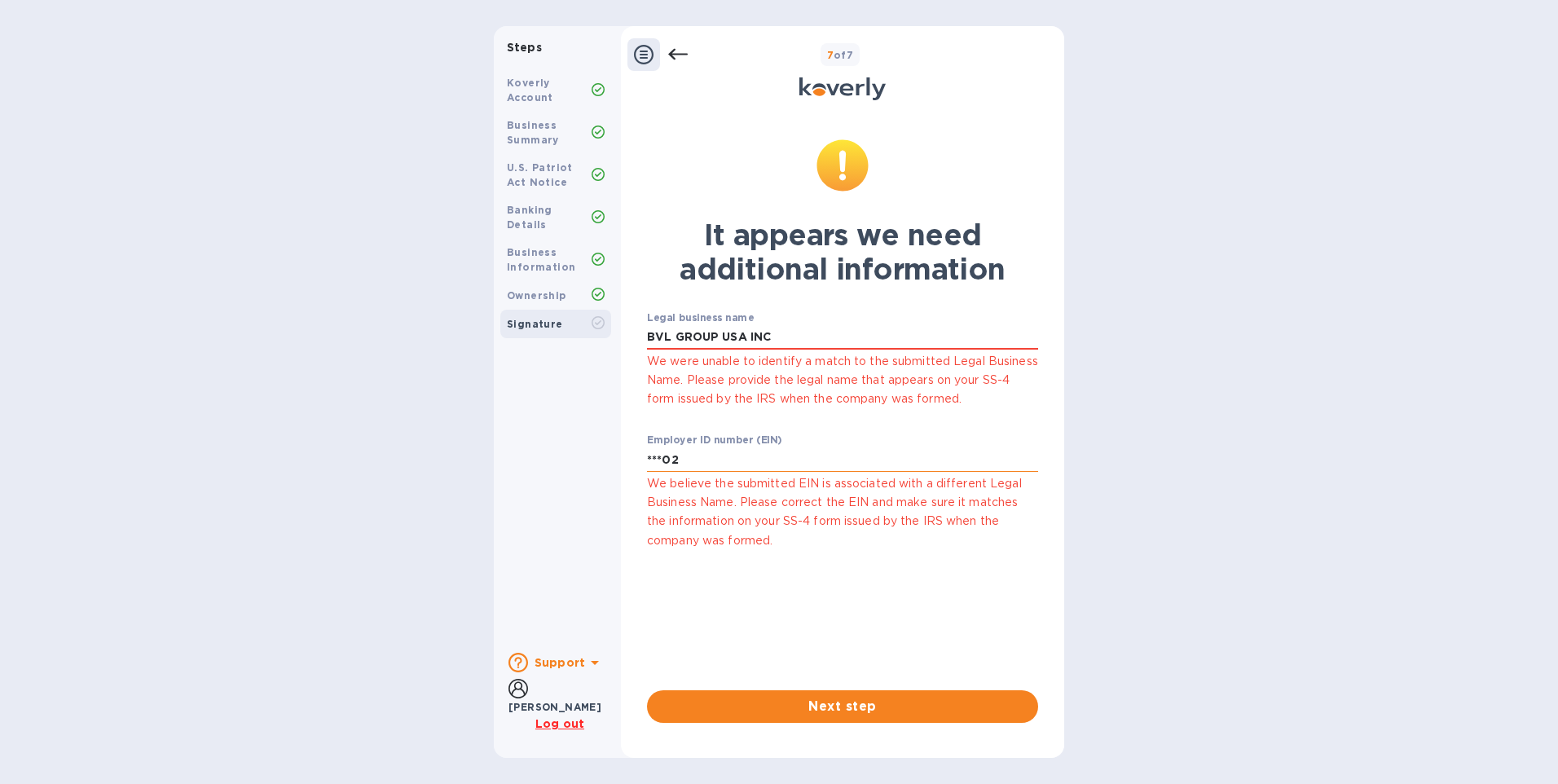
click at [665, 458] on input "***02" at bounding box center [842, 459] width 391 height 24
click at [667, 466] on input "***02" at bounding box center [842, 459] width 391 height 24
click at [724, 339] on input "BVL GROUP USA INC" at bounding box center [842, 337] width 391 height 24
click at [750, 343] on input "BVL GROUP (USA INC" at bounding box center [842, 337] width 391 height 24
type input "BVL GROUP (USA) INC"
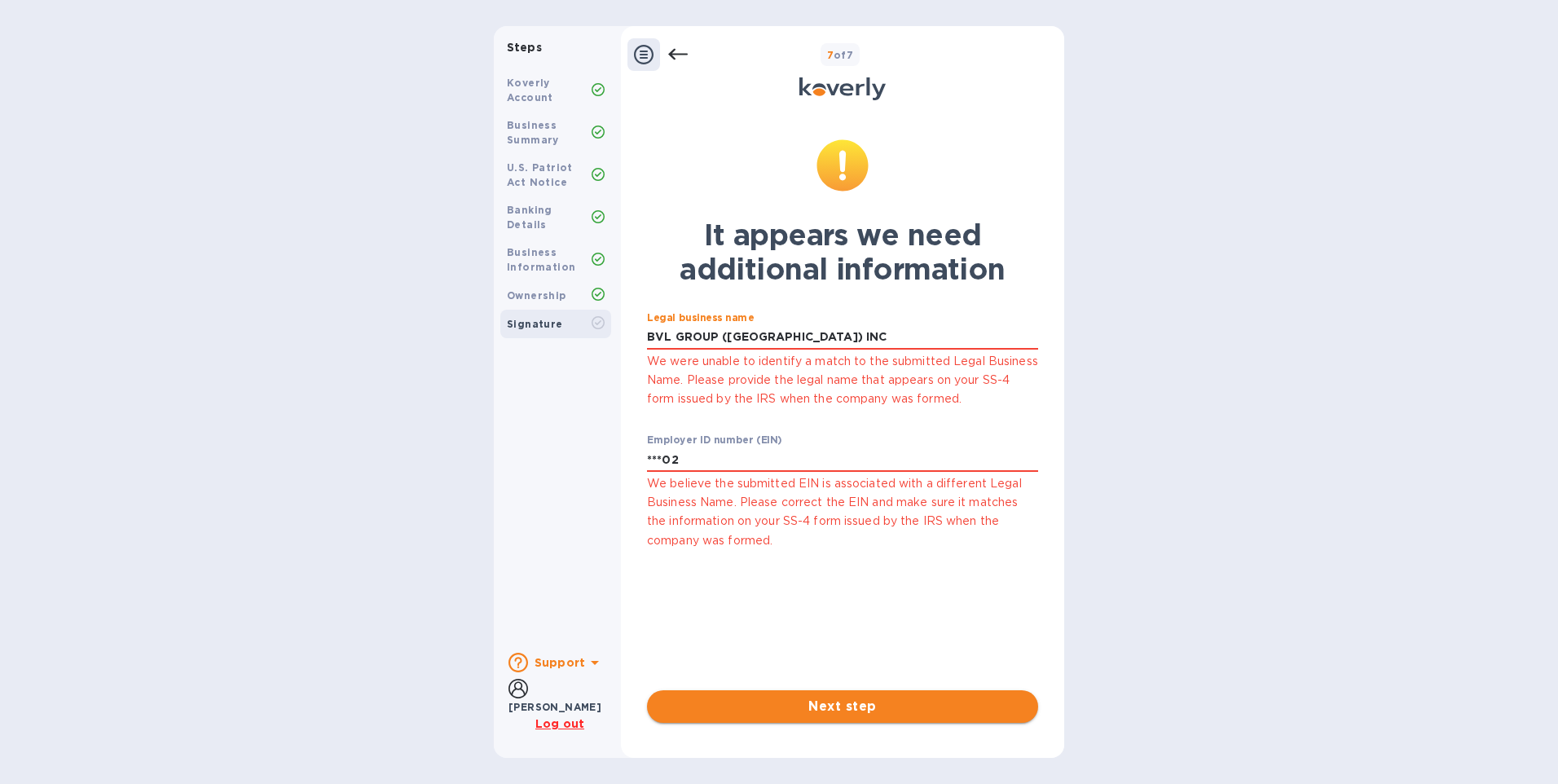
click at [879, 696] on span "Next step" at bounding box center [842, 706] width 365 height 19
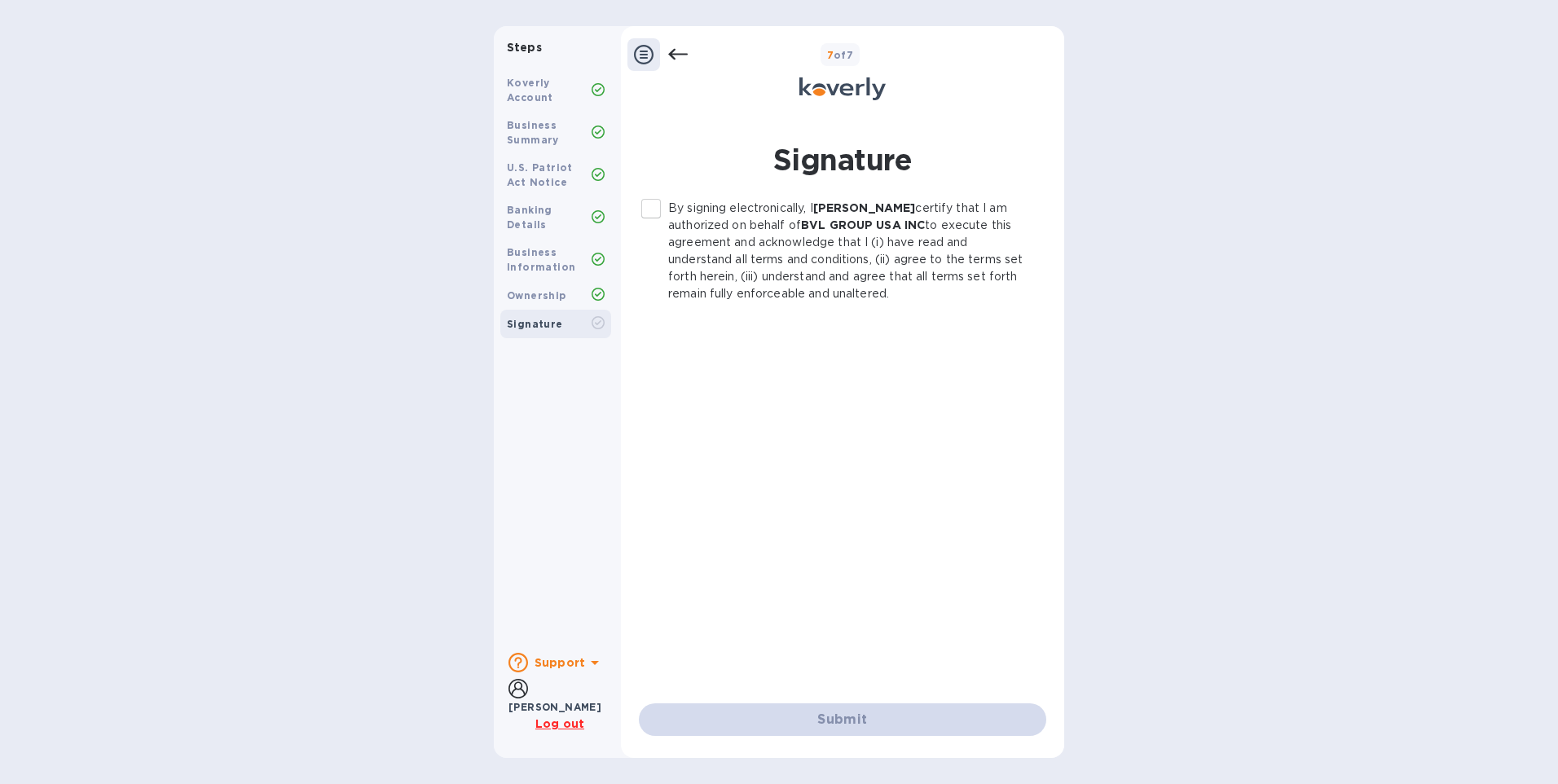
click at [650, 210] on input "By signing electronically, I Billy Chan certify that I am authorized on behalf …" at bounding box center [650, 208] width 34 height 34
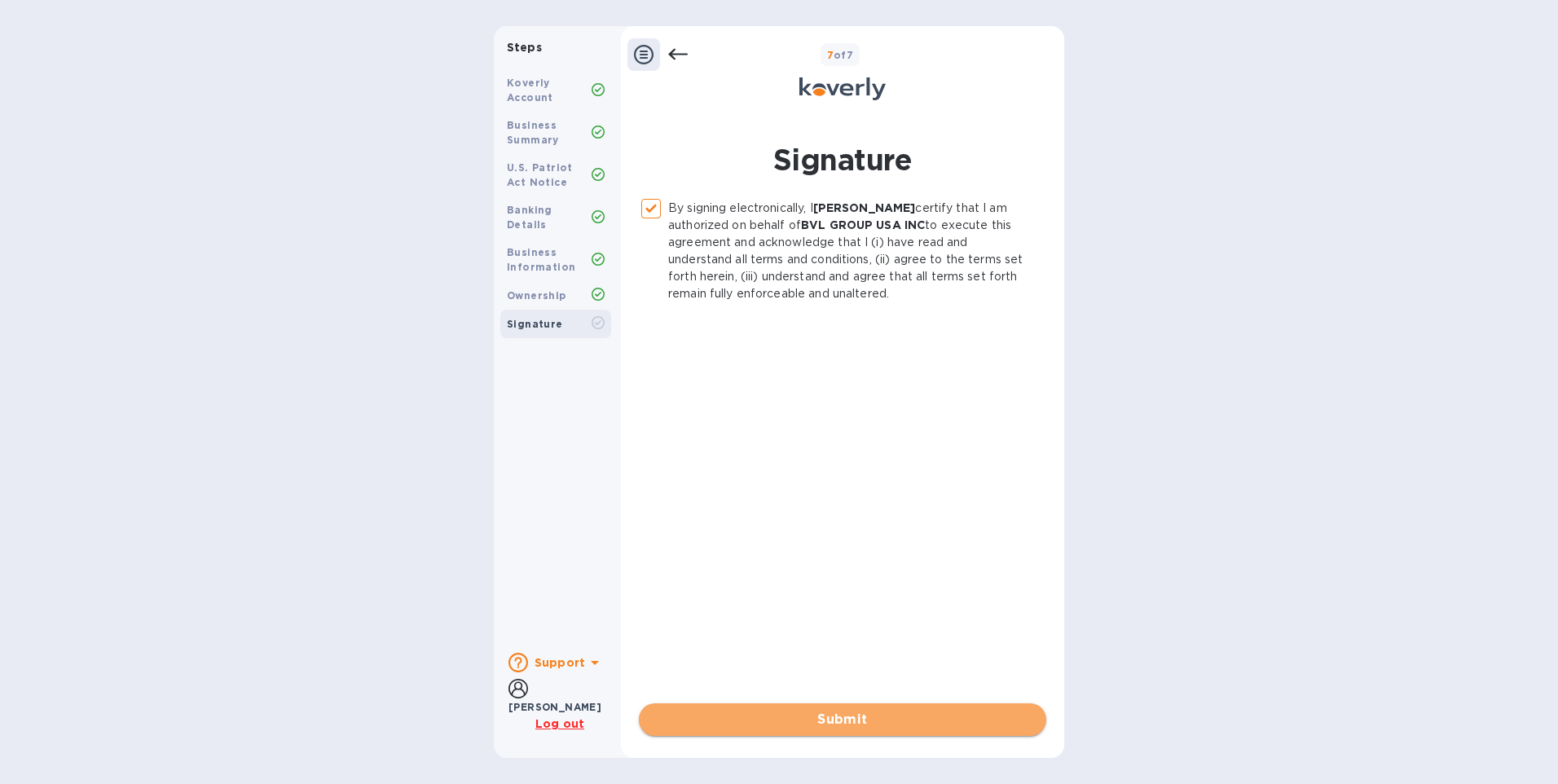
click at [846, 722] on span "Submit" at bounding box center [843, 719] width 382 height 19
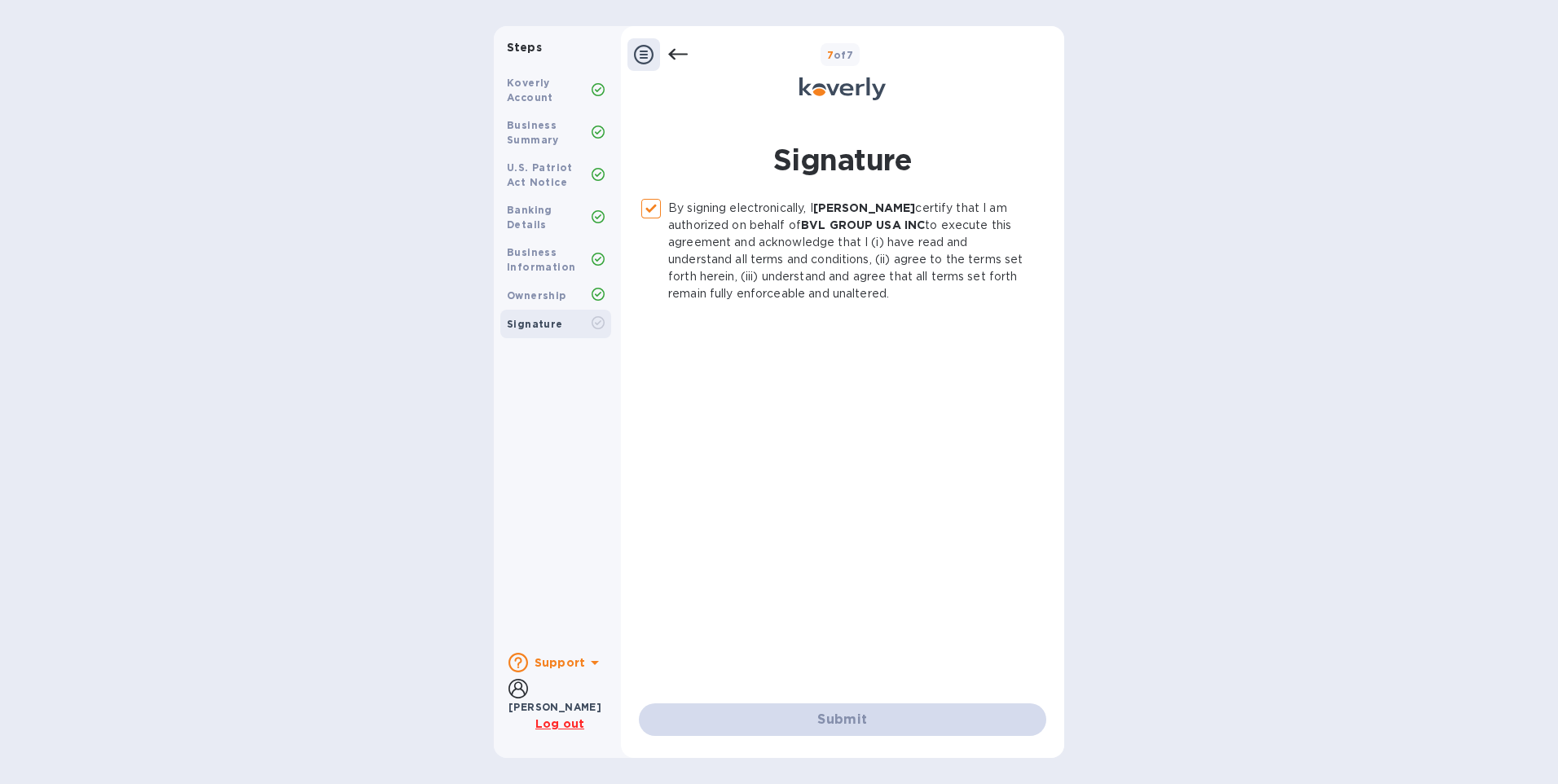
checkbox input "false"
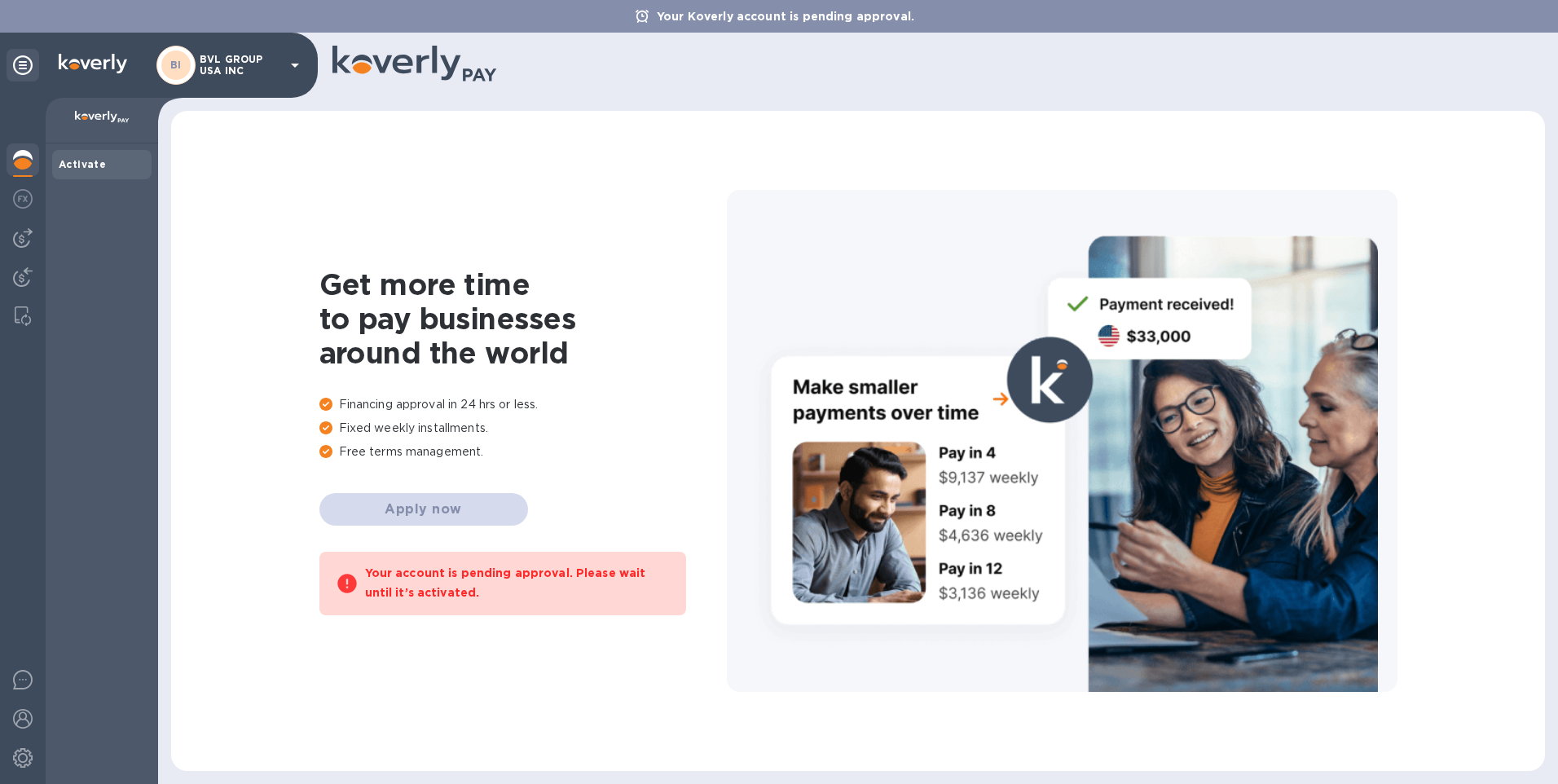
click at [708, 183] on div "Get more time to pay businesses around the world Financing approval in 24 hrs o…" at bounding box center [858, 440] width 1341 height 627
click at [784, 178] on div "Get more time to pay businesses around the world Financing approval in 24 hrs o…" at bounding box center [858, 440] width 1341 height 627
